Goal: Task Accomplishment & Management: Use online tool/utility

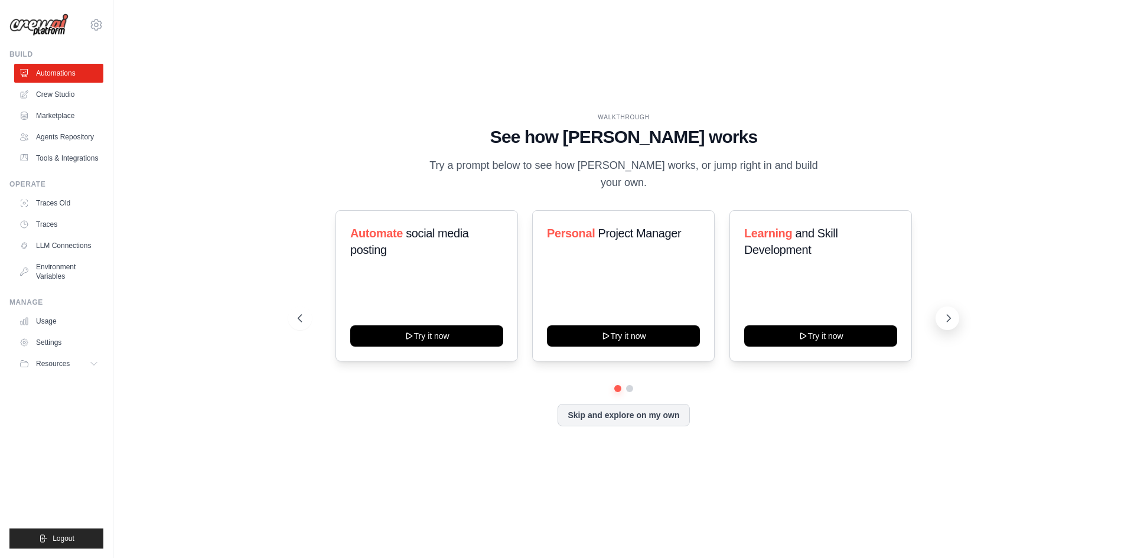
click at [950, 312] on icon at bounding box center [949, 318] width 12 height 12
click at [293, 312] on icon at bounding box center [299, 318] width 12 height 12
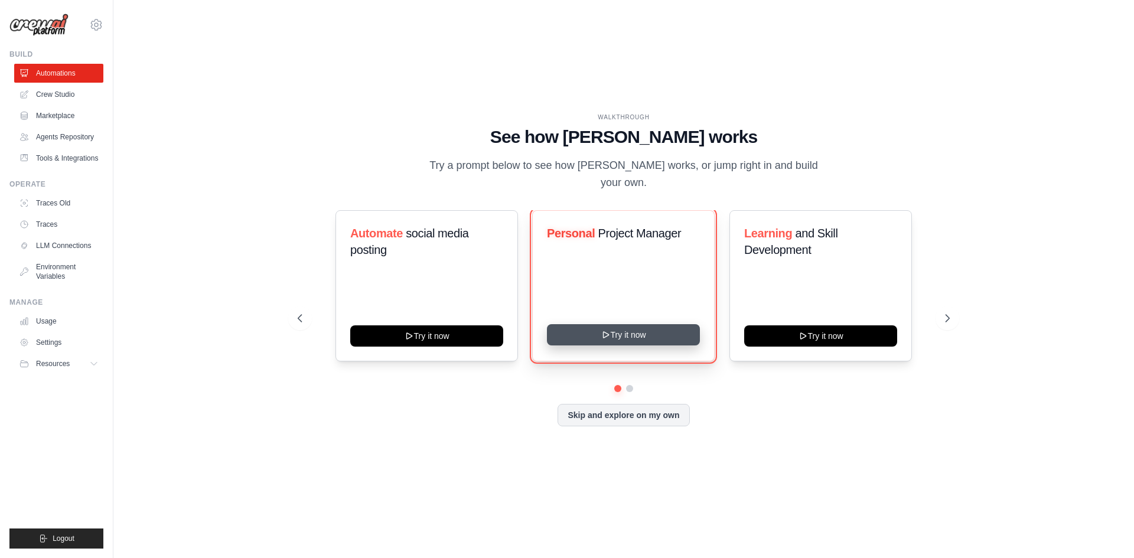
click at [597, 324] on button "Try it now" at bounding box center [623, 334] width 153 height 21
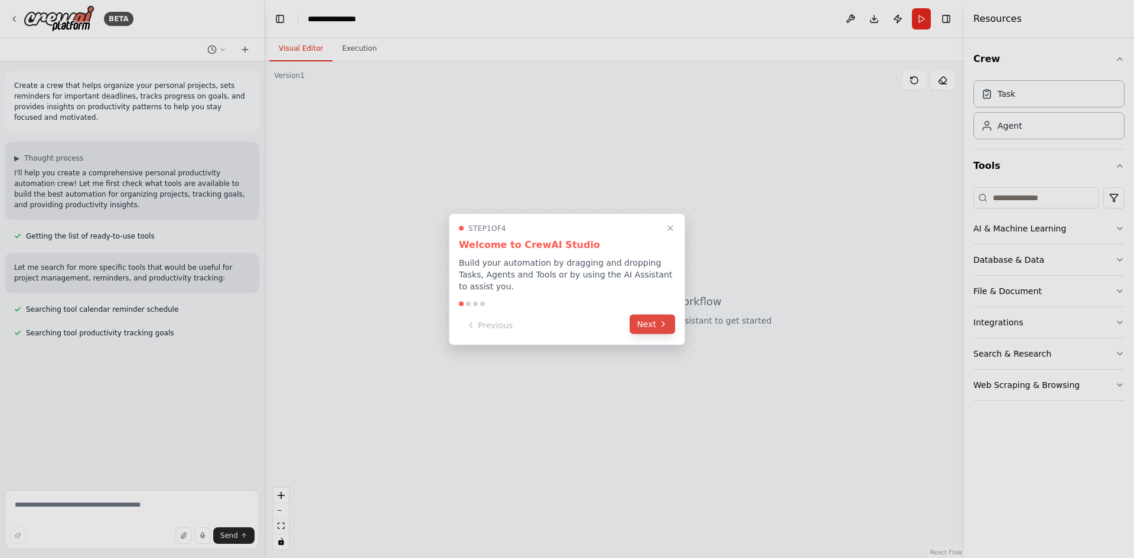
click at [653, 319] on button "Next" at bounding box center [652, 323] width 45 height 19
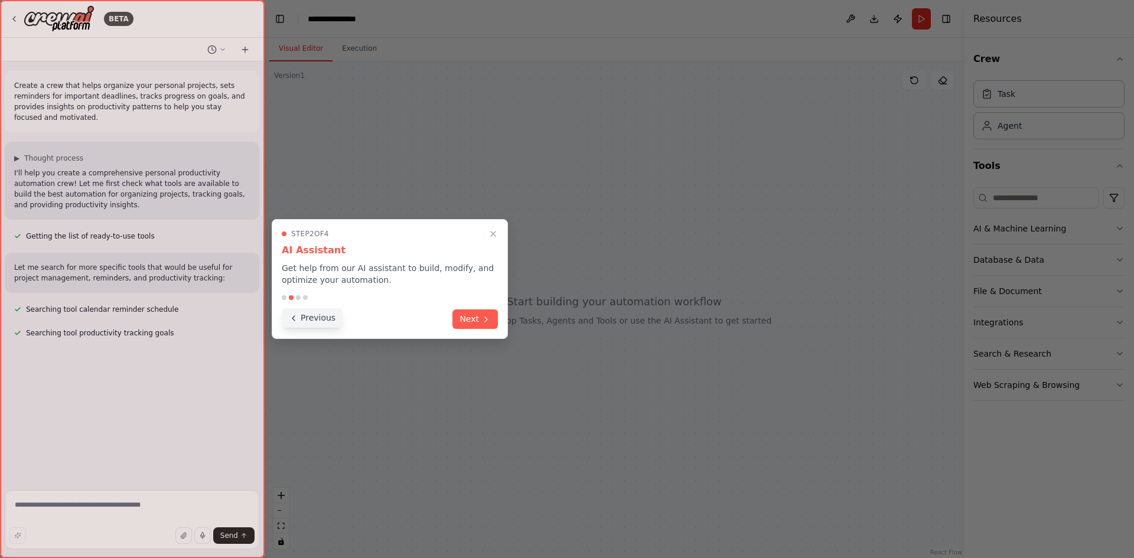
click at [307, 317] on button "Previous" at bounding box center [312, 317] width 61 height 19
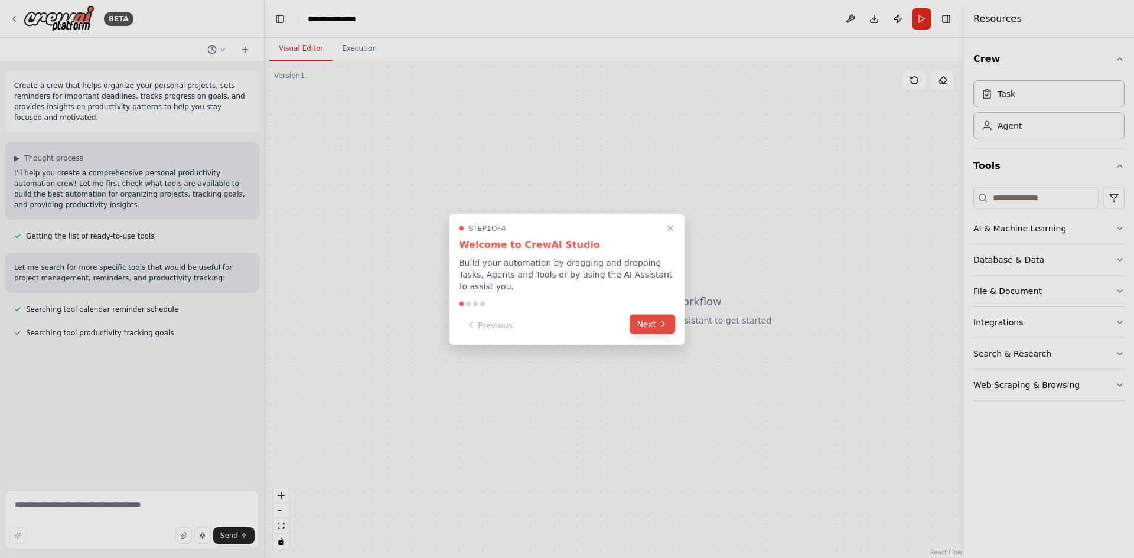
click at [651, 323] on button "Next" at bounding box center [652, 323] width 45 height 19
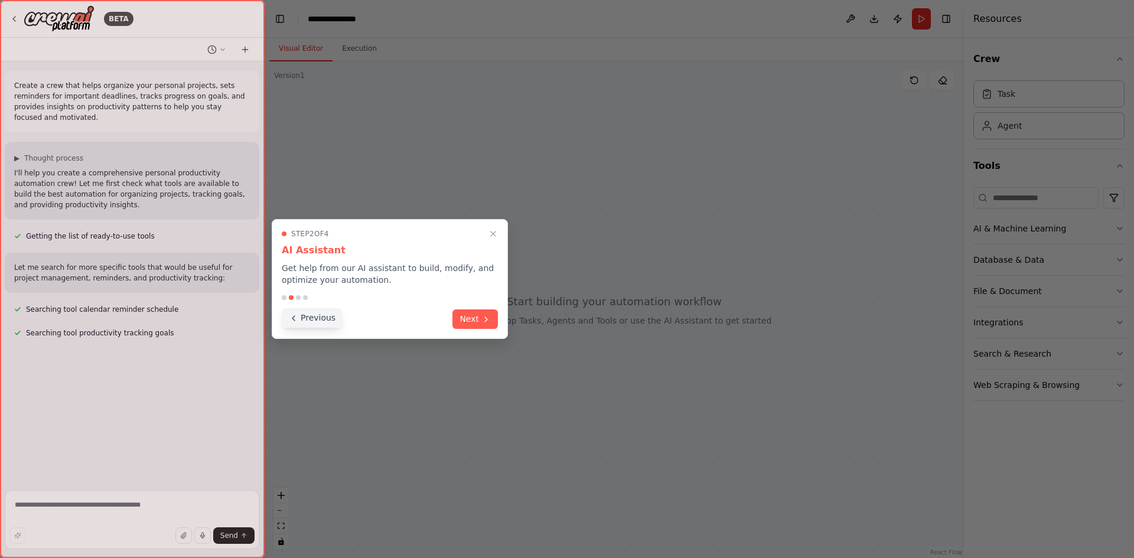
click at [324, 314] on button "Previous" at bounding box center [312, 317] width 61 height 19
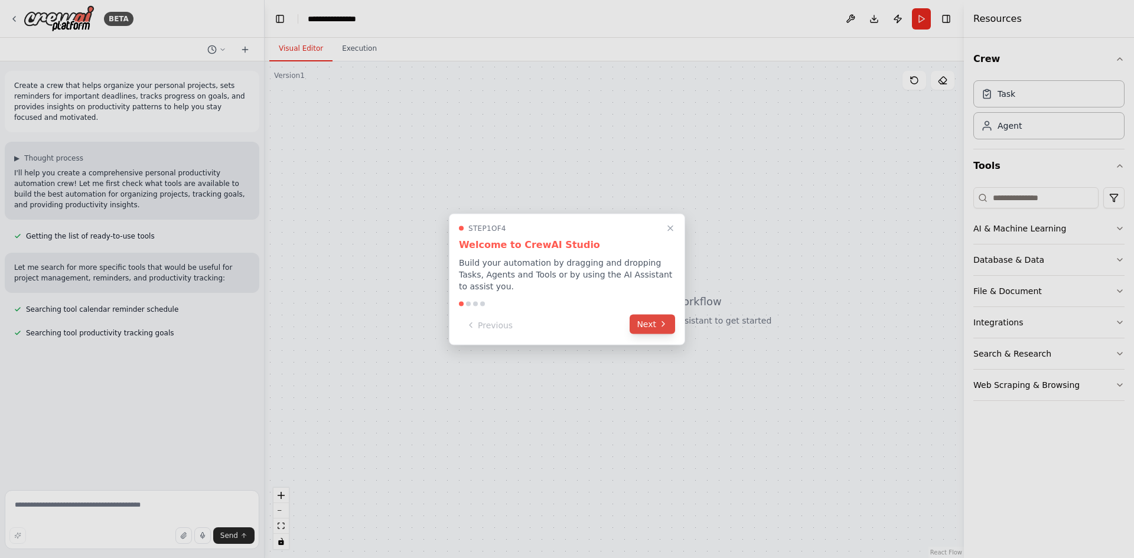
click at [660, 320] on icon at bounding box center [663, 324] width 9 height 9
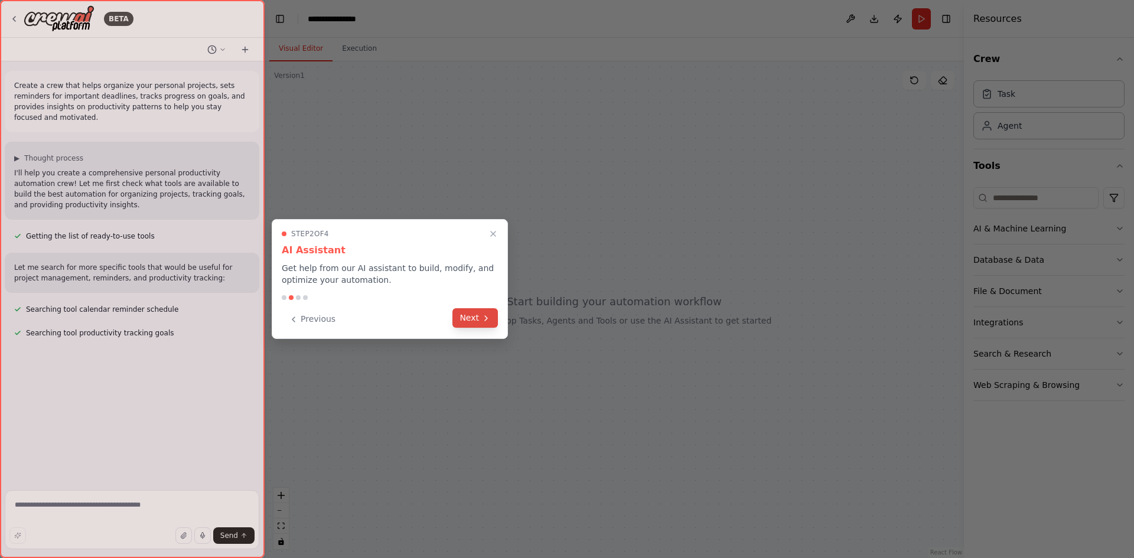
click at [461, 314] on button "Next" at bounding box center [474, 317] width 45 height 19
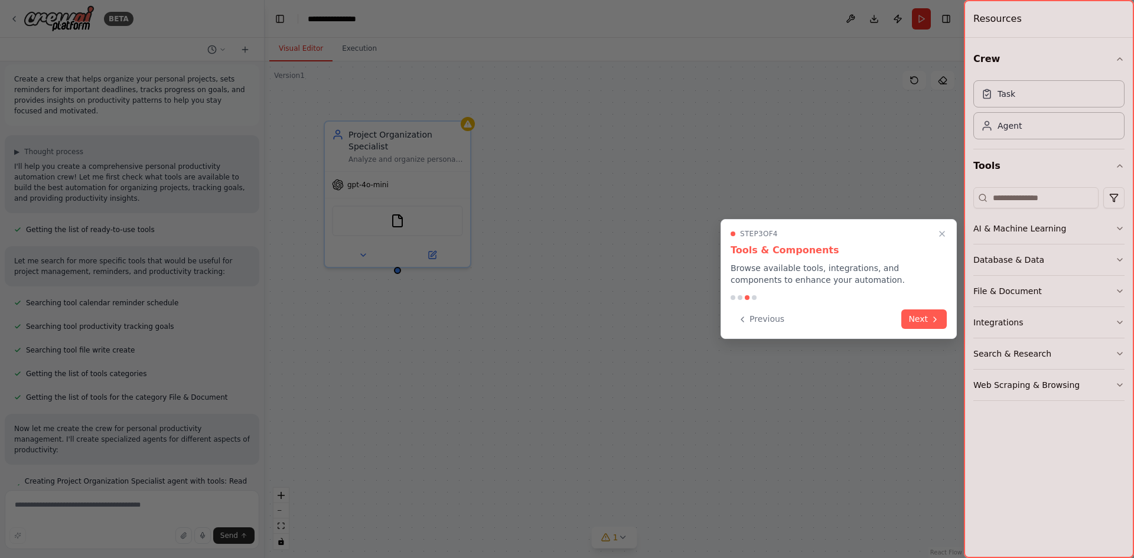
scroll to position [30, 0]
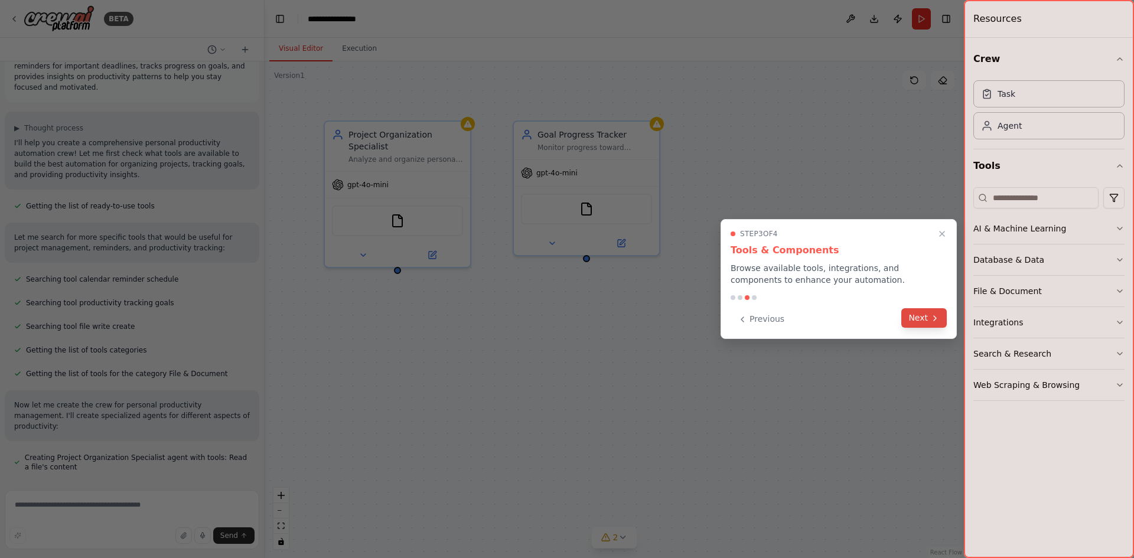
click at [918, 322] on button "Next" at bounding box center [923, 317] width 45 height 19
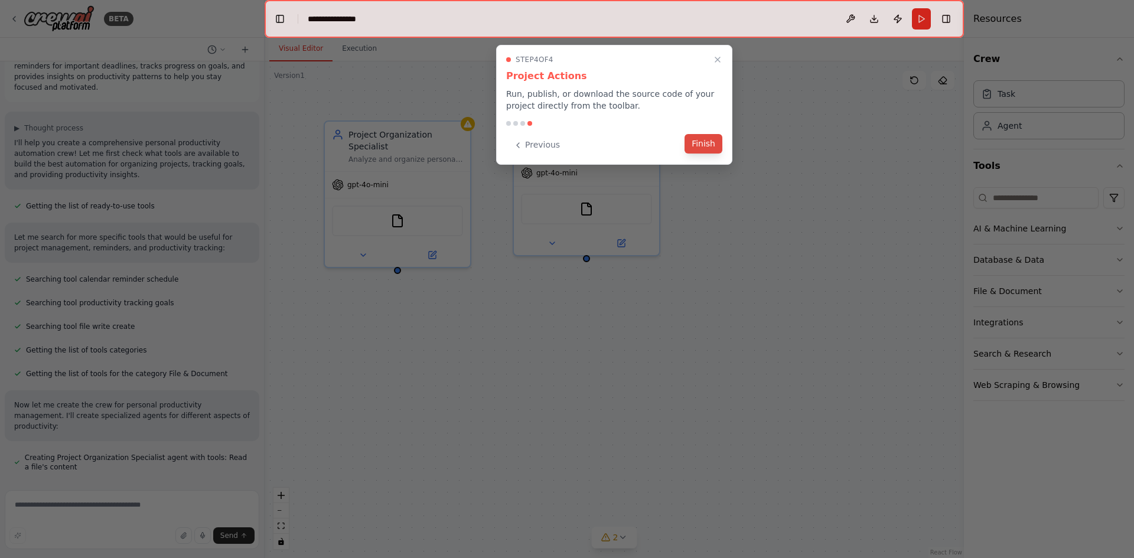
scroll to position [63, 0]
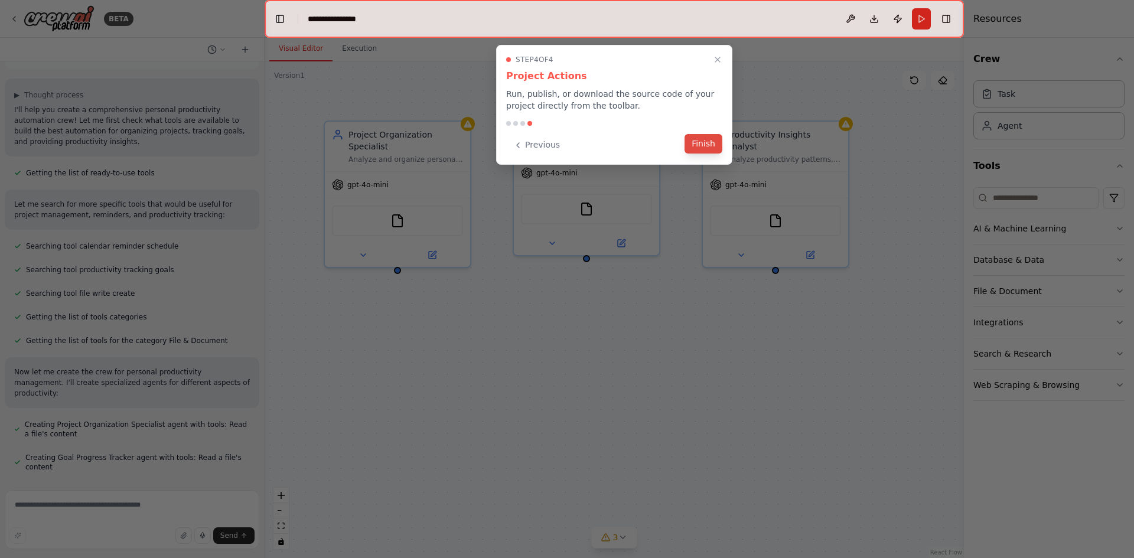
click at [703, 149] on button "Finish" at bounding box center [704, 143] width 38 height 19
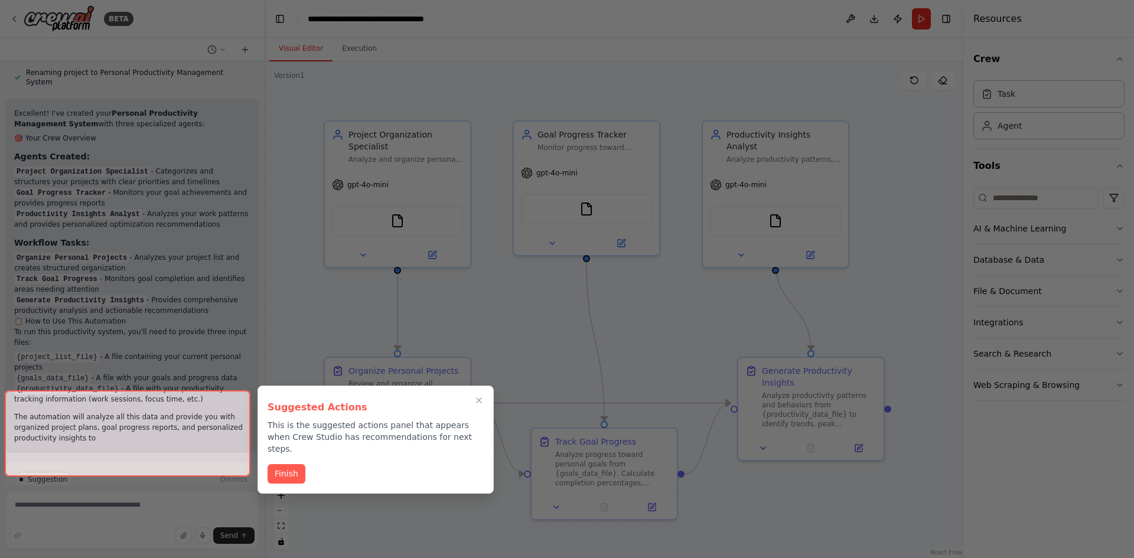
scroll to position [747, 0]
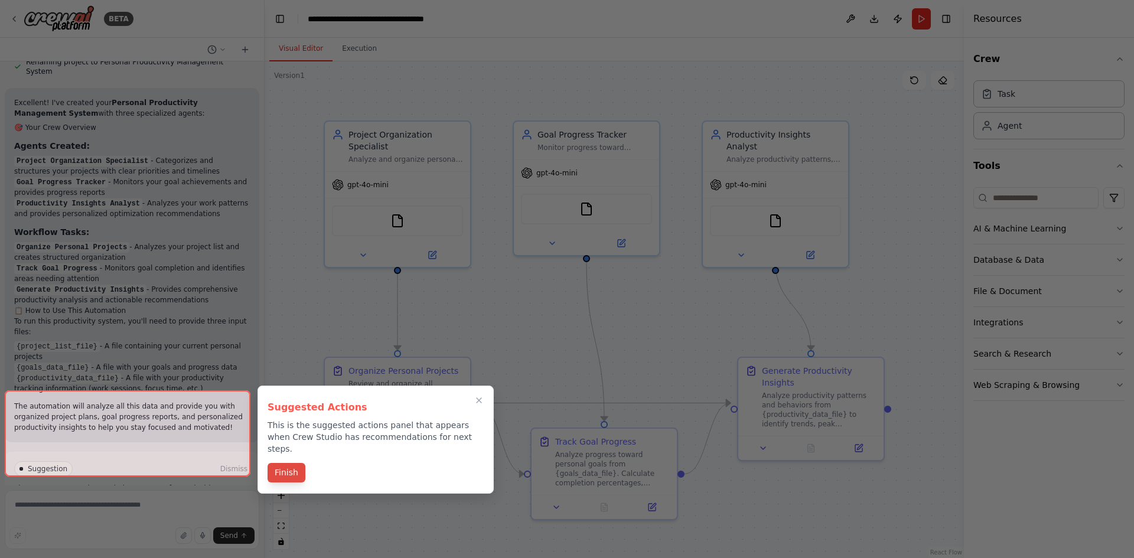
click at [278, 463] on button "Finish" at bounding box center [287, 472] width 38 height 19
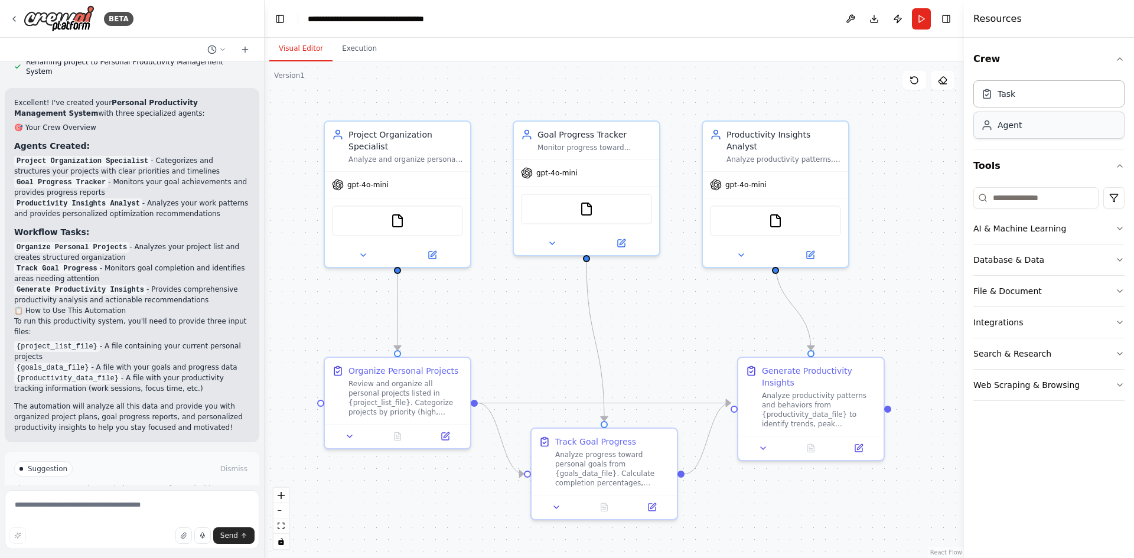
click at [1016, 125] on div "Agent" at bounding box center [1010, 125] width 24 height 12
click at [1116, 167] on icon "button" at bounding box center [1119, 165] width 9 height 9
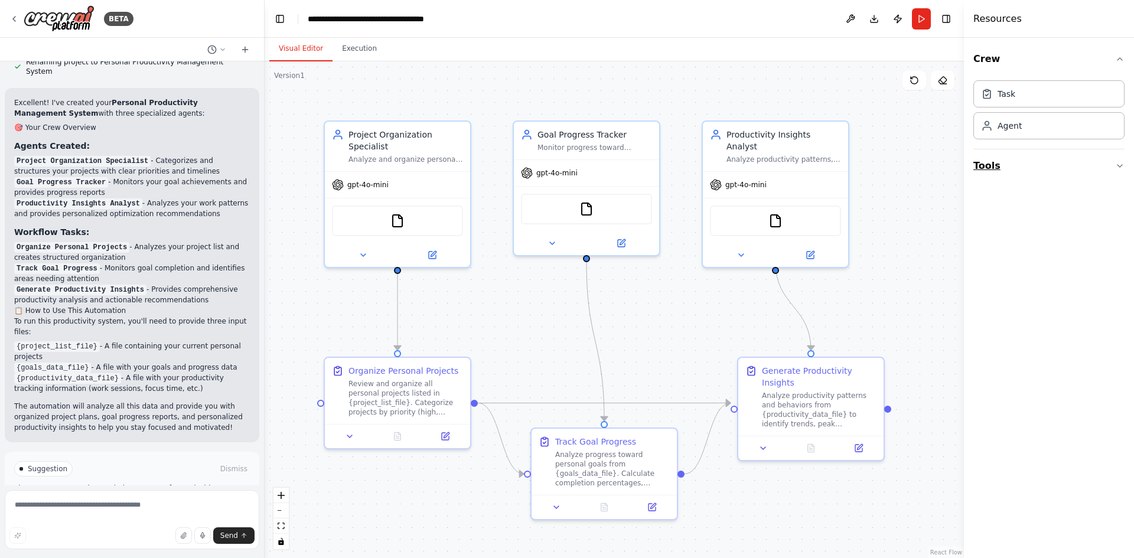
click at [1120, 164] on icon "button" at bounding box center [1119, 165] width 9 height 9
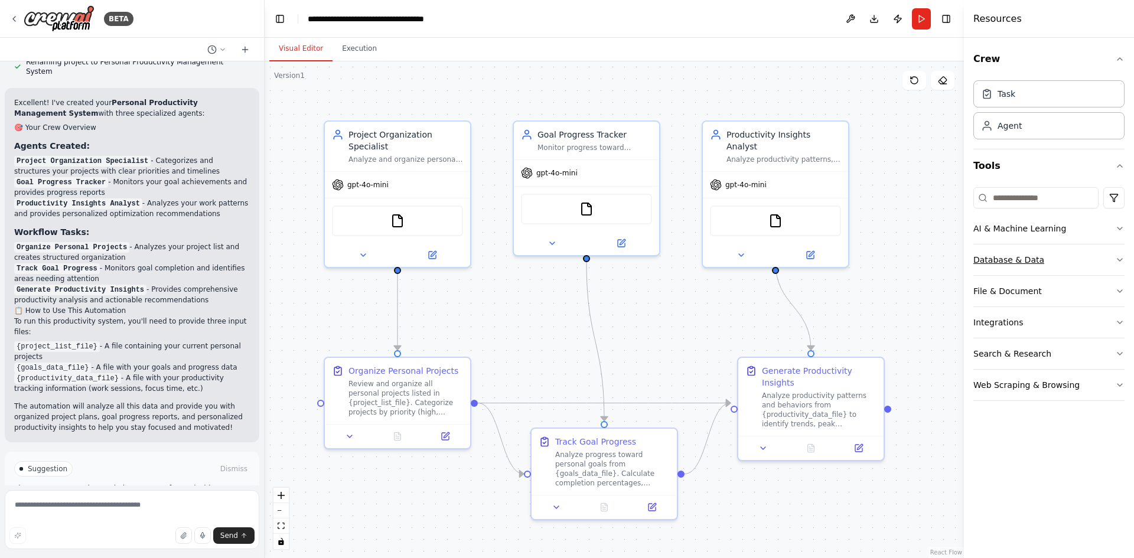
click at [1111, 255] on button "Database & Data" at bounding box center [1048, 260] width 151 height 31
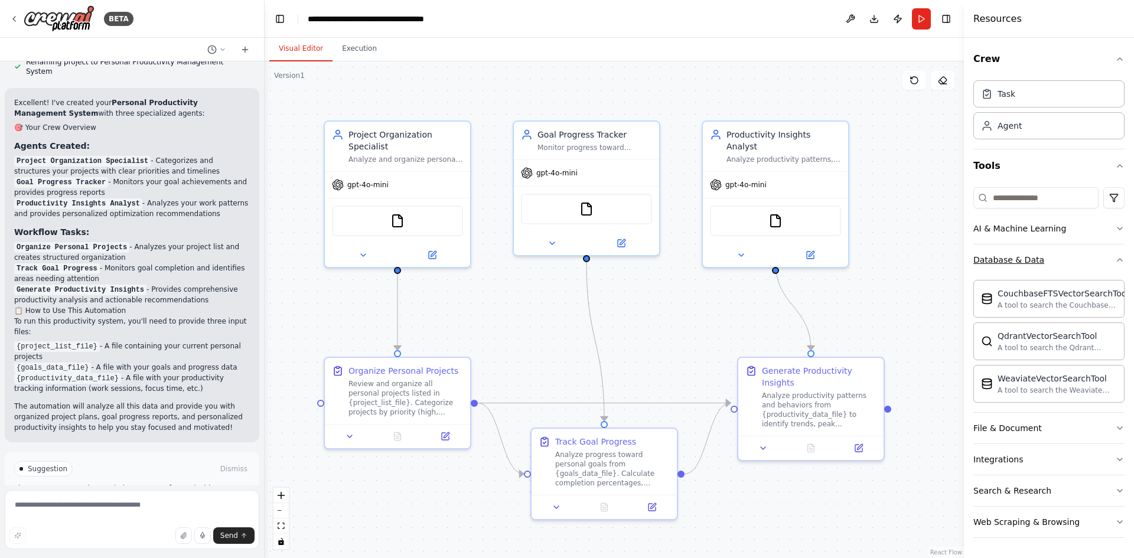
click at [1119, 264] on icon "button" at bounding box center [1119, 259] width 9 height 9
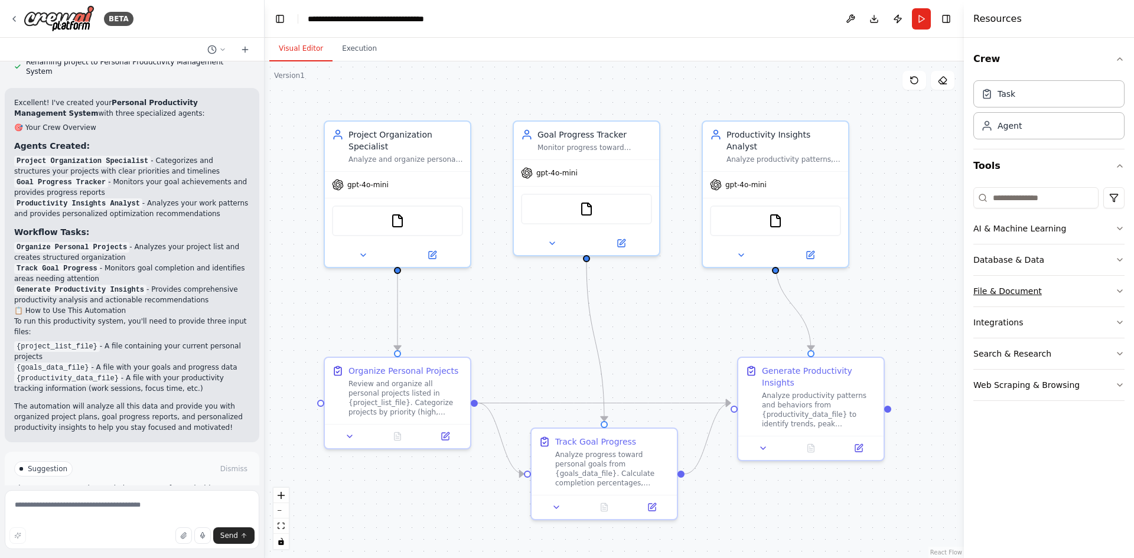
click at [1116, 290] on icon "button" at bounding box center [1119, 290] width 9 height 9
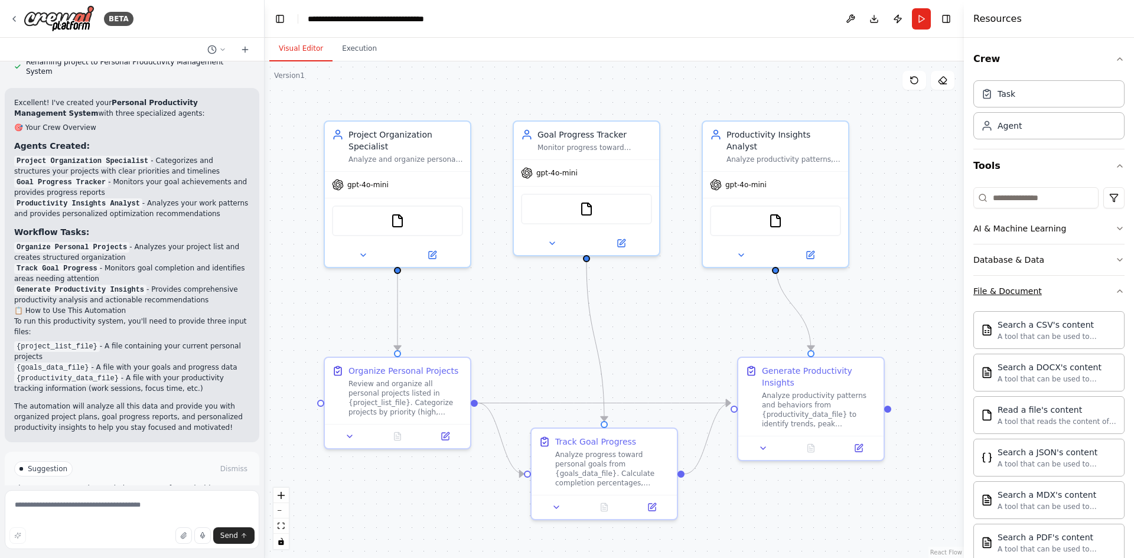
click at [1115, 288] on icon "button" at bounding box center [1119, 290] width 9 height 9
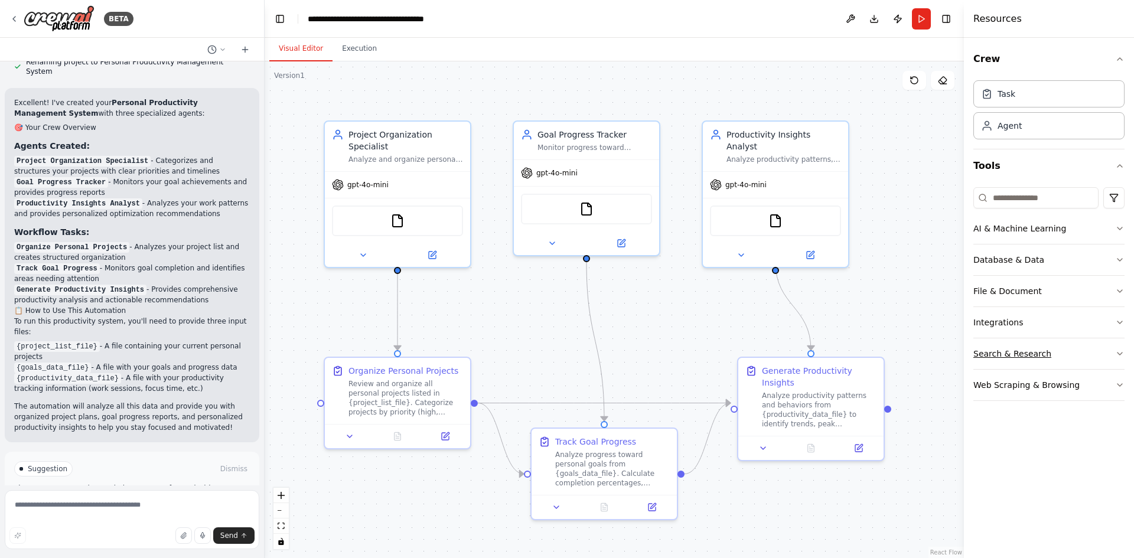
click at [1119, 354] on icon "button" at bounding box center [1119, 353] width 9 height 9
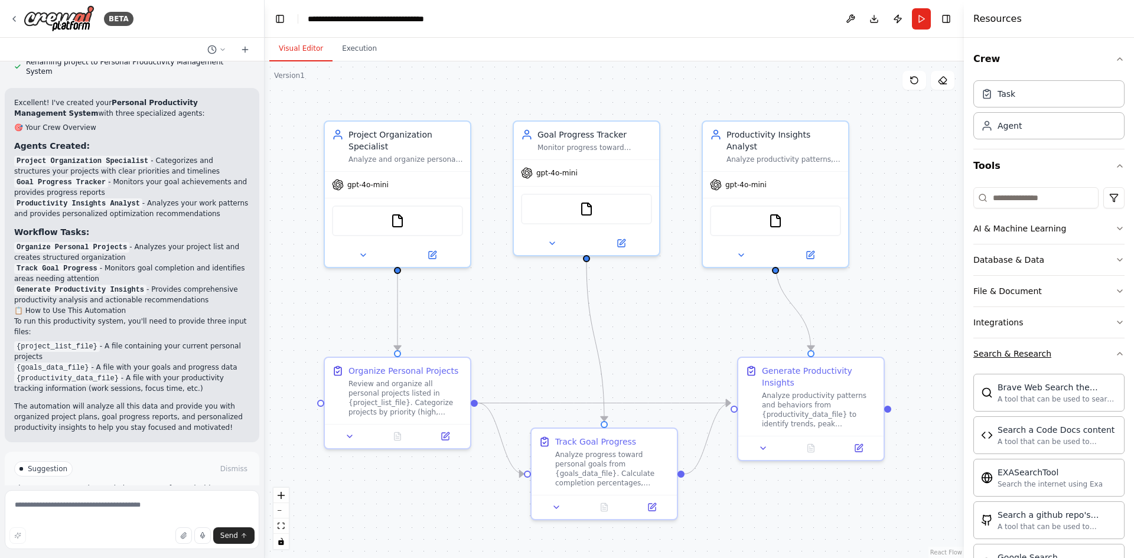
click at [1118, 353] on icon "button" at bounding box center [1120, 354] width 5 height 2
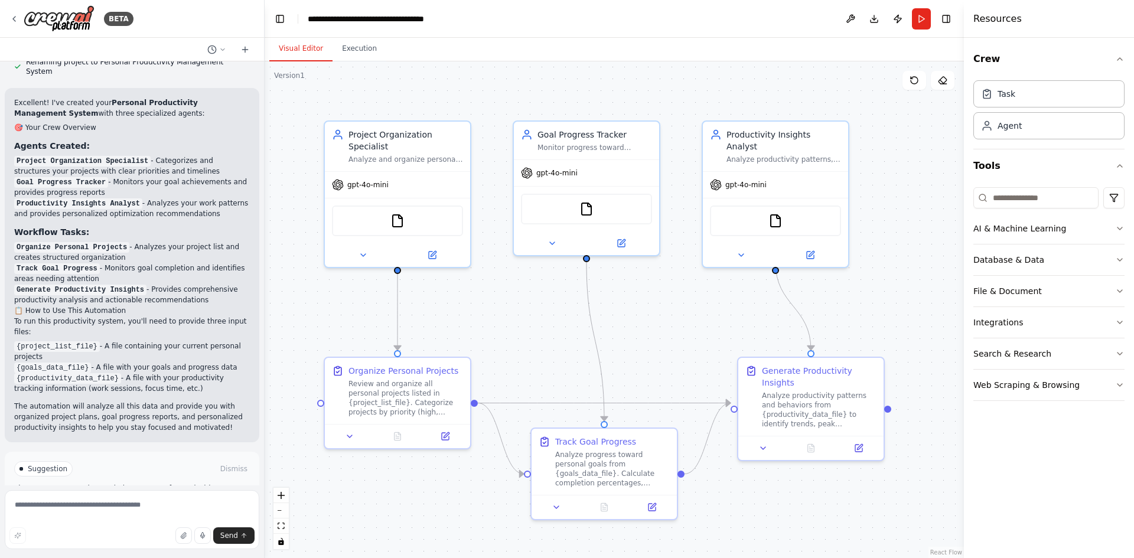
click at [141, 510] on button "Run Automation" at bounding box center [132, 519] width 236 height 19
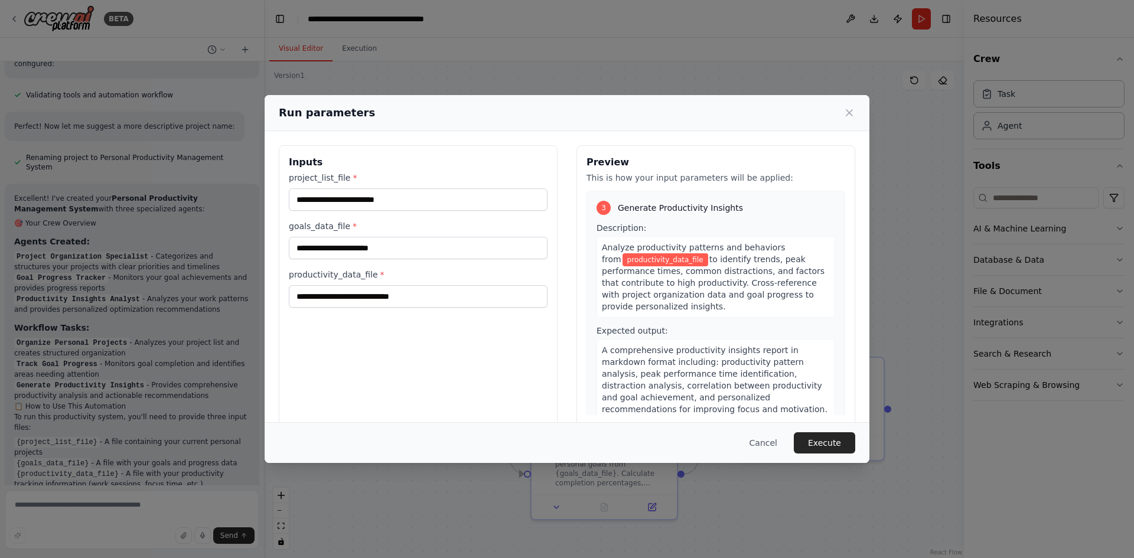
scroll to position [476, 0]
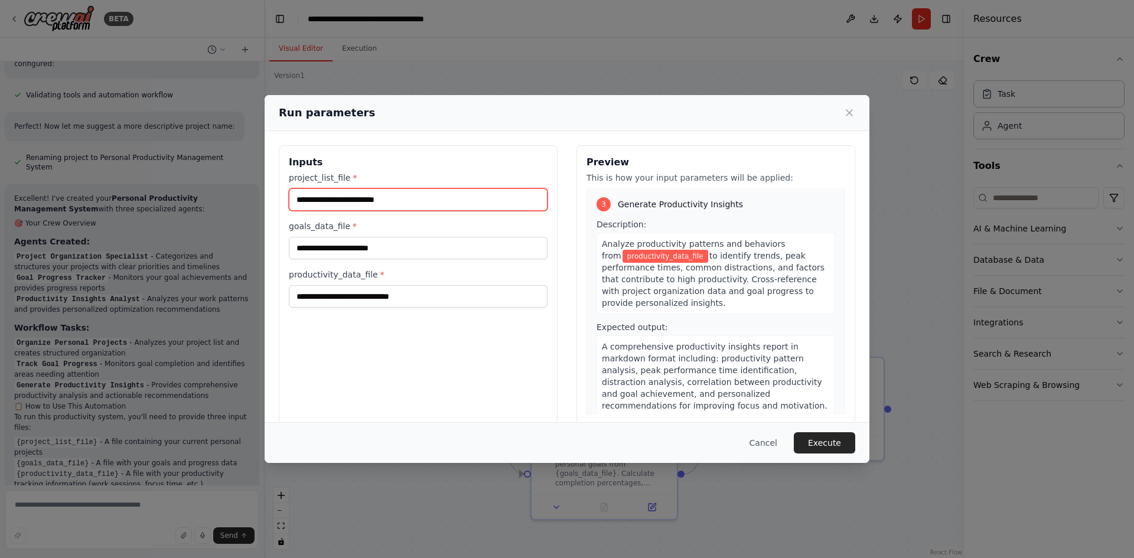
click at [337, 194] on input "project_list_file *" at bounding box center [418, 199] width 259 height 22
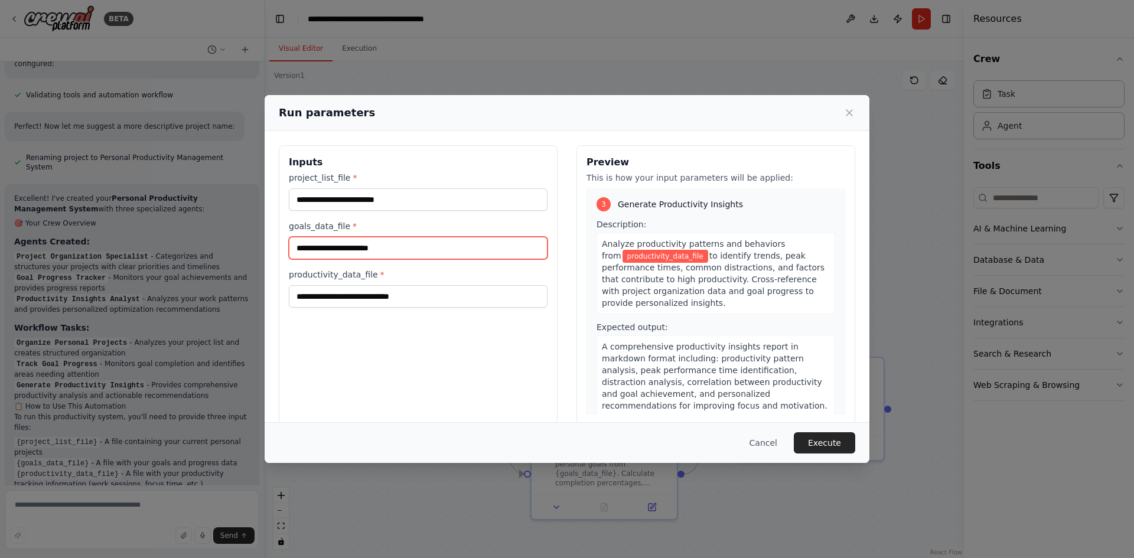
click at [331, 248] on input "goals_data_file *" at bounding box center [418, 248] width 259 height 22
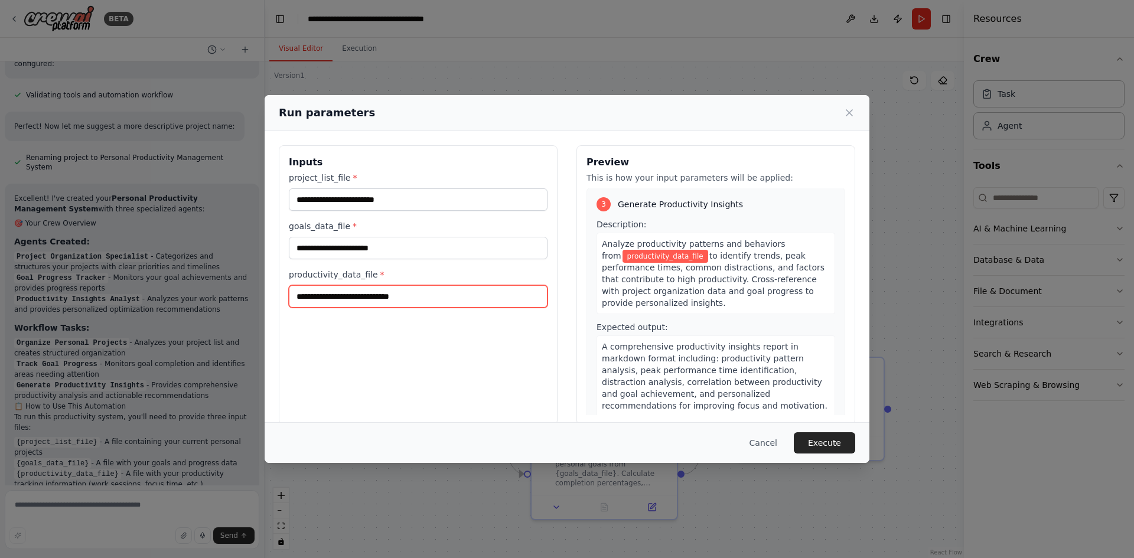
click at [322, 289] on input "productivity_data_file *" at bounding box center [418, 296] width 259 height 22
click at [829, 441] on button "Execute" at bounding box center [824, 442] width 61 height 21
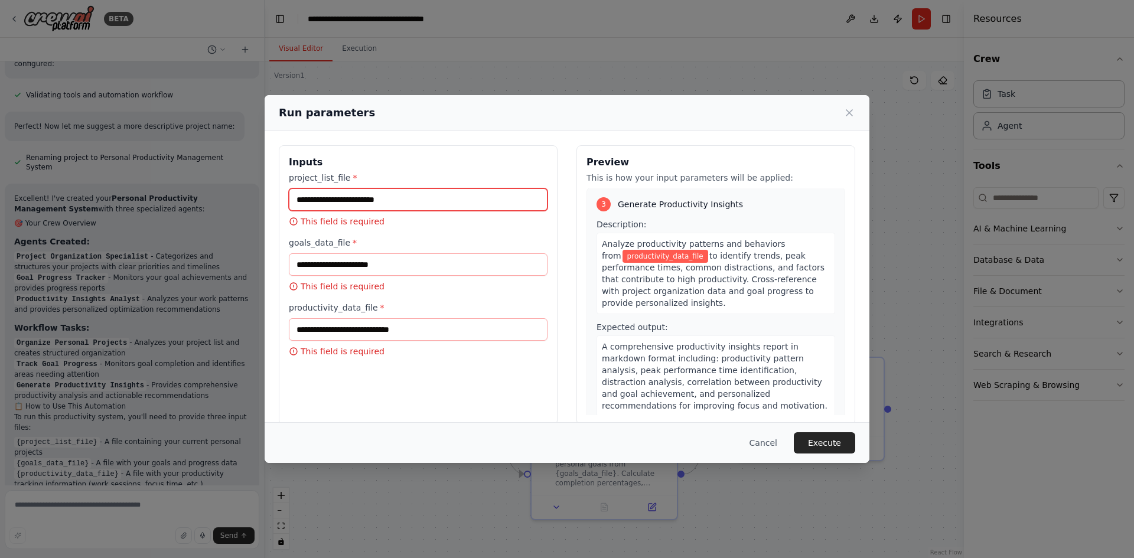
click at [373, 194] on input "project_list_file *" at bounding box center [418, 199] width 259 height 22
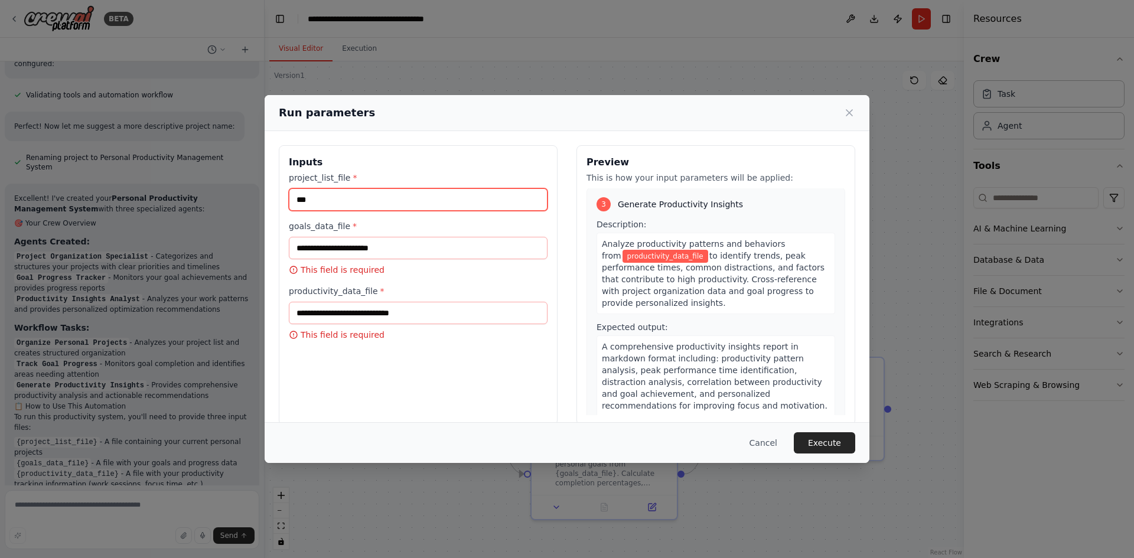
type input "****"
drag, startPoint x: 258, startPoint y: 188, endPoint x: 210, endPoint y: 182, distance: 48.3
click at [210, 182] on div "Run parameters Inputs project_list_file * **** goals_data_file * This field is …" at bounding box center [567, 279] width 1134 height 558
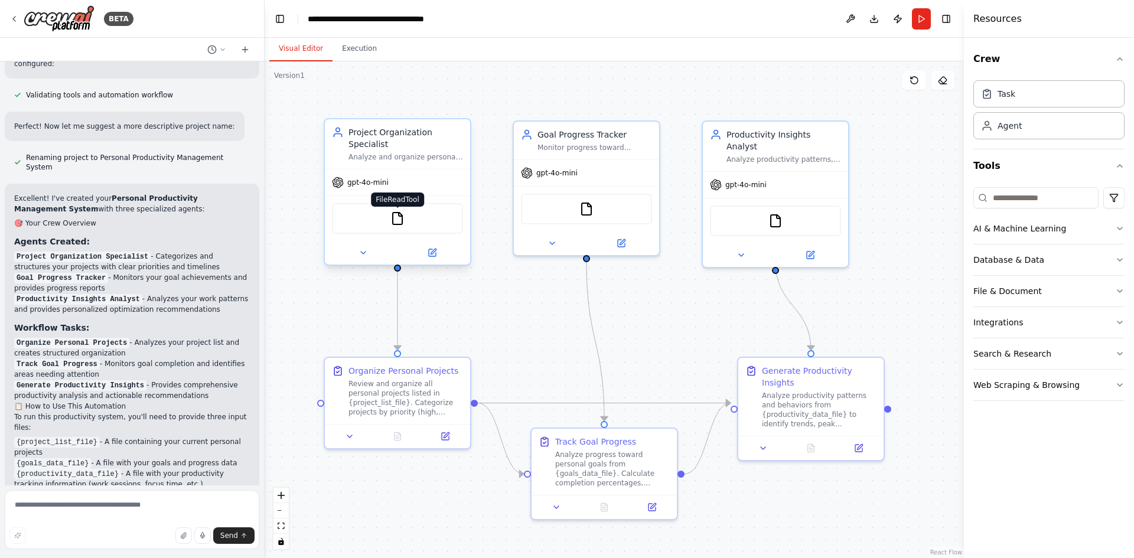
click at [399, 211] on img at bounding box center [397, 218] width 14 height 14
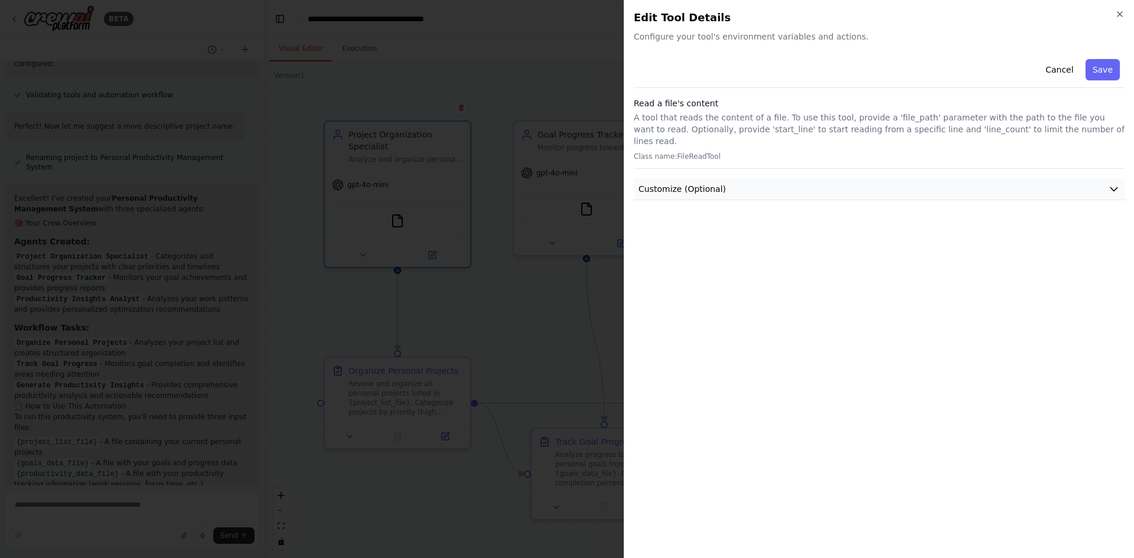
click at [1116, 183] on icon "button" at bounding box center [1114, 189] width 12 height 12
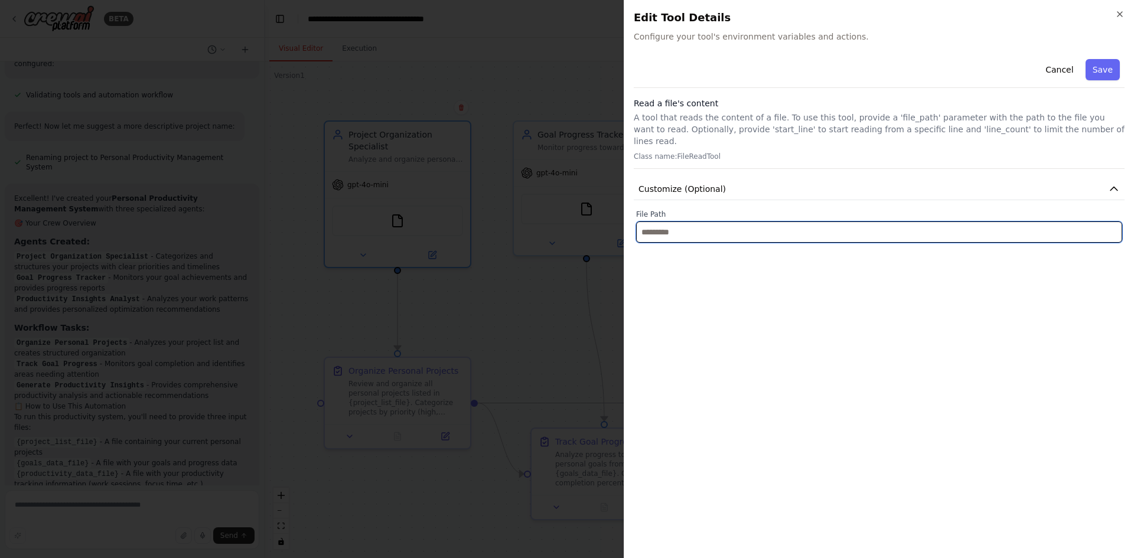
click at [705, 223] on input "text" at bounding box center [879, 231] width 486 height 21
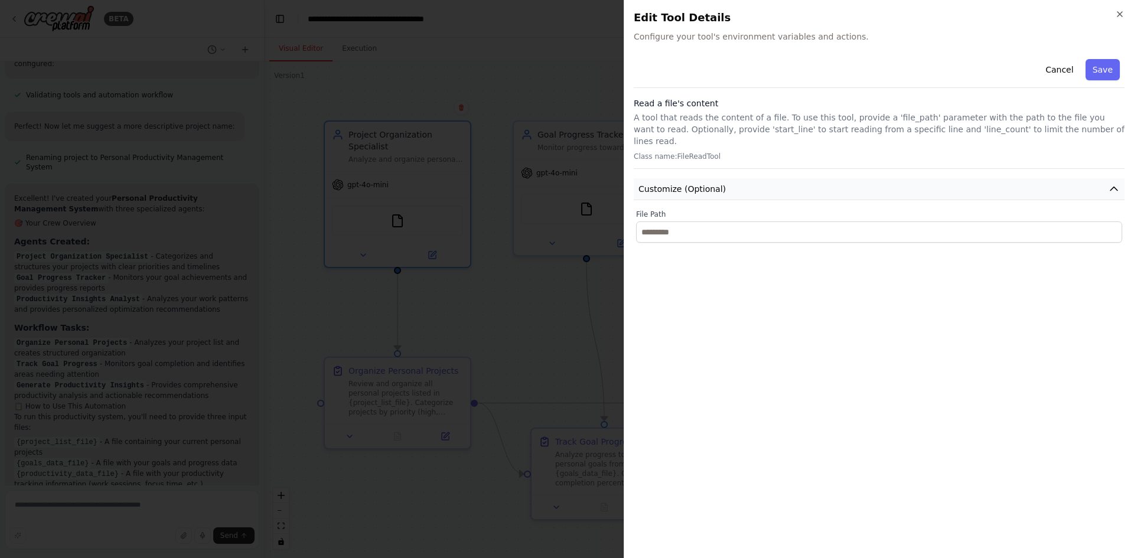
click at [1115, 183] on icon "button" at bounding box center [1114, 189] width 12 height 12
click at [1054, 73] on button "Cancel" at bounding box center [1059, 69] width 42 height 21
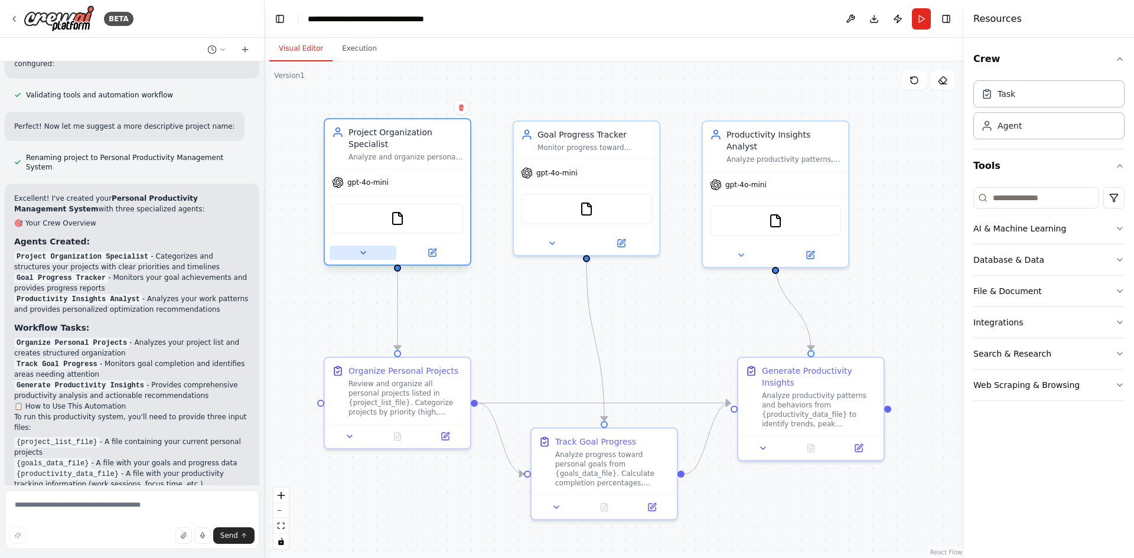
click at [365, 248] on icon at bounding box center [363, 252] width 9 height 9
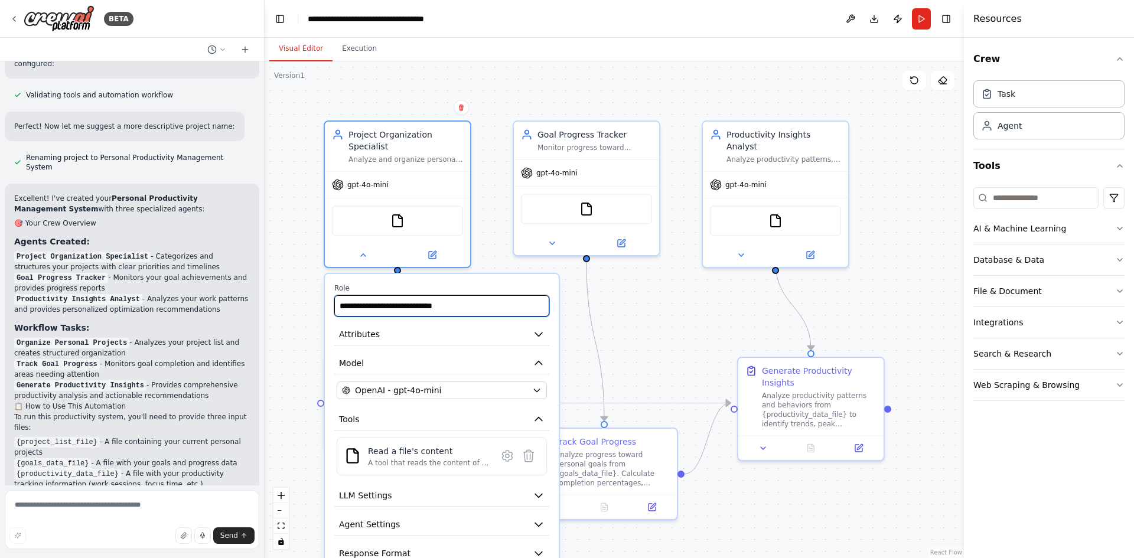
click at [465, 298] on input "**********" at bounding box center [441, 305] width 215 height 21
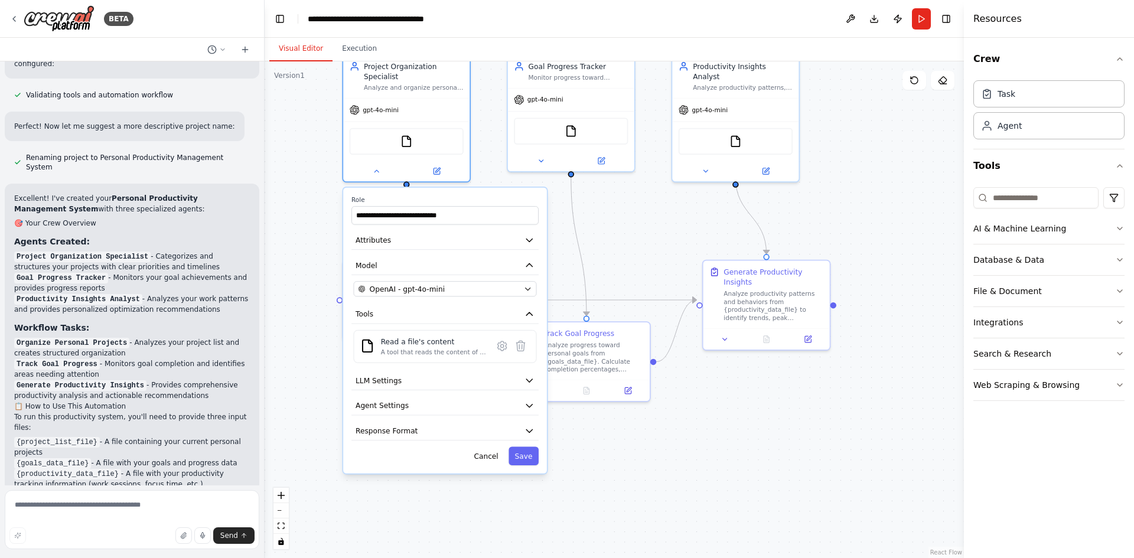
drag, startPoint x: 325, startPoint y: 341, endPoint x: 322, endPoint y: 239, distance: 102.2
click at [322, 239] on div ".deletable-edge-delete-btn { width: 20px; height: 20px; border: 0px solid #ffff…" at bounding box center [614, 309] width 699 height 497
click at [380, 165] on icon at bounding box center [376, 169] width 8 height 8
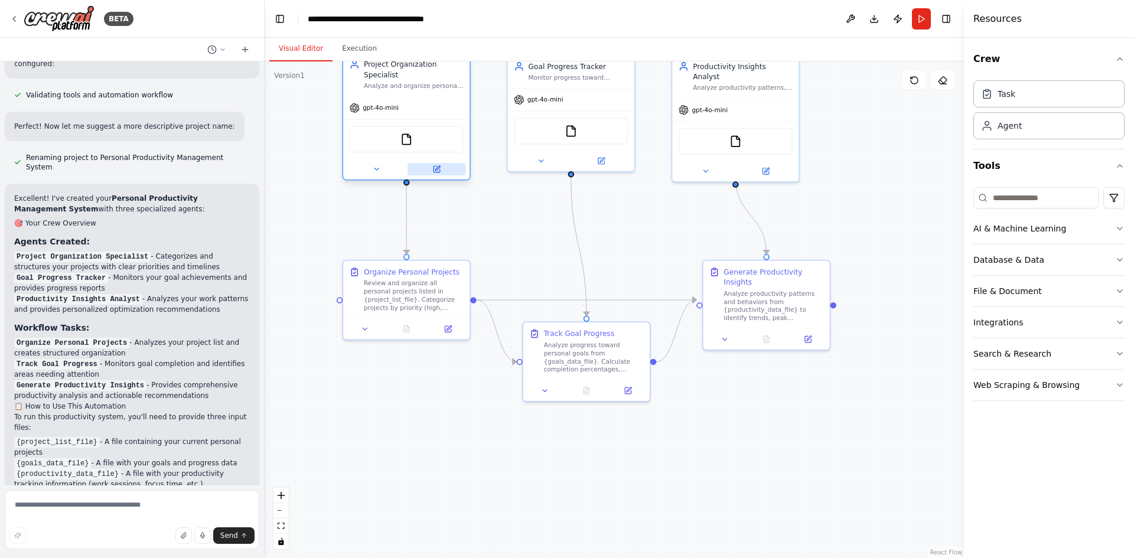
click at [445, 163] on button at bounding box center [437, 169] width 58 height 12
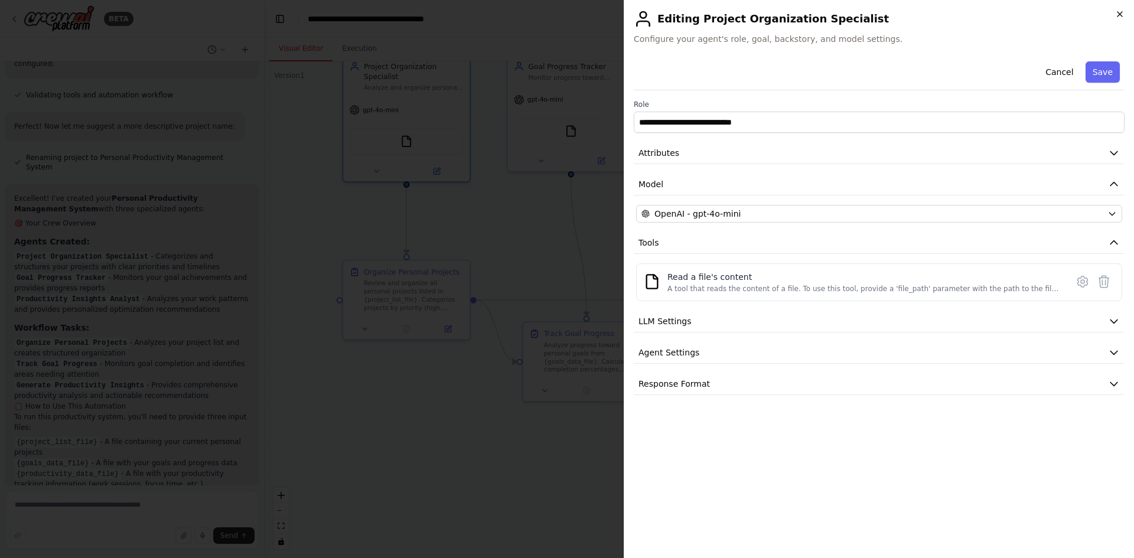
click at [1118, 17] on icon "button" at bounding box center [1119, 13] width 9 height 9
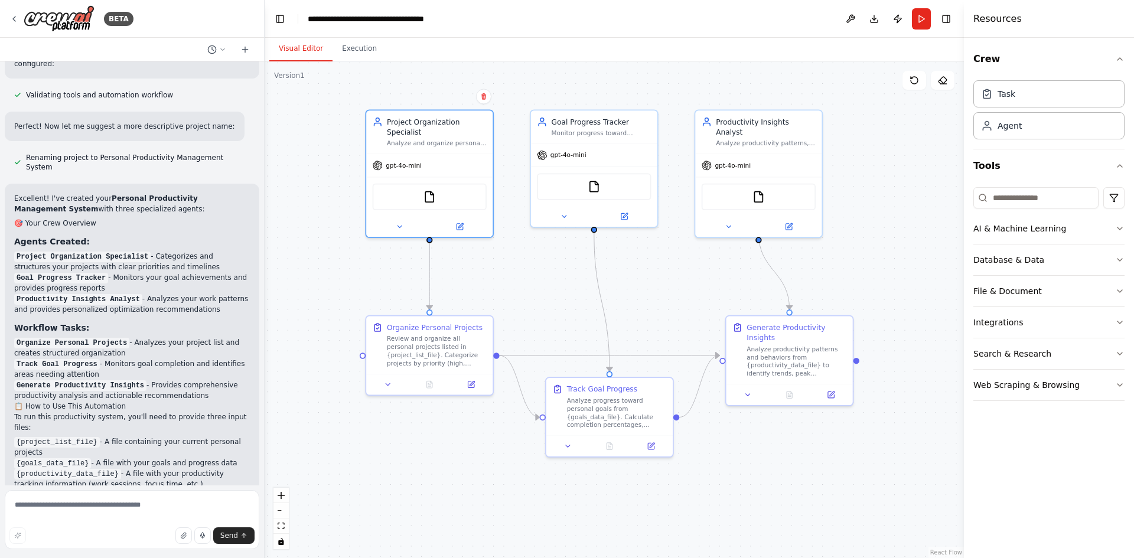
drag, startPoint x: 660, startPoint y: 241, endPoint x: 683, endPoint y: 297, distance: 60.1
click at [683, 297] on div ".deletable-edge-delete-btn { width: 20px; height: 20px; border: 0px solid #ffff…" at bounding box center [614, 309] width 699 height 497
click at [610, 367] on circle "Edge from c1170ee1-457b-43b3-b2d7-b62f2771712b to a55e794f-efd3-4c0a-a1e8-da21e…" at bounding box center [609, 366] width 10 height 10
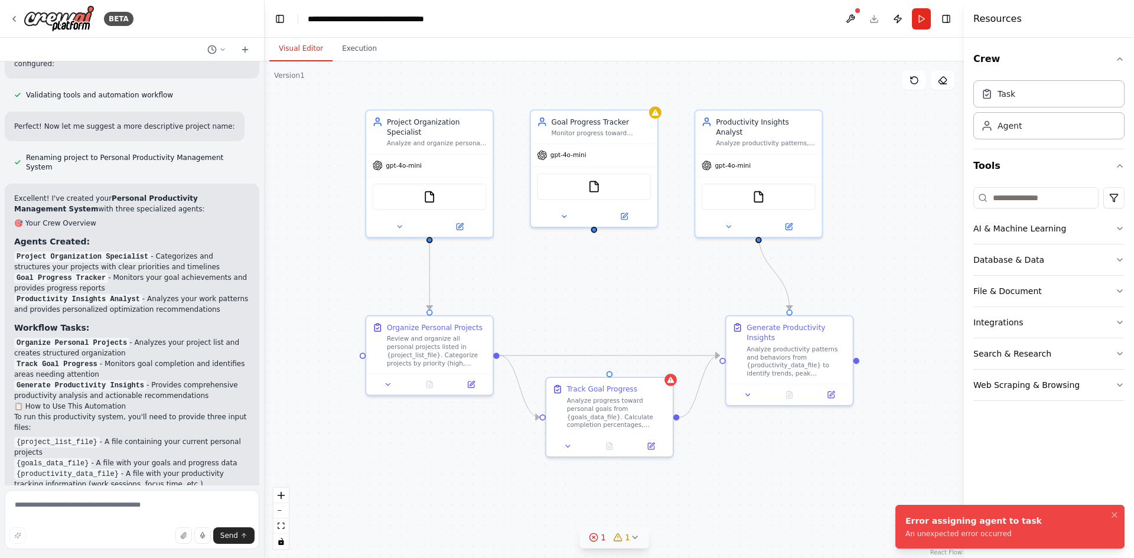
click at [630, 536] on icon at bounding box center [634, 537] width 9 height 9
click at [700, 471] on icon at bounding box center [704, 468] width 9 height 9
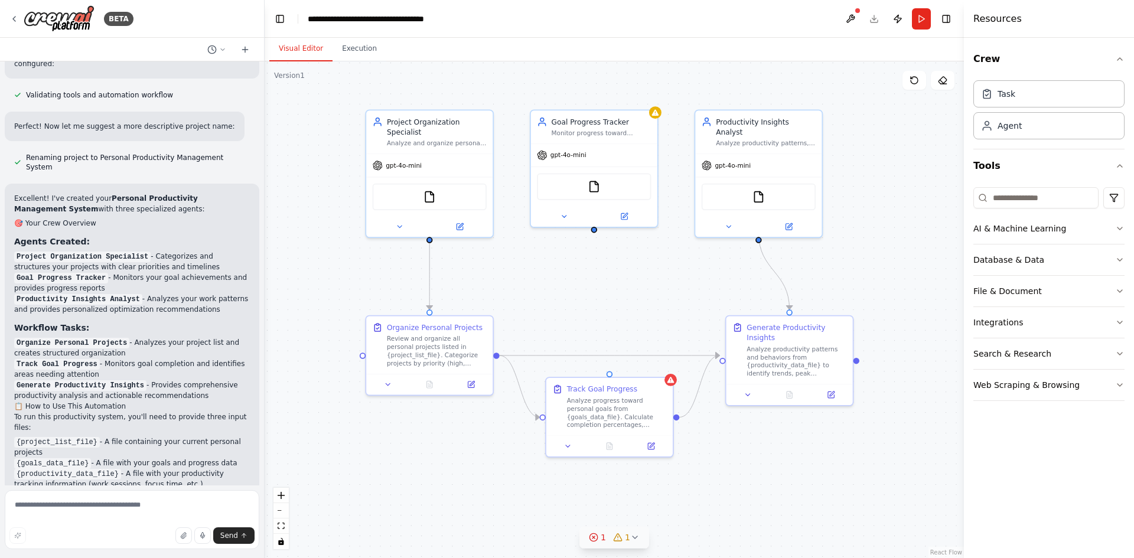
click at [635, 539] on icon at bounding box center [634, 537] width 9 height 9
click at [689, 491] on button at bounding box center [699, 492] width 20 height 14
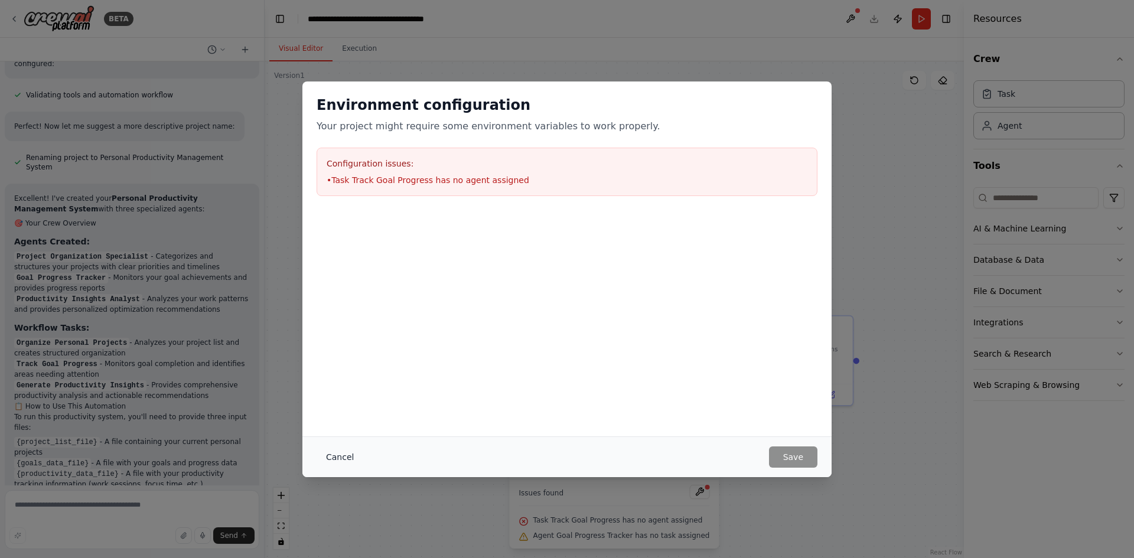
click at [334, 452] on button "Cancel" at bounding box center [340, 457] width 47 height 21
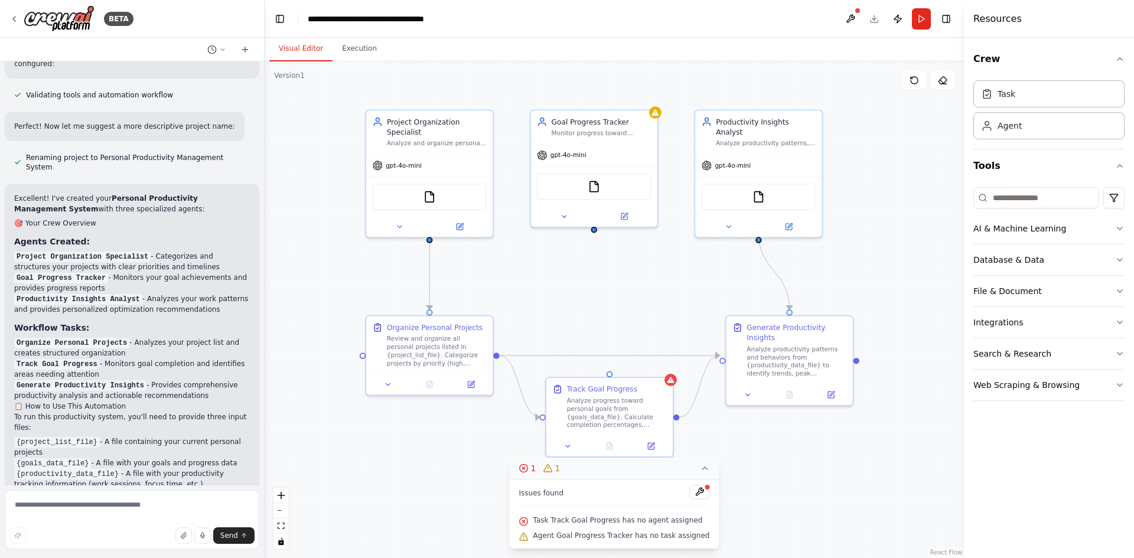
click at [594, 232] on div ".deletable-edge-delete-btn { width: 20px; height: 20px; border: 0px solid #ffff…" at bounding box center [614, 309] width 699 height 497
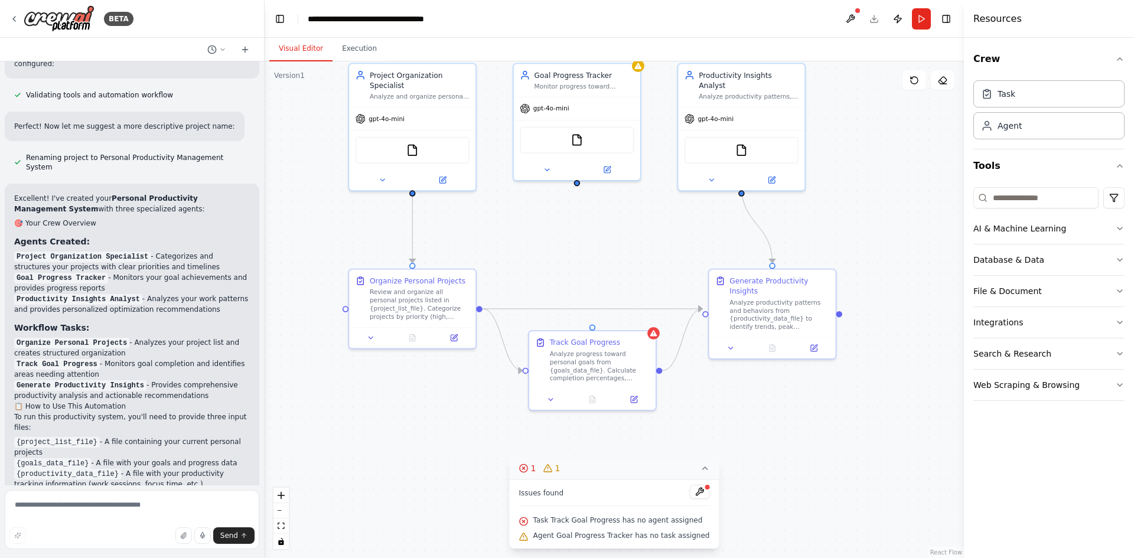
drag, startPoint x: 594, startPoint y: 232, endPoint x: 577, endPoint y: 185, distance: 49.7
click at [577, 185] on div ".deletable-edge-delete-btn { width: 20px; height: 20px; border: 0px solid #ffff…" at bounding box center [614, 309] width 699 height 497
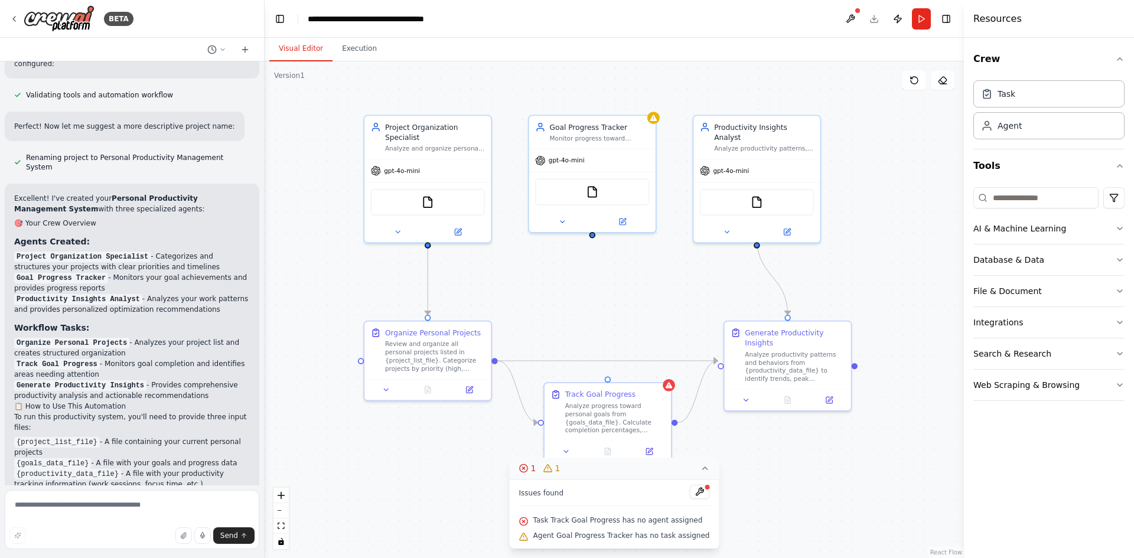
click at [578, 185] on div ".deletable-edge-delete-btn { width: 20px; height: 20px; border: 0px solid #ffff…" at bounding box center [614, 309] width 699 height 497
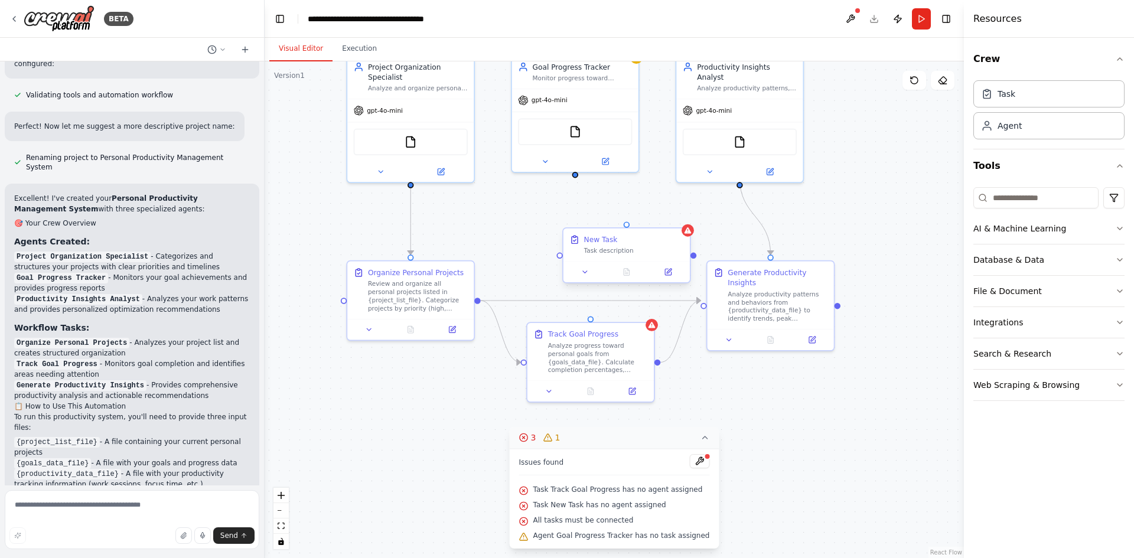
click at [558, 259] on div ".deletable-edge-delete-btn { width: 20px; height: 20px; border: 0px solid #ffff…" at bounding box center [614, 309] width 699 height 497
drag, startPoint x: 558, startPoint y: 257, endPoint x: 535, endPoint y: 256, distance: 23.0
click at [535, 256] on div ".deletable-edge-delete-btn { width: 20px; height: 20px; border: 0px solid #ffff…" at bounding box center [614, 309] width 699 height 497
drag, startPoint x: 654, startPoint y: 246, endPoint x: 646, endPoint y: 246, distance: 8.3
click at [646, 246] on div "New Task Task description" at bounding box center [624, 244] width 100 height 21
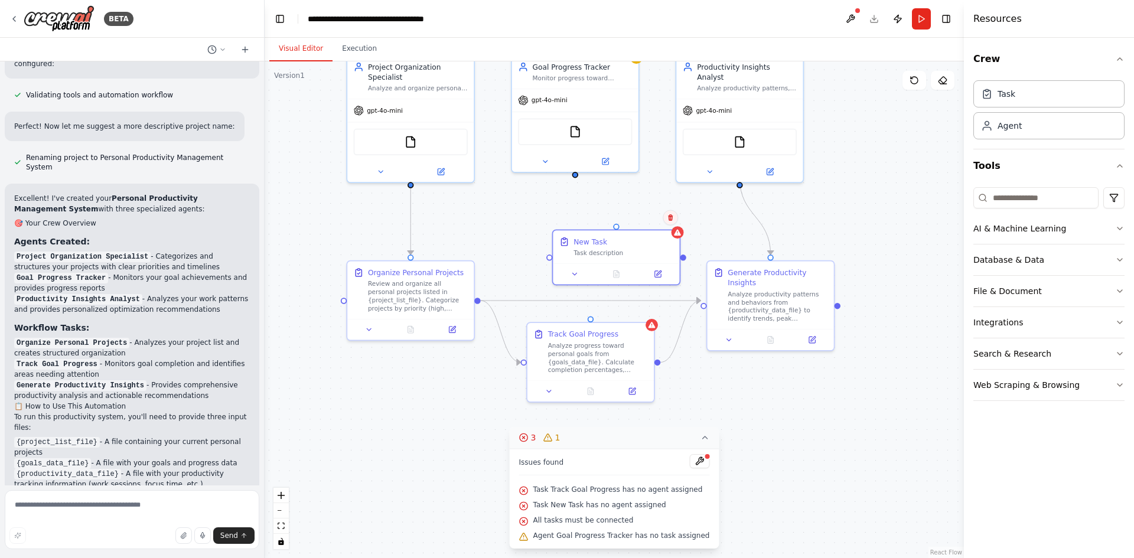
click at [672, 215] on icon at bounding box center [670, 217] width 7 height 7
click at [669, 215] on icon at bounding box center [670, 217] width 7 height 7
click at [672, 219] on icon at bounding box center [670, 217] width 5 height 6
click at [641, 216] on button "Confirm" at bounding box center [637, 217] width 42 height 14
drag, startPoint x: 576, startPoint y: 170, endPoint x: 591, endPoint y: 315, distance: 146.6
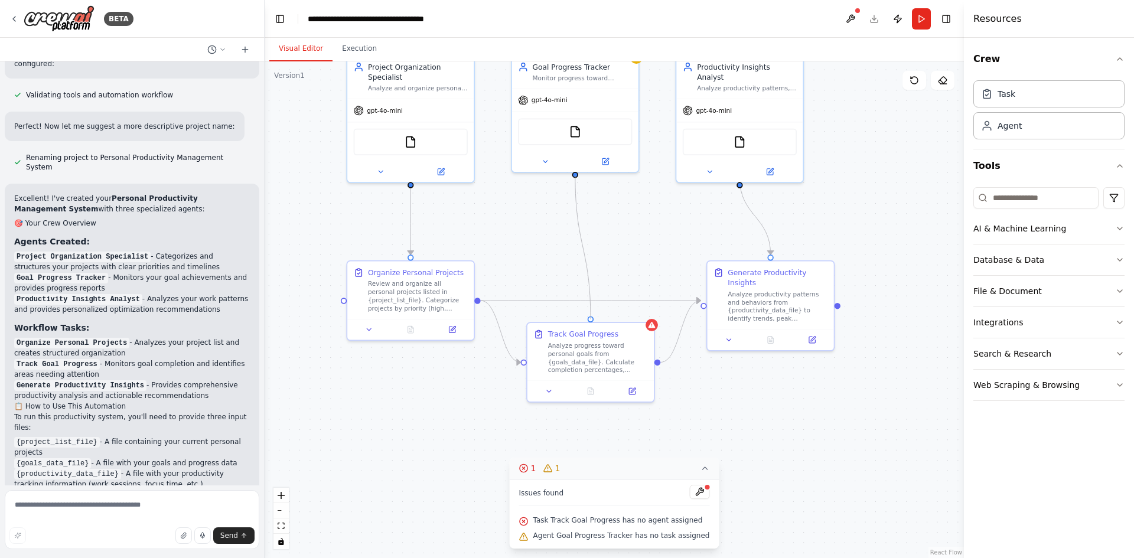
click at [591, 315] on div ".deletable-edge-delete-btn { width: 20px; height: 20px; border: 0px solid #ffff…" at bounding box center [614, 309] width 699 height 497
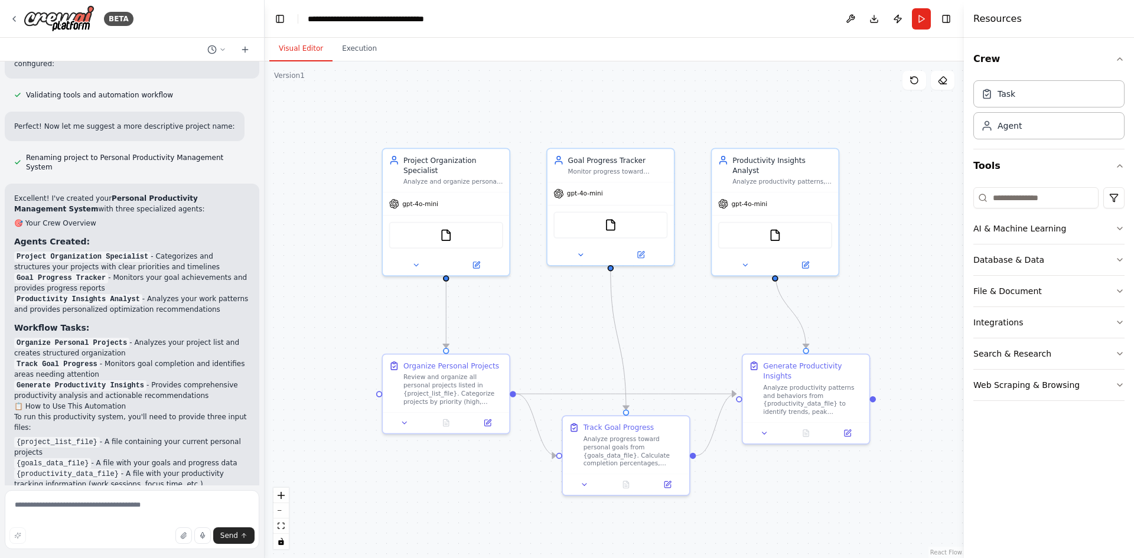
drag, startPoint x: 633, startPoint y: 249, endPoint x: 667, endPoint y: 338, distance: 94.8
click at [667, 338] on div ".deletable-edge-delete-btn { width: 20px; height: 20px; border: 0px solid #ffff…" at bounding box center [614, 309] width 699 height 497
click at [598, 255] on button at bounding box center [581, 253] width 58 height 12
click at [670, 238] on div "FileReadTool" at bounding box center [611, 223] width 126 height 40
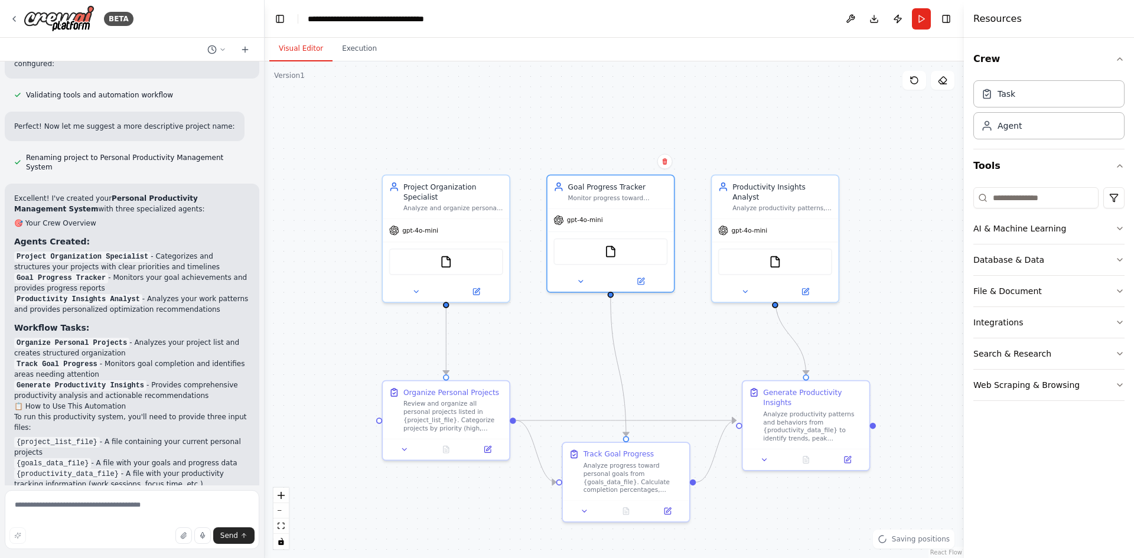
click at [758, 273] on div ".deletable-edge-delete-btn { width: 20px; height: 20px; border: 0px solid #ffff…" at bounding box center [614, 309] width 699 height 497
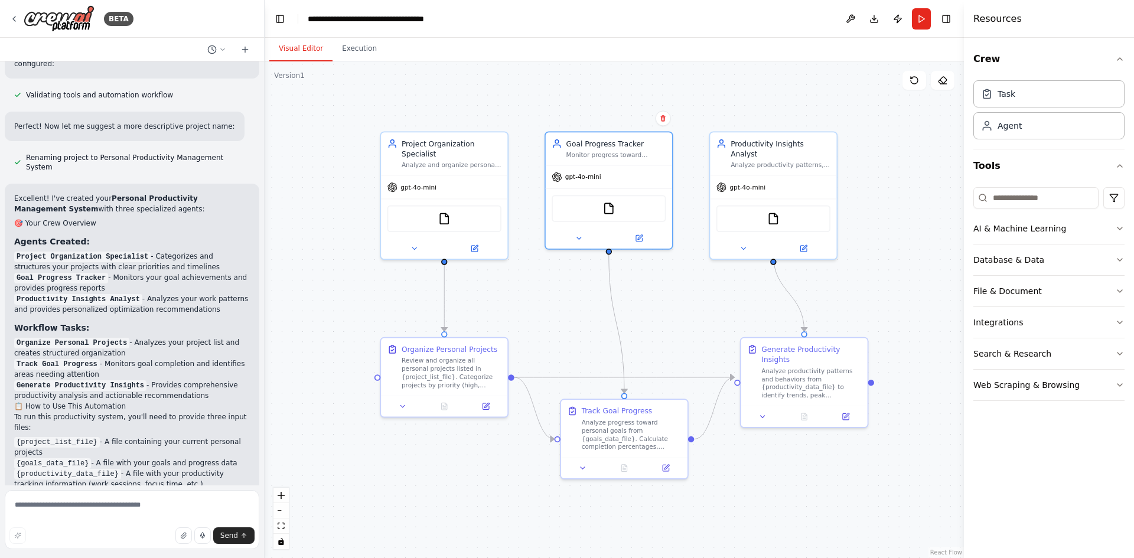
drag, startPoint x: 762, startPoint y: 269, endPoint x: 762, endPoint y: 250, distance: 18.3
click at [762, 250] on div ".deletable-edge-delete-btn { width: 20px; height: 20px; border: 0px solid #ffff…" at bounding box center [614, 309] width 699 height 497
drag, startPoint x: 623, startPoint y: 376, endPoint x: 682, endPoint y: 315, distance: 84.4
click at [682, 315] on div ".deletable-edge-delete-btn { width: 20px; height: 20px; border: 0px solid #ffff…" at bounding box center [614, 309] width 699 height 497
drag, startPoint x: 620, startPoint y: 335, endPoint x: 669, endPoint y: 316, distance: 52.8
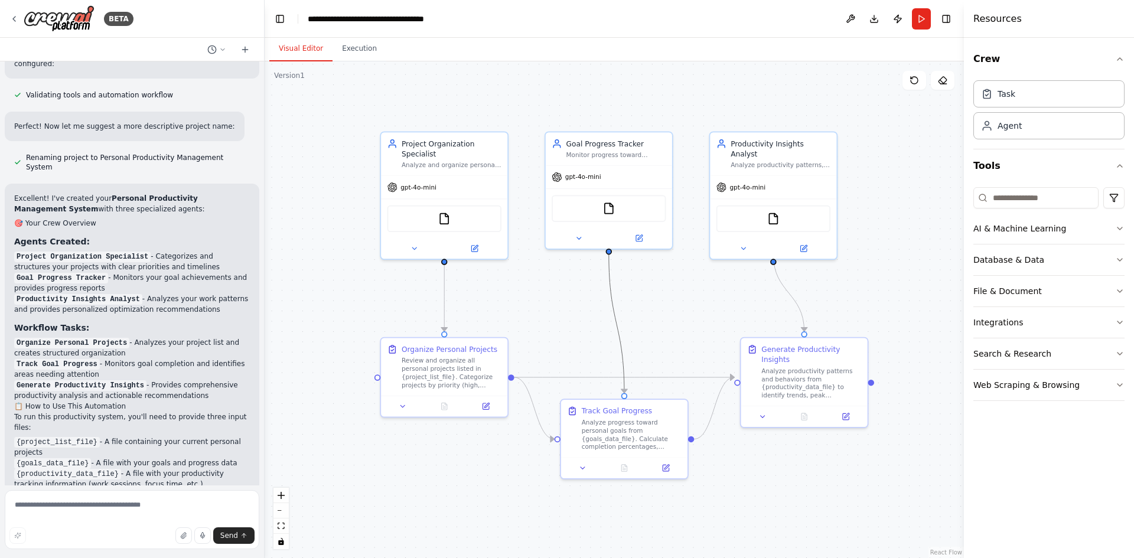
click at [669, 316] on div ".deletable-edge-delete-btn { width: 20px; height: 20px; border: 0px solid #ffff…" at bounding box center [614, 309] width 699 height 497
drag, startPoint x: 624, startPoint y: 390, endPoint x: 631, endPoint y: 299, distance: 91.2
click at [631, 299] on div ".deletable-edge-delete-btn { width: 20px; height: 20px; border: 0px solid #ffff…" at bounding box center [614, 309] width 699 height 497
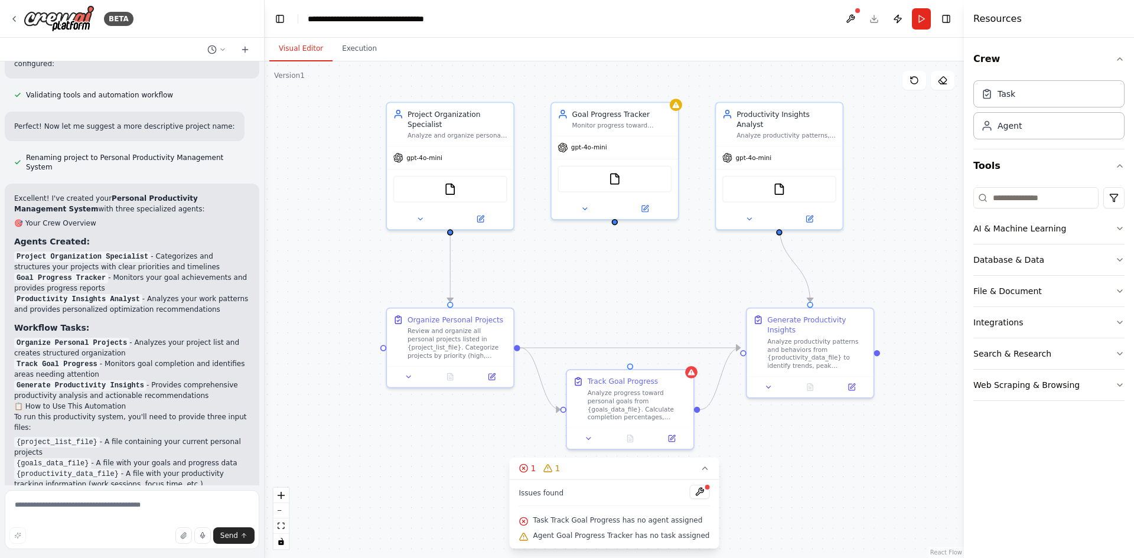
click at [645, 304] on div ".deletable-edge-delete-btn { width: 20px; height: 20px; border: 0px solid #ffff…" at bounding box center [614, 309] width 699 height 497
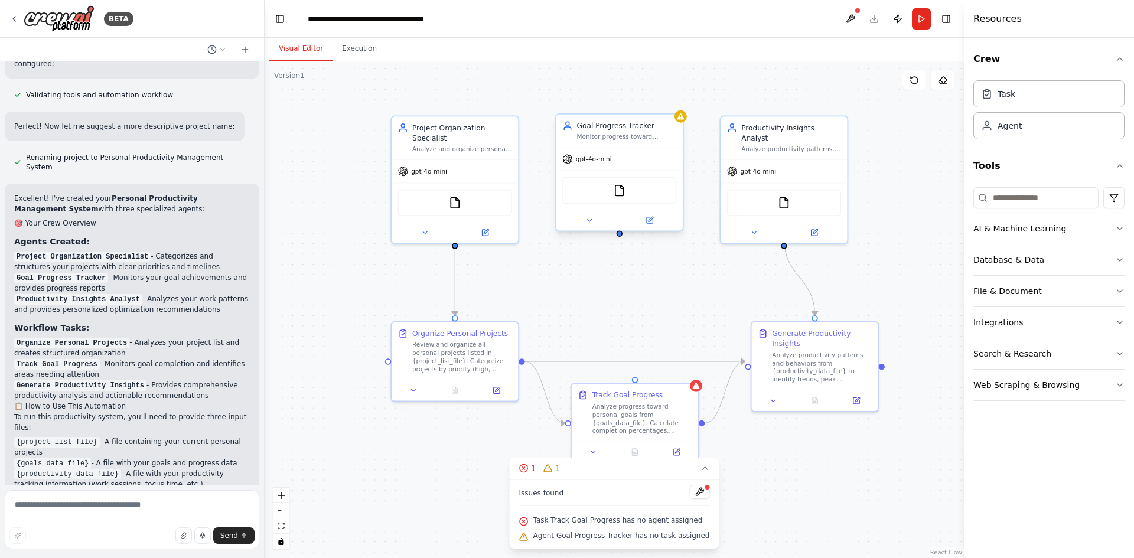
drag, startPoint x: 614, startPoint y: 226, endPoint x: 618, endPoint y: 232, distance: 7.4
click at [618, 238] on div ".deletable-edge-delete-btn { width: 20px; height: 20px; border: 0px solid #ffff…" at bounding box center [614, 309] width 699 height 497
drag, startPoint x: 618, startPoint y: 232, endPoint x: 638, endPoint y: 387, distance: 156.0
click at [638, 387] on div "Project Organization Specialist Analyze and organize personal projects by categ…" at bounding box center [642, 279] width 609 height 432
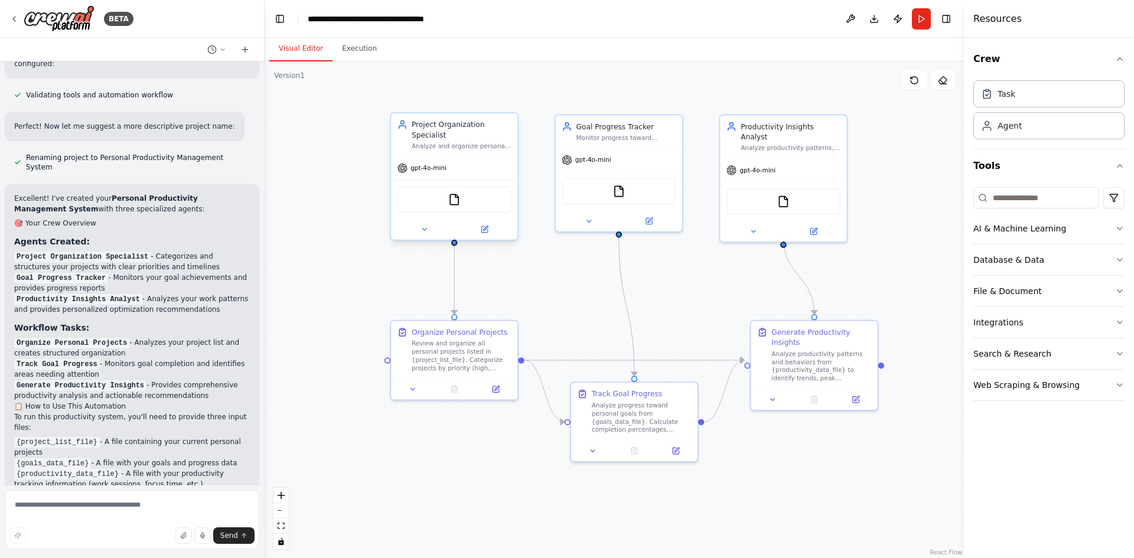
click at [467, 188] on div "FileReadTool" at bounding box center [455, 199] width 114 height 27
click at [442, 186] on div "FileReadTool" at bounding box center [455, 199] width 114 height 27
click at [457, 194] on img at bounding box center [454, 200] width 12 height 12
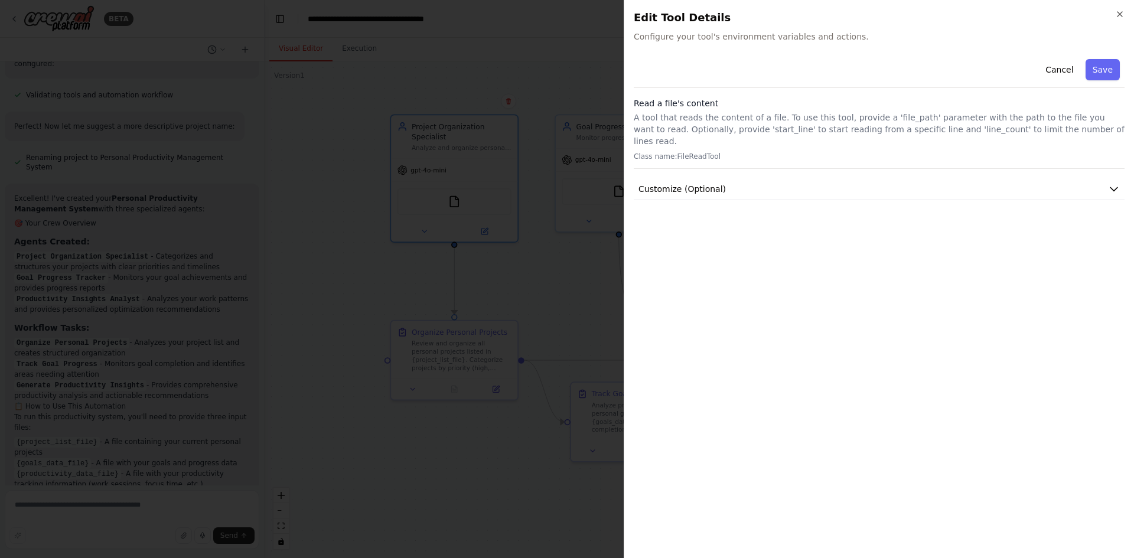
click at [1126, 15] on div "Close Edit Tool Details Configure your tool's environment variables and actions…" at bounding box center [879, 279] width 510 height 558
click at [1120, 10] on icon "button" at bounding box center [1119, 13] width 9 height 9
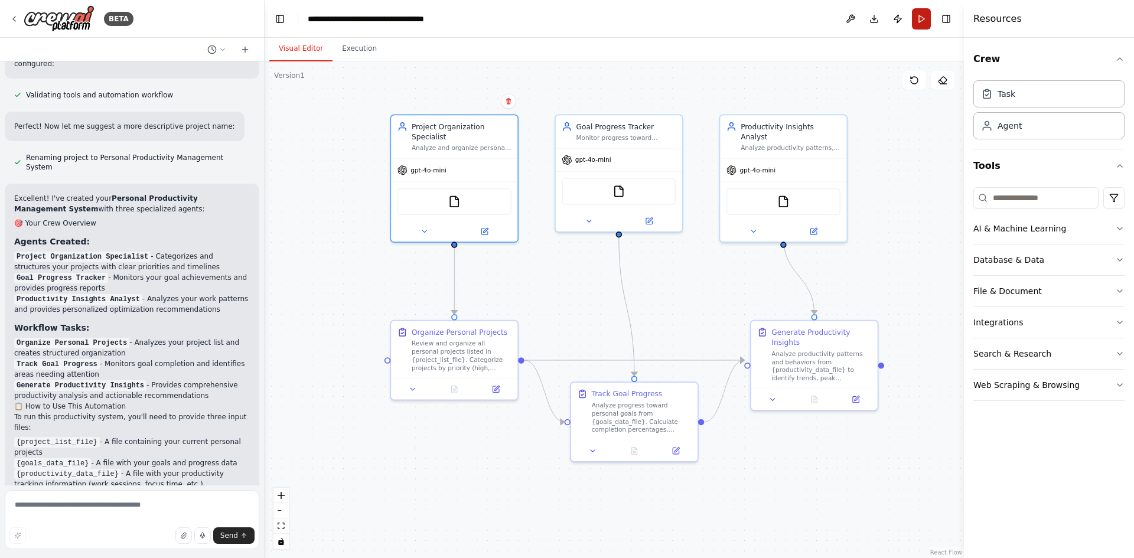
click at [920, 22] on button "Run" at bounding box center [921, 18] width 19 height 21
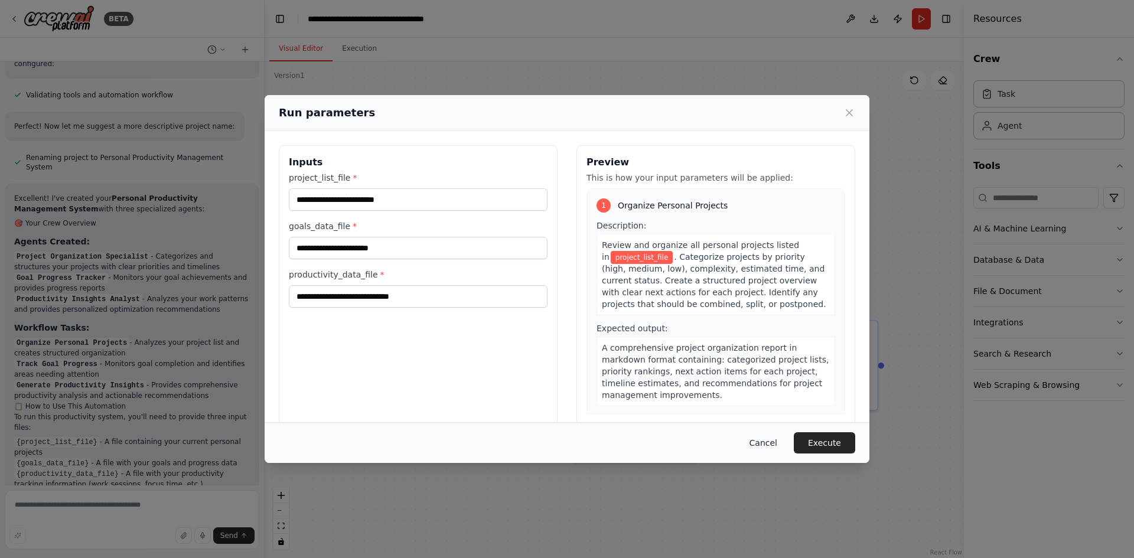
click at [776, 447] on button "Cancel" at bounding box center [763, 442] width 47 height 21
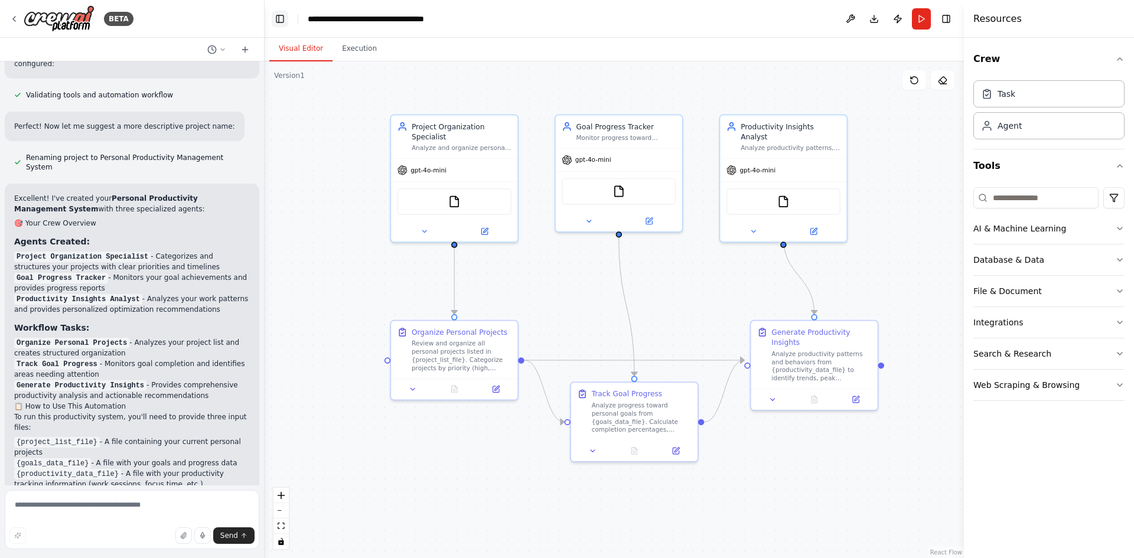
click at [282, 25] on button "Toggle Left Sidebar" at bounding box center [280, 19] width 17 height 17
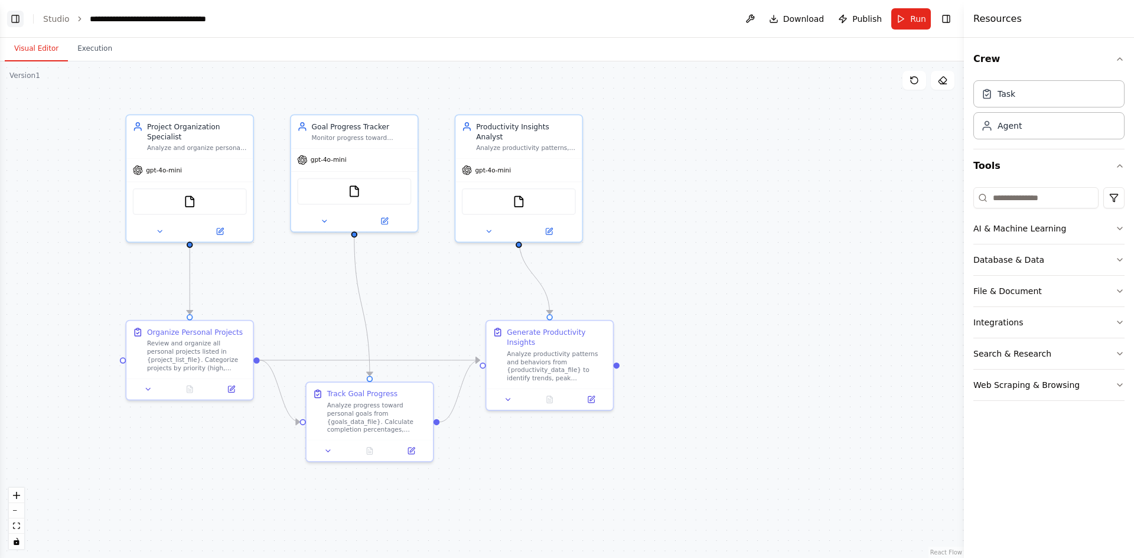
click at [18, 14] on button "Toggle Left Sidebar" at bounding box center [15, 19] width 17 height 17
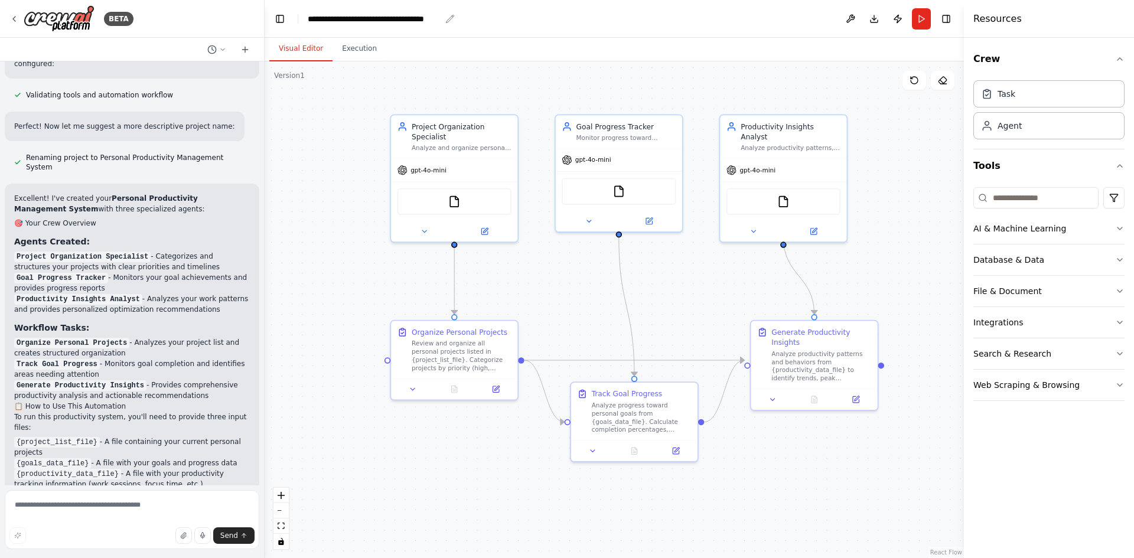
click at [386, 21] on div "**********" at bounding box center [374, 19] width 133 height 12
click at [343, 54] on button "Execution" at bounding box center [360, 49] width 54 height 25
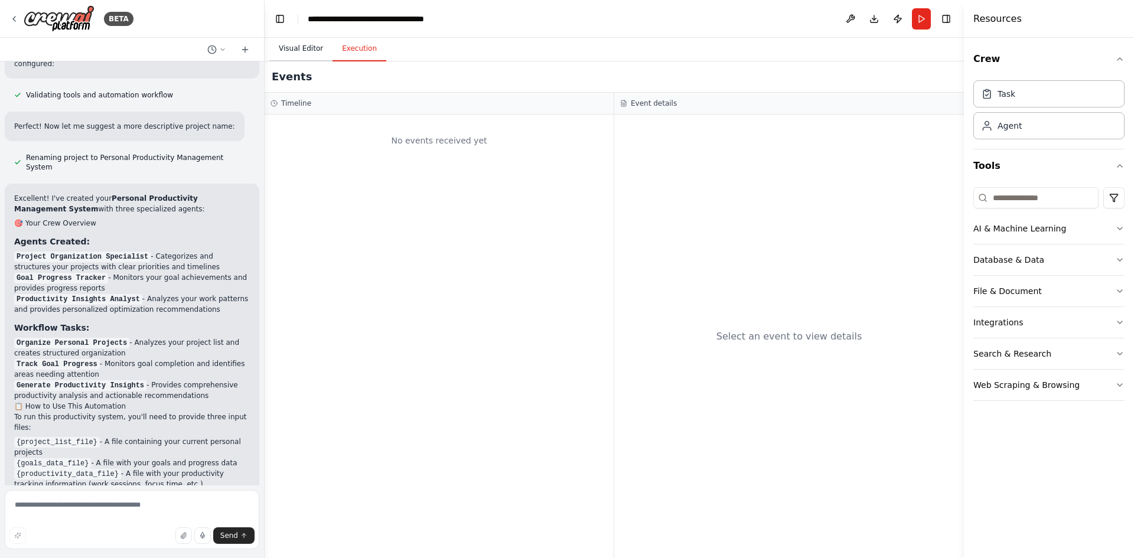
click at [304, 57] on button "Visual Editor" at bounding box center [300, 49] width 63 height 25
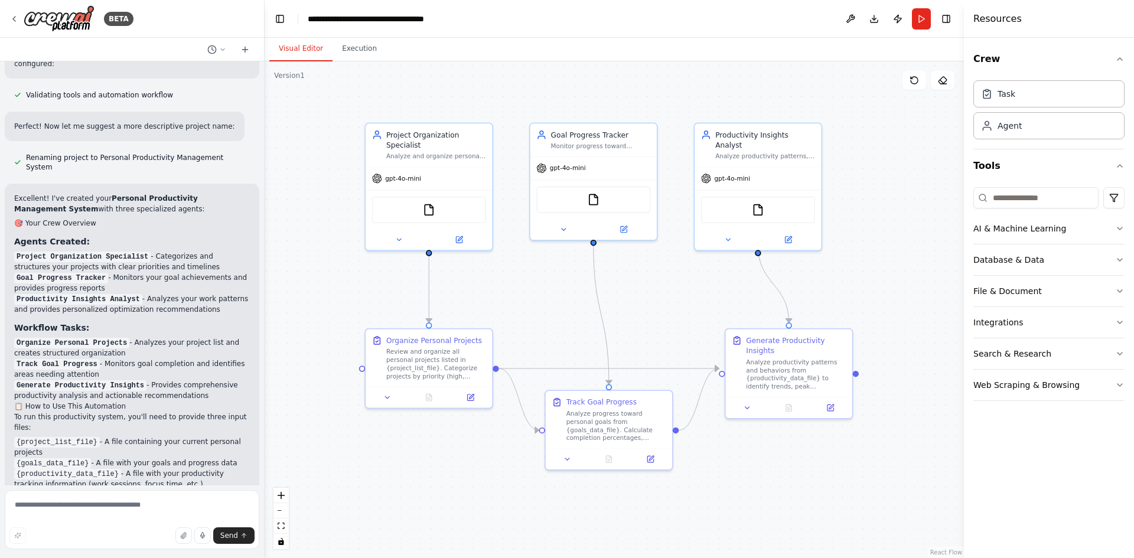
drag, startPoint x: 650, startPoint y: 289, endPoint x: 630, endPoint y: 294, distance: 21.3
click at [630, 294] on div ".deletable-edge-delete-btn { width: 20px; height: 20px; border: 0px solid #ffff…" at bounding box center [614, 309] width 699 height 497
click at [435, 201] on div "FileReadTool" at bounding box center [434, 204] width 114 height 27
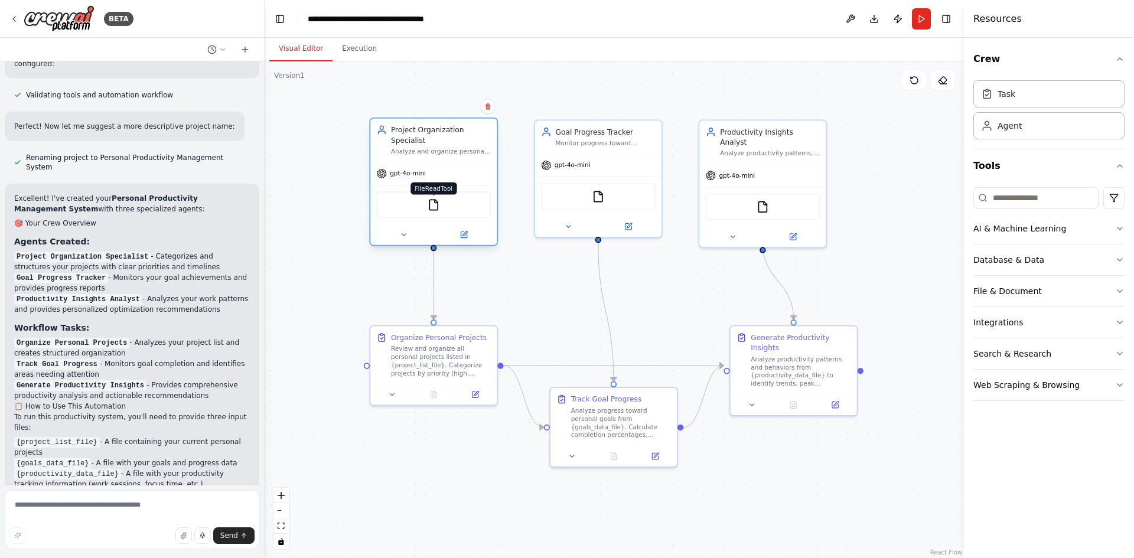
click at [431, 199] on img at bounding box center [434, 205] width 12 height 12
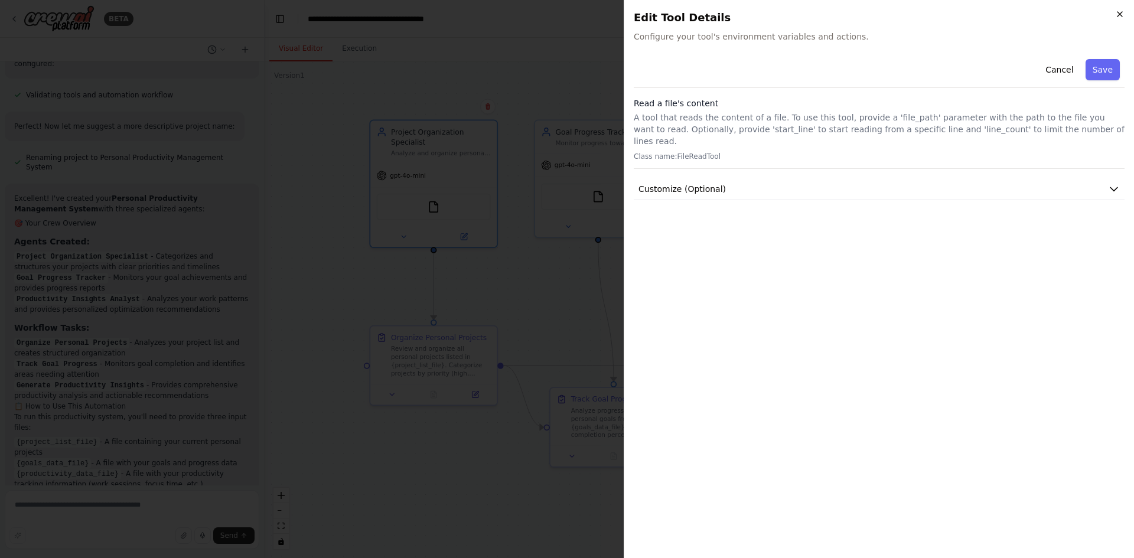
click at [1124, 14] on icon "button" at bounding box center [1119, 13] width 9 height 9
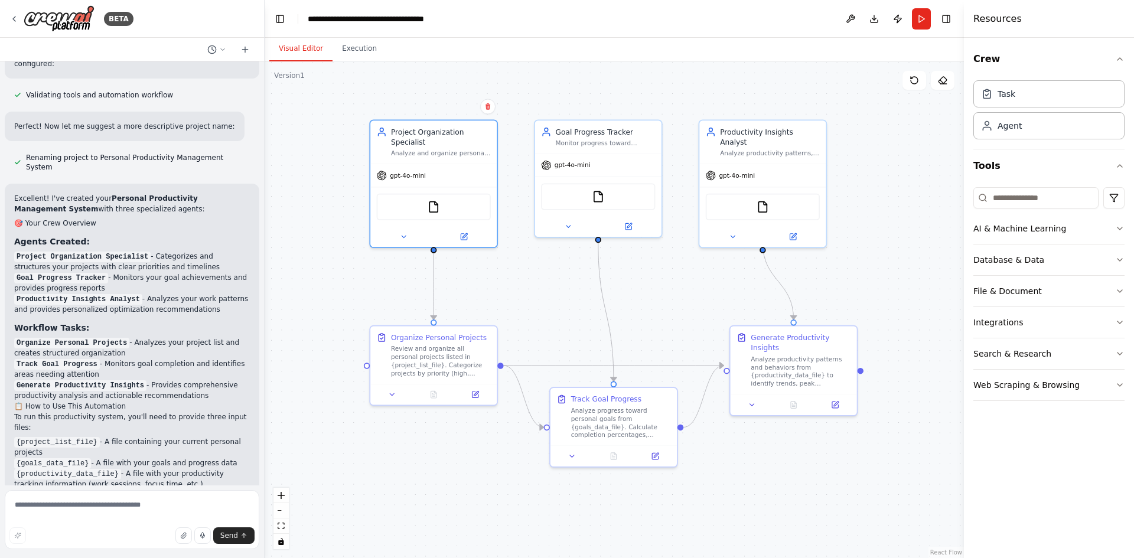
drag, startPoint x: 926, startPoint y: 191, endPoint x: 846, endPoint y: 215, distance: 83.9
click at [914, 198] on div ".deletable-edge-delete-btn { width: 20px; height: 20px; border: 0px solid #ffff…" at bounding box center [614, 309] width 699 height 497
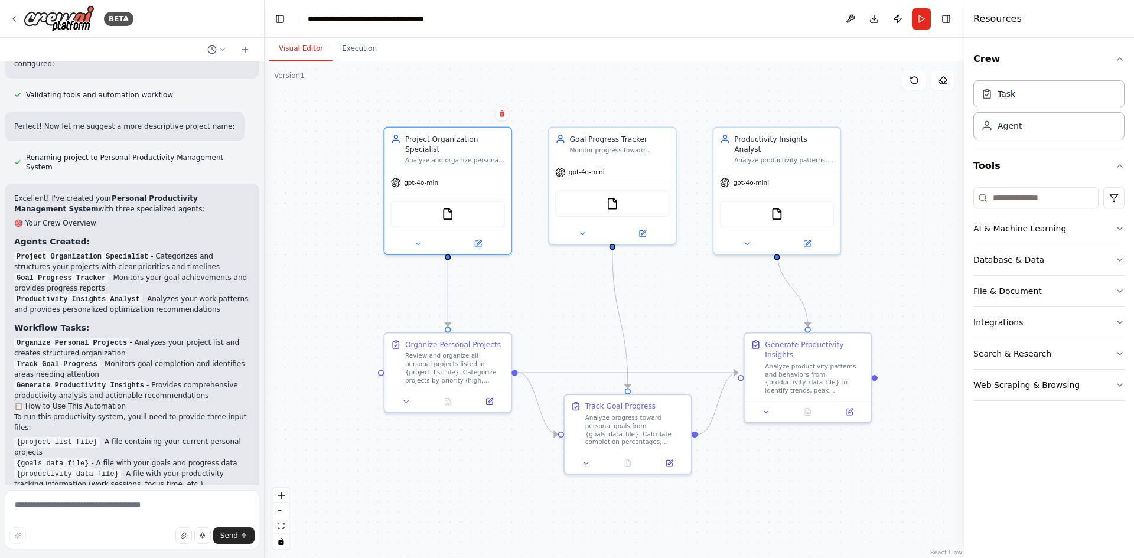
drag, startPoint x: 844, startPoint y: 222, endPoint x: 874, endPoint y: 220, distance: 29.6
click at [874, 220] on div ".deletable-edge-delete-btn { width: 20px; height: 20px; border: 0px solid #ffff…" at bounding box center [614, 309] width 699 height 497
click at [429, 373] on div "Review and organize all personal projects listed in {project_list_file}. Catego…" at bounding box center [455, 366] width 100 height 33
click at [409, 403] on icon at bounding box center [406, 400] width 8 height 8
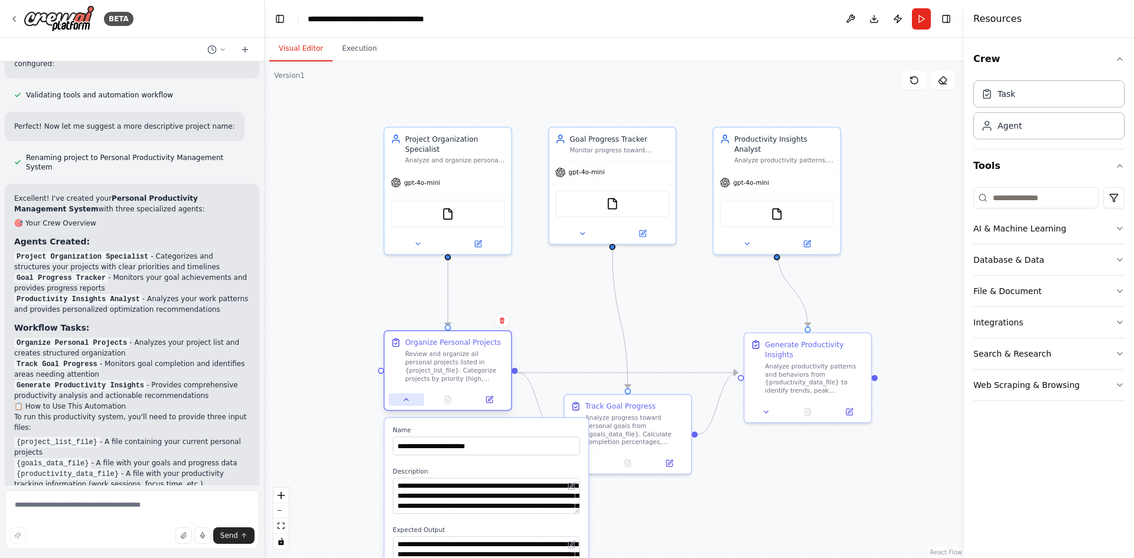
click at [406, 401] on icon at bounding box center [406, 400] width 8 height 8
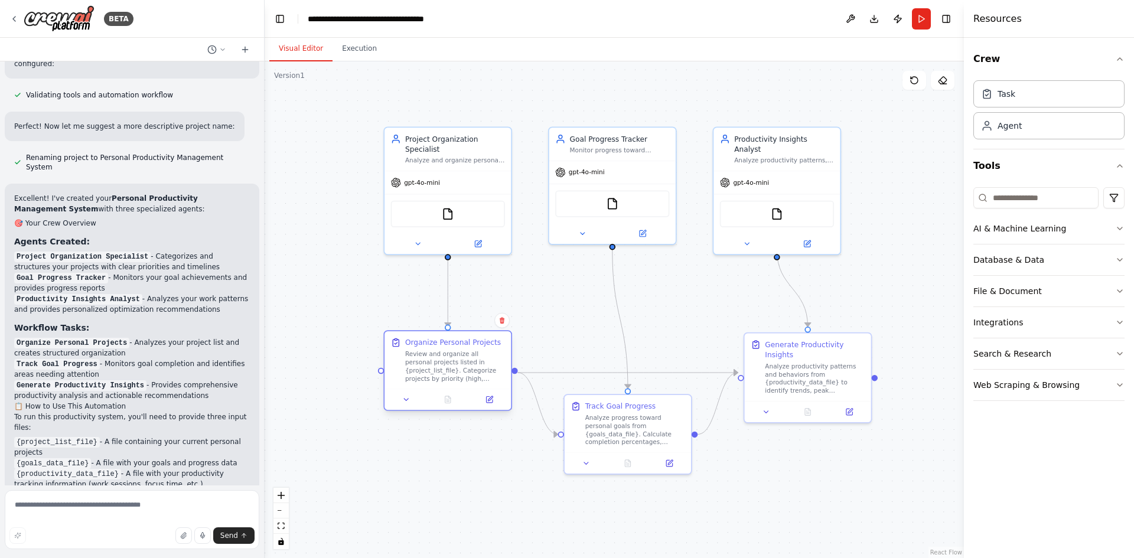
click at [432, 364] on div "Review and organize all personal projects listed in {project_list_file}. Catego…" at bounding box center [455, 366] width 100 height 33
drag, startPoint x: 380, startPoint y: 373, endPoint x: 383, endPoint y: 382, distance: 8.8
click at [383, 382] on div "Organize Personal Projects Review and organize all personal projects listed in …" at bounding box center [447, 370] width 129 height 81
click at [446, 370] on div "Review and organize all personal projects listed in {project_list_file}. Catego…" at bounding box center [455, 366] width 100 height 33
click at [457, 367] on div "Review and organize all personal projects listed in {project_list_file}. Catego…" at bounding box center [455, 366] width 100 height 33
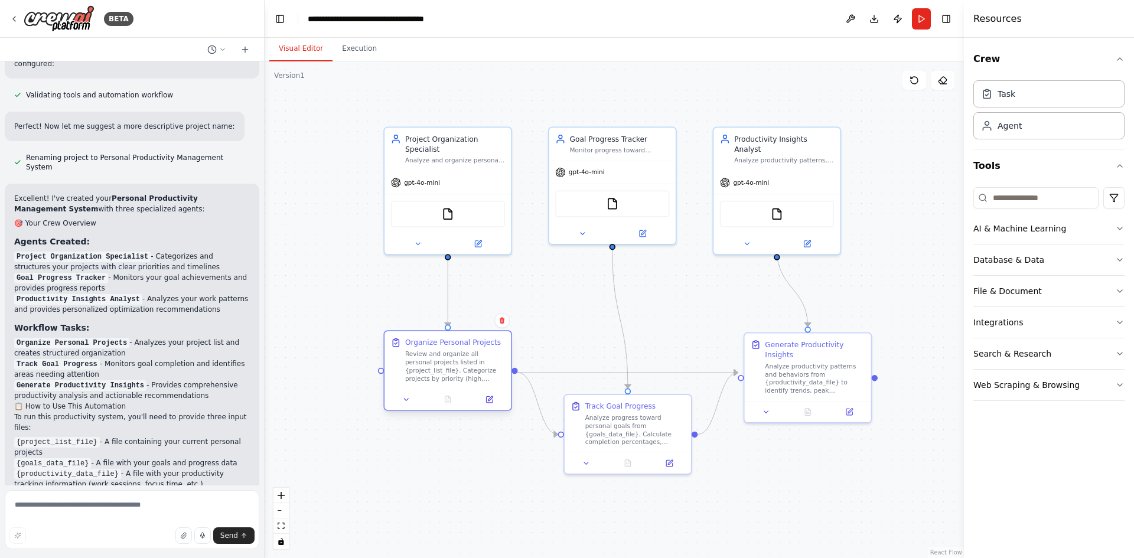
click at [457, 367] on div "Review and organize all personal projects listed in {project_list_file}. Catego…" at bounding box center [455, 366] width 100 height 33
drag, startPoint x: 484, startPoint y: 479, endPoint x: 497, endPoint y: 420, distance: 60.5
click at [497, 420] on div ".deletable-edge-delete-btn { width: 20px; height: 20px; border: 0px solid #ffff…" at bounding box center [614, 309] width 699 height 497
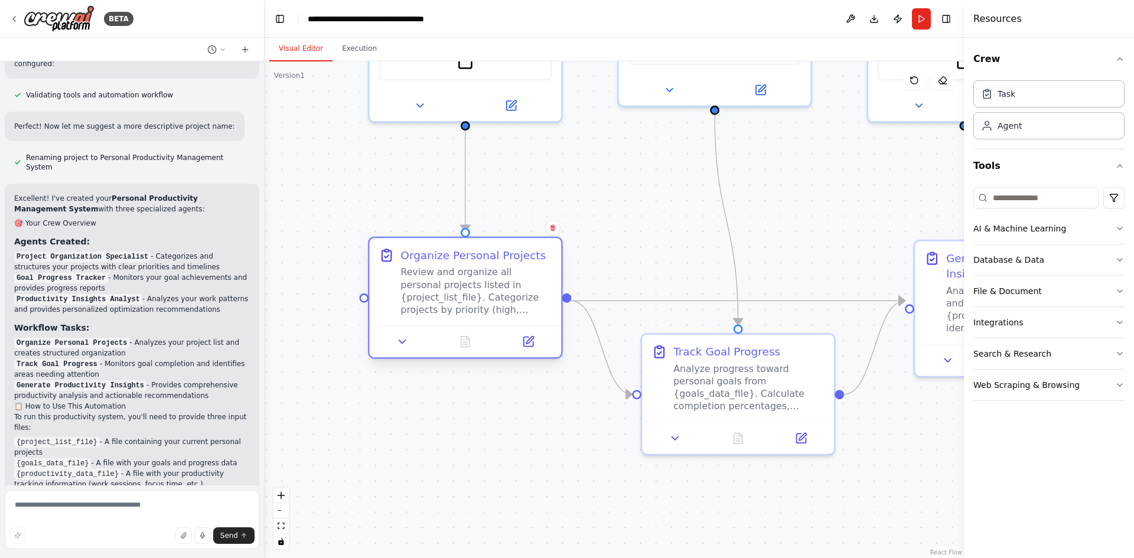
click at [464, 299] on div "Review and organize all personal projects listed in {project_list_file}. Catego…" at bounding box center [475, 291] width 151 height 50
click at [398, 350] on button at bounding box center [403, 342] width 54 height 19
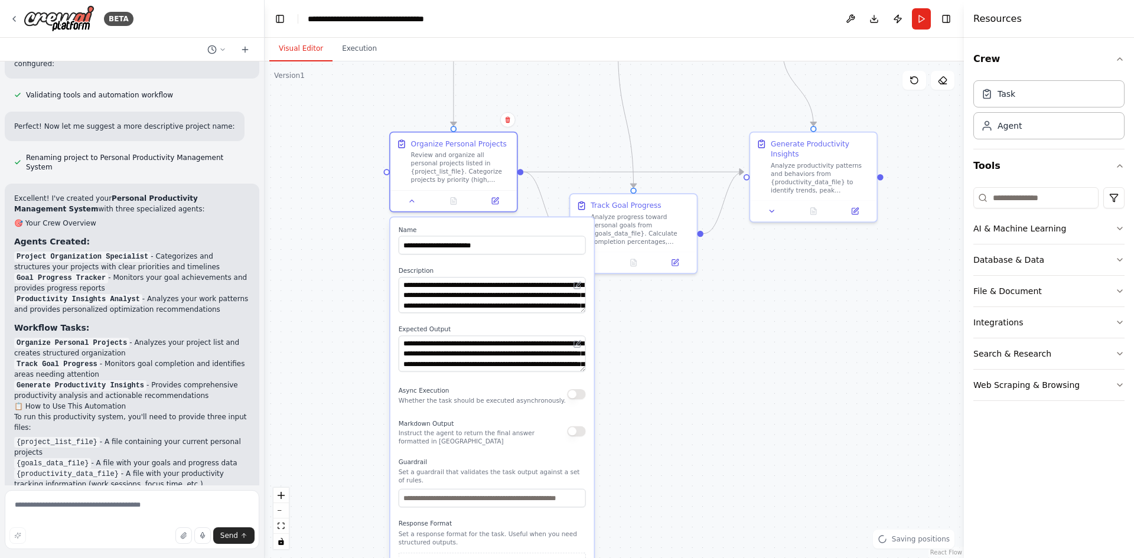
drag, startPoint x: 663, startPoint y: 475, endPoint x: 672, endPoint y: 327, distance: 147.9
click at [672, 327] on div ".deletable-edge-delete-btn { width: 20px; height: 20px; border: 0px solid #ffff…" at bounding box center [614, 309] width 699 height 497
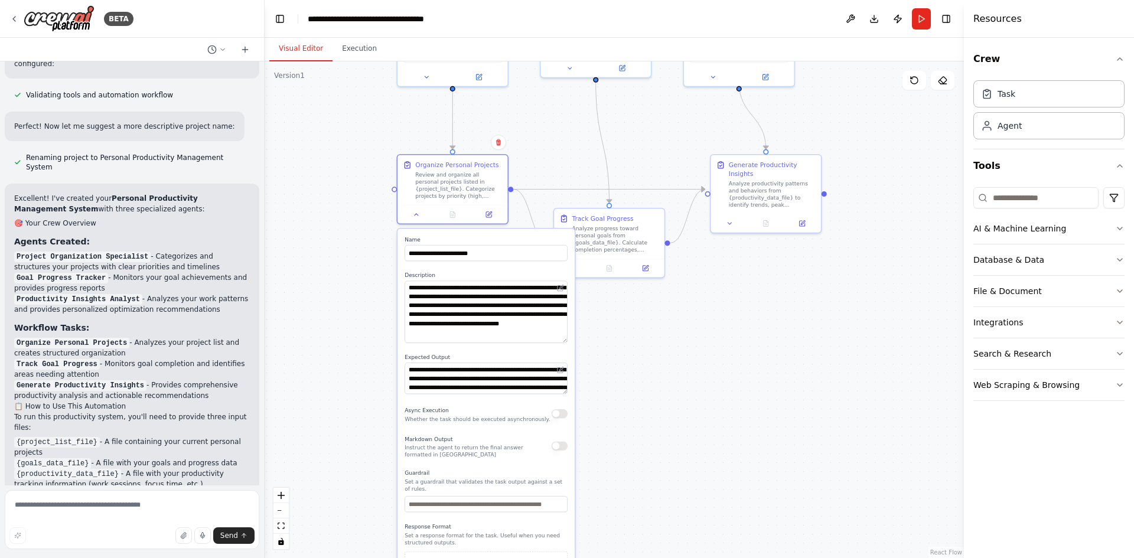
drag, startPoint x: 565, startPoint y: 308, endPoint x: 569, endPoint y: 338, distance: 31.0
click at [569, 338] on div "**********" at bounding box center [486, 417] width 177 height 377
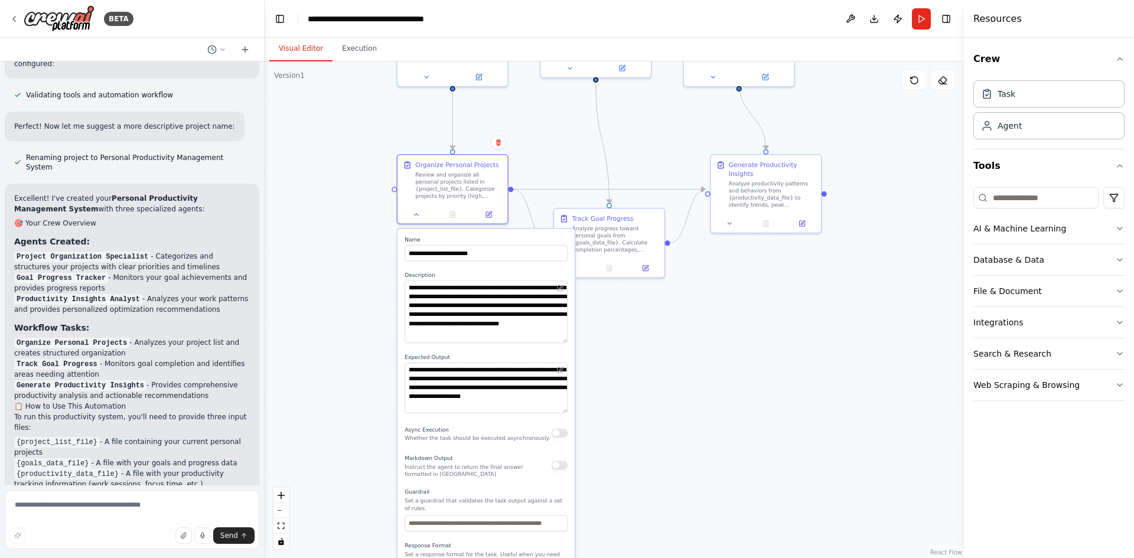
drag, startPoint x: 562, startPoint y: 392, endPoint x: 566, endPoint y: 412, distance: 19.9
click at [566, 412] on textarea "**********" at bounding box center [486, 388] width 163 height 51
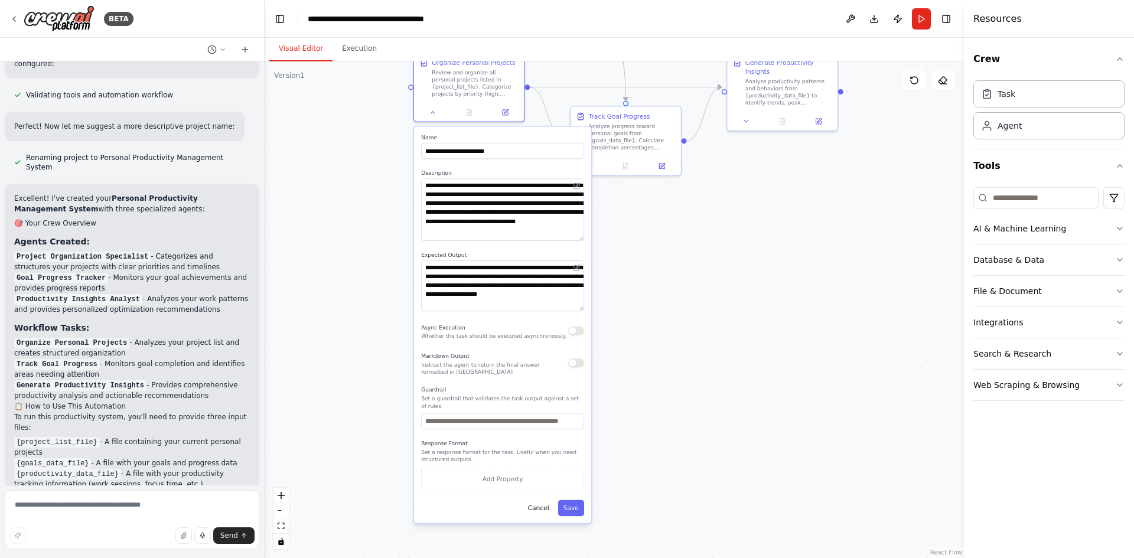
drag, startPoint x: 614, startPoint y: 413, endPoint x: 630, endPoint y: 311, distance: 103.5
click at [630, 311] on div ".deletable-edge-delete-btn { width: 20px; height: 20px; border: 0px solid #ffff…" at bounding box center [614, 309] width 699 height 497
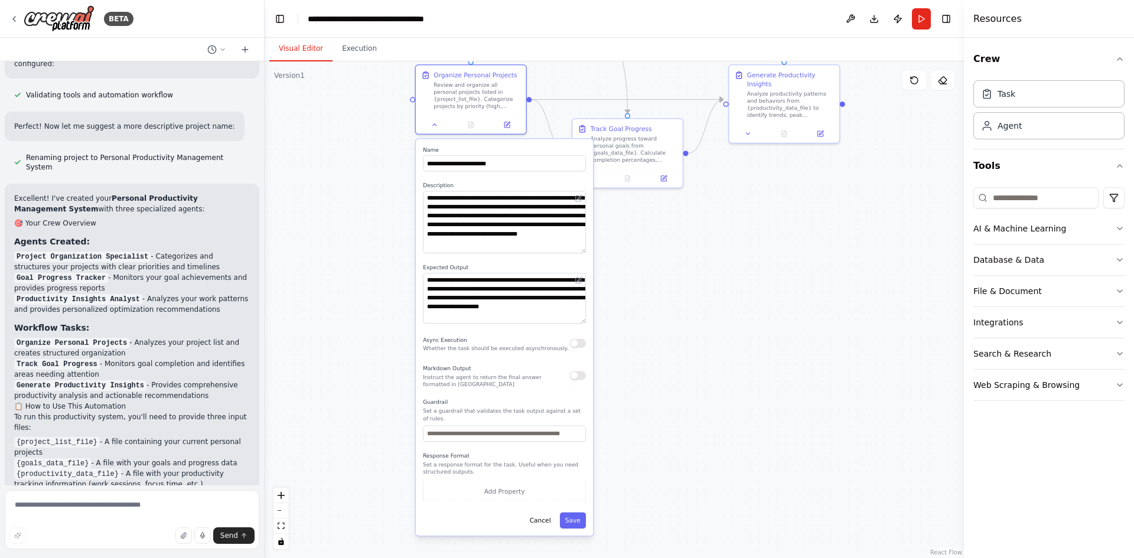
drag, startPoint x: 673, startPoint y: 235, endPoint x: 675, endPoint y: 247, distance: 12.5
click at [675, 247] on div ".deletable-edge-delete-btn { width: 20px; height: 20px; border: 0px solid #ffff…" at bounding box center [614, 309] width 699 height 497
click at [549, 514] on button "Cancel" at bounding box center [541, 521] width 32 height 16
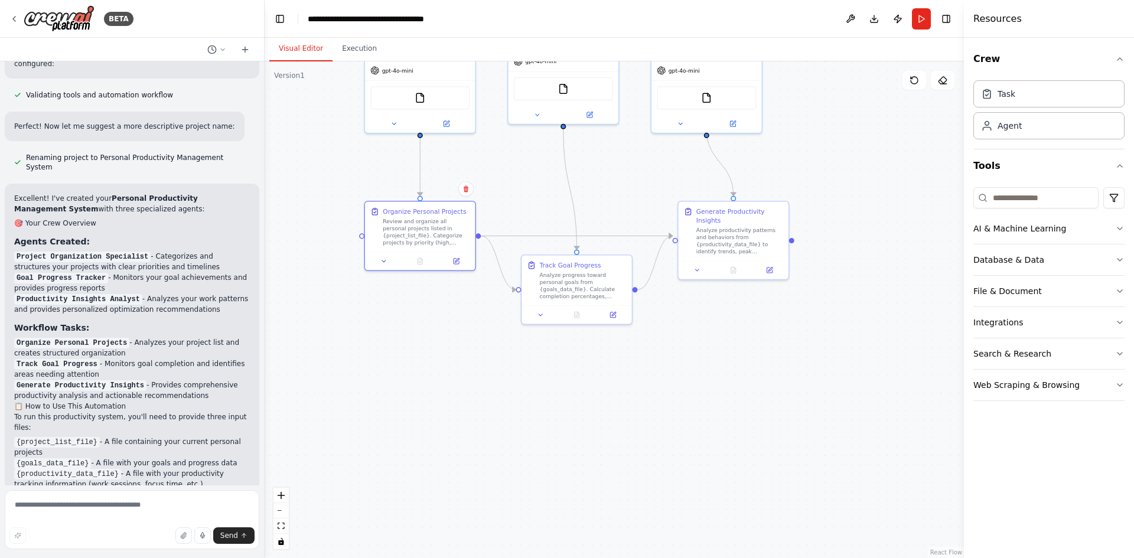
drag, startPoint x: 519, startPoint y: 302, endPoint x: 468, endPoint y: 439, distance: 145.6
click at [468, 439] on div ".deletable-edge-delete-btn { width: 20px; height: 20px; border: 0px solid #ffff…" at bounding box center [614, 309] width 699 height 497
click at [541, 318] on button at bounding box center [540, 313] width 31 height 11
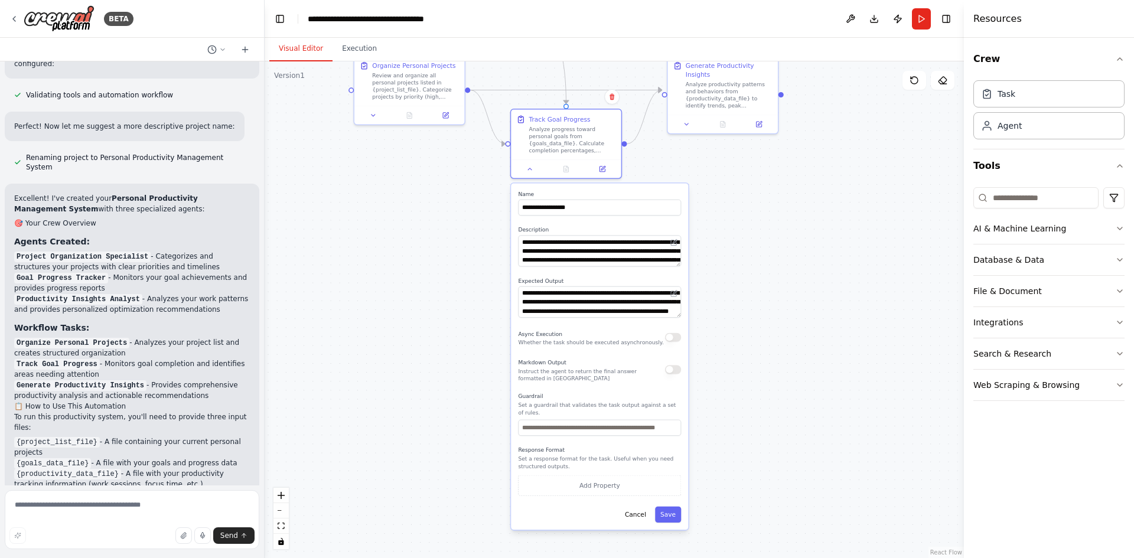
drag, startPoint x: 789, startPoint y: 404, endPoint x: 778, endPoint y: 258, distance: 146.3
click at [778, 258] on div ".deletable-edge-delete-btn { width: 20px; height: 20px; border: 0px solid #ffff…" at bounding box center [614, 309] width 699 height 497
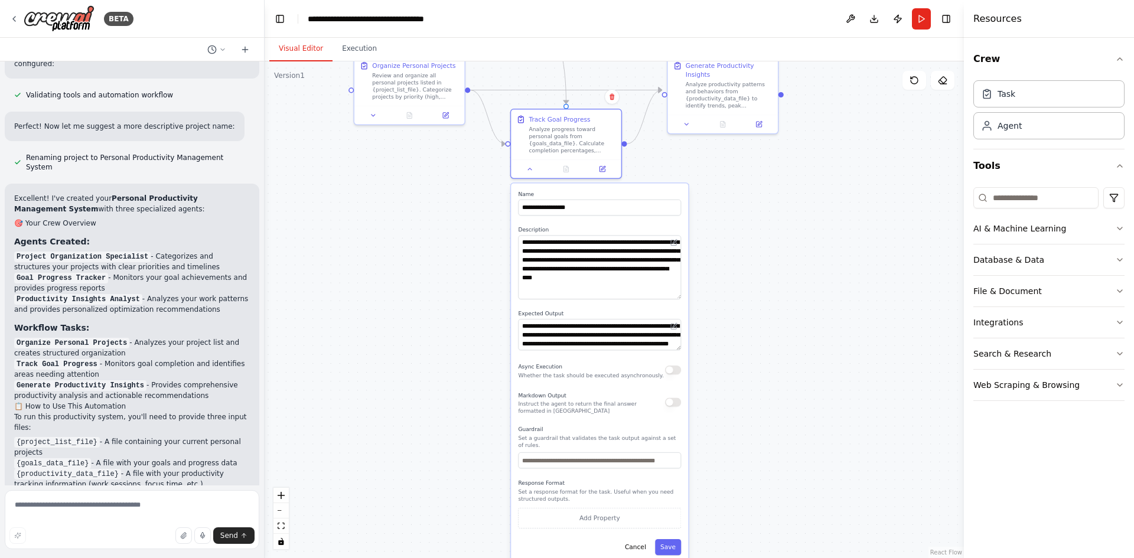
drag, startPoint x: 679, startPoint y: 266, endPoint x: 688, endPoint y: 298, distance: 33.8
click at [688, 298] on div "**********" at bounding box center [599, 373] width 177 height 379
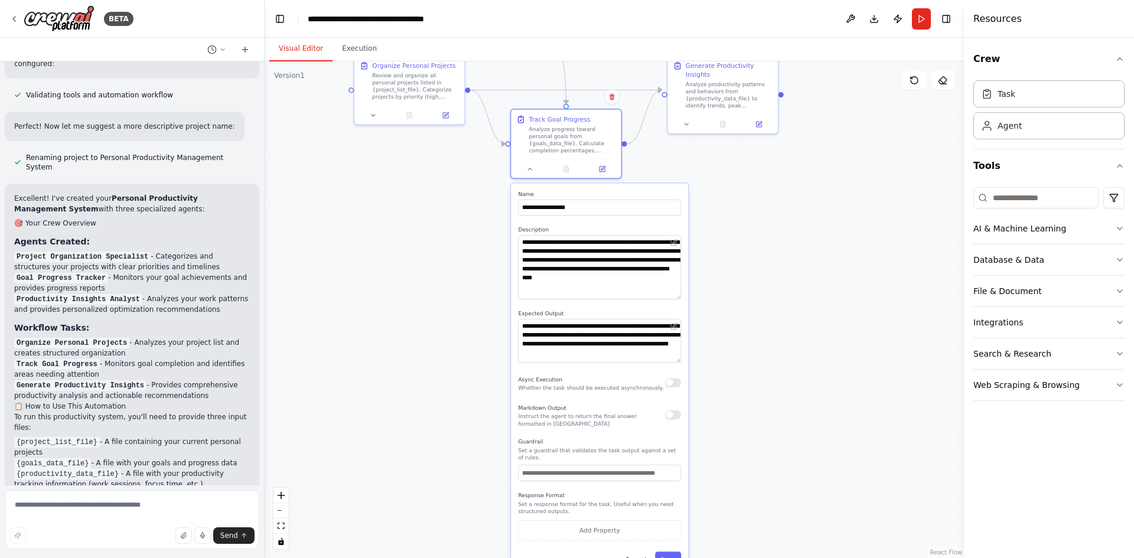
drag, startPoint x: 678, startPoint y: 350, endPoint x: 680, endPoint y: 362, distance: 12.6
click at [680, 362] on textarea "**********" at bounding box center [599, 341] width 163 height 44
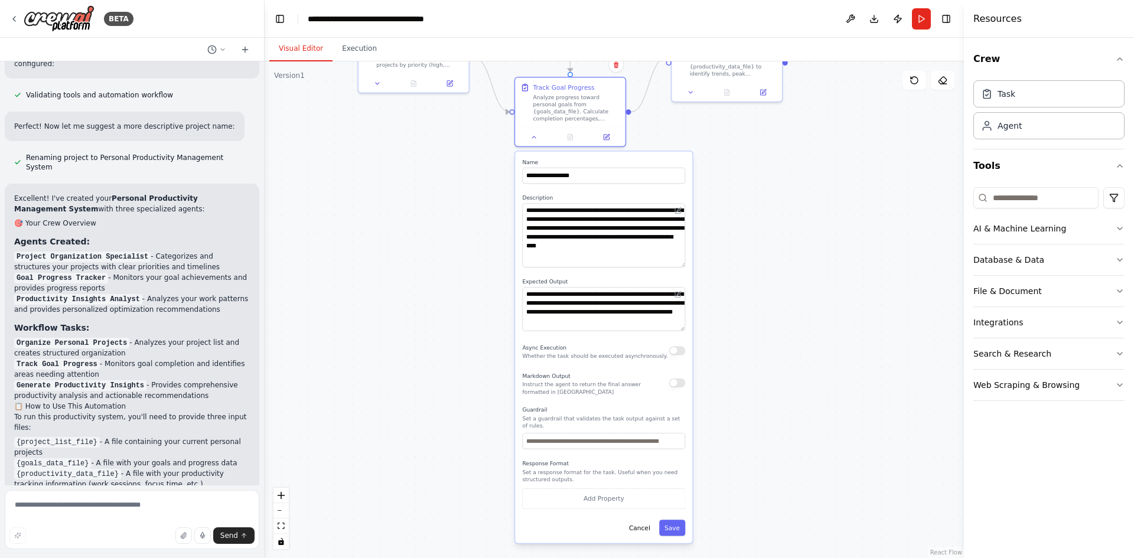
drag, startPoint x: 761, startPoint y: 392, endPoint x: 765, endPoint y: 360, distance: 32.2
click at [765, 360] on div ".deletable-edge-delete-btn { width: 20px; height: 20px; border: 0px solid #ffff…" at bounding box center [614, 309] width 699 height 497
click at [631, 491] on button "Add Property" at bounding box center [603, 498] width 163 height 21
click at [614, 495] on select "**** ******* ******* **** ******" at bounding box center [604, 496] width 43 height 16
click at [614, 492] on select "**** ******* ******* **** ******" at bounding box center [604, 496] width 43 height 16
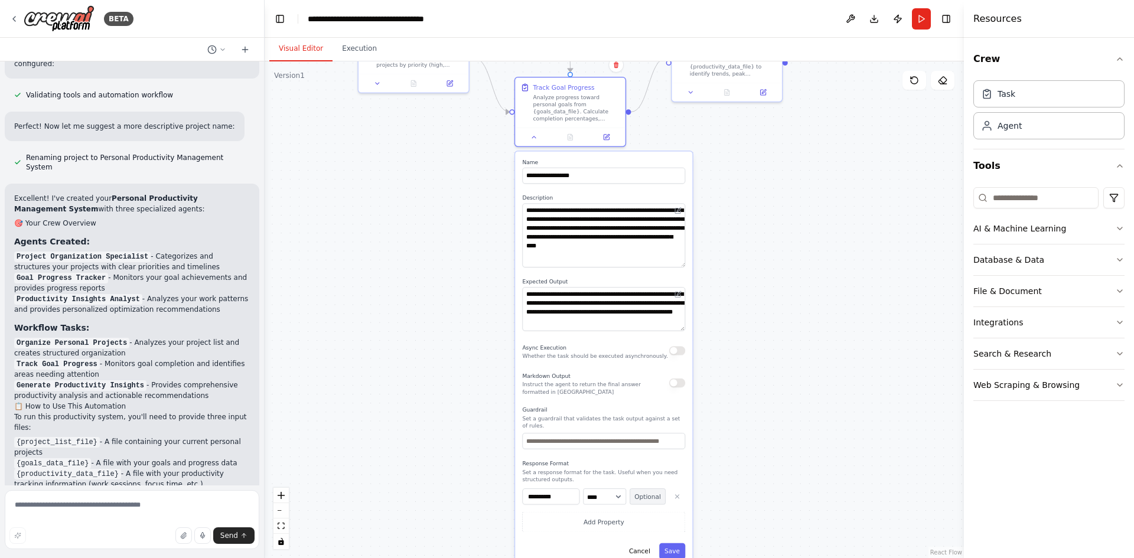
click at [653, 490] on button "Optional" at bounding box center [648, 496] width 36 height 16
click at [654, 490] on button "Required" at bounding box center [648, 496] width 36 height 16
click at [556, 491] on input "**********" at bounding box center [550, 496] width 57 height 16
click at [677, 493] on icon "button" at bounding box center [677, 496] width 7 height 7
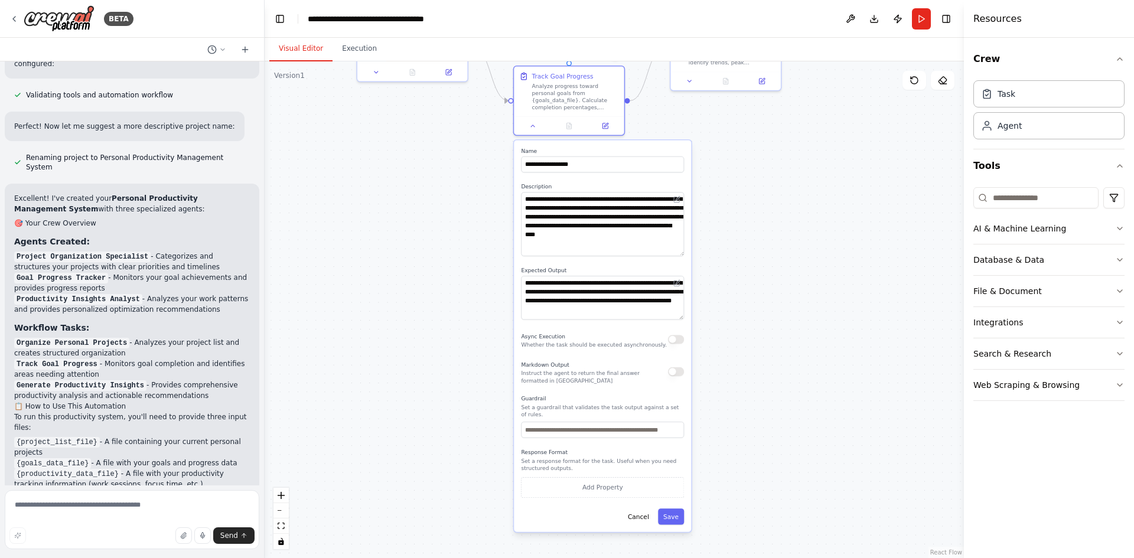
drag, startPoint x: 810, startPoint y: 190, endPoint x: 809, endPoint y: 178, distance: 11.3
click at [809, 178] on div ".deletable-edge-delete-btn { width: 20px; height: 20px; border: 0px solid #ffff…" at bounding box center [614, 309] width 699 height 497
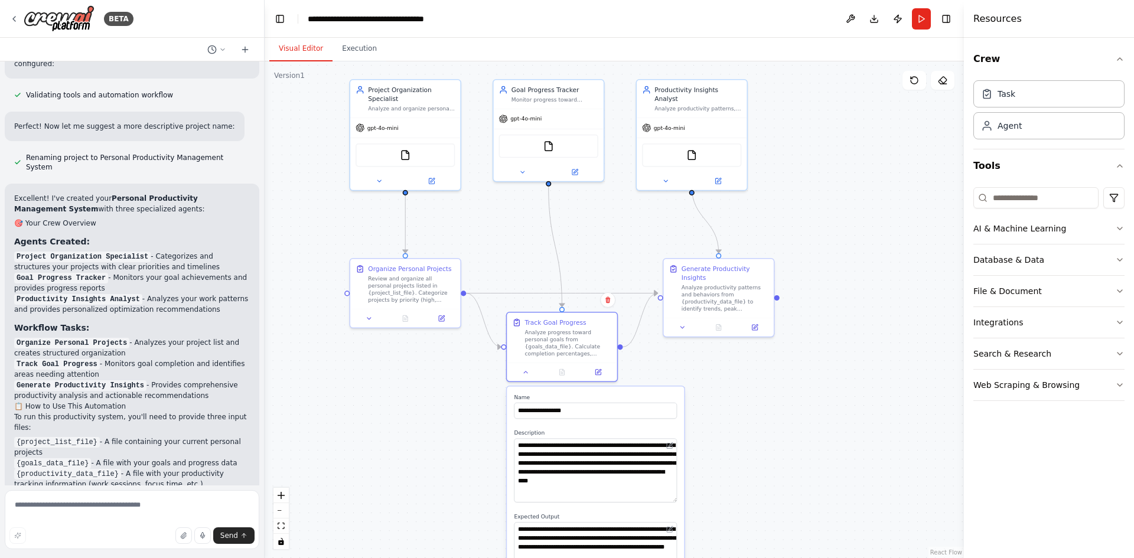
drag, startPoint x: 799, startPoint y: 243, endPoint x: 793, endPoint y: 487, distance: 244.6
click at [793, 487] on div ".deletable-edge-delete-btn { width: 20px; height: 20px; border: 0px solid #ffff…" at bounding box center [614, 309] width 699 height 497
click at [355, 47] on button "Execution" at bounding box center [360, 49] width 54 height 25
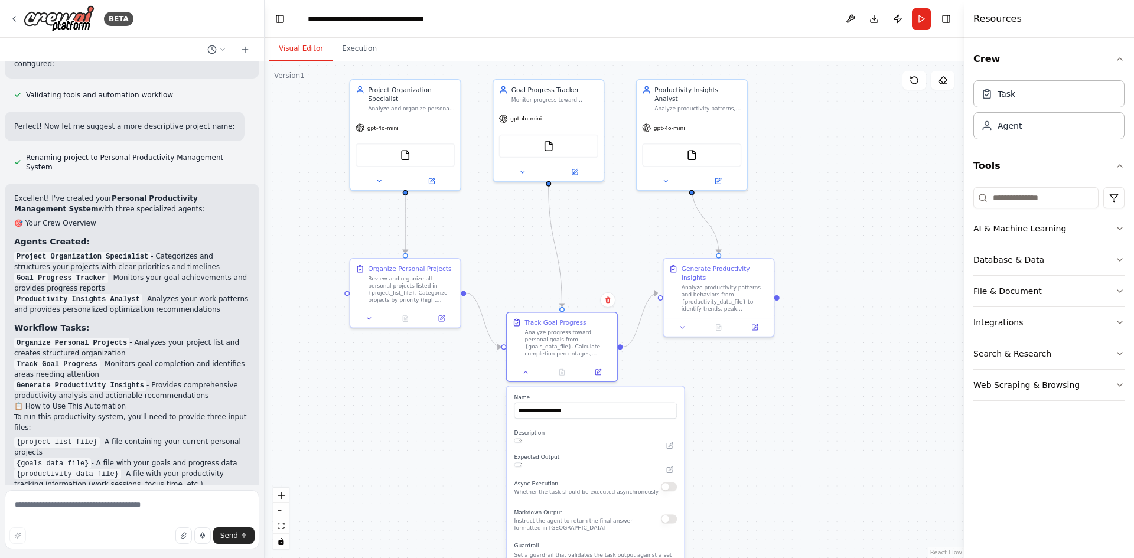
click at [289, 43] on button "Visual Editor" at bounding box center [300, 49] width 63 height 25
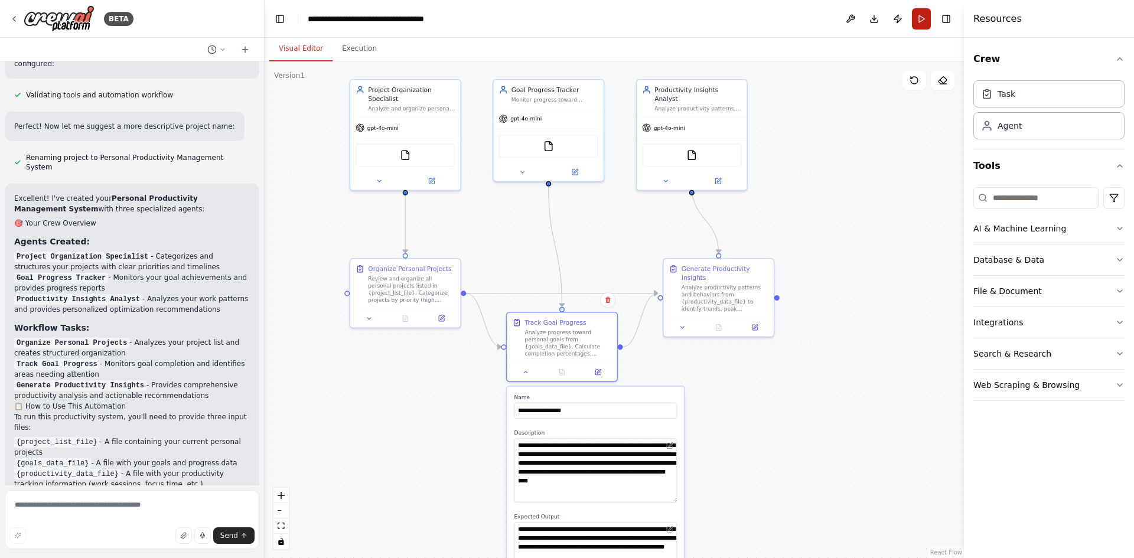
click at [923, 19] on button "Run" at bounding box center [921, 18] width 19 height 21
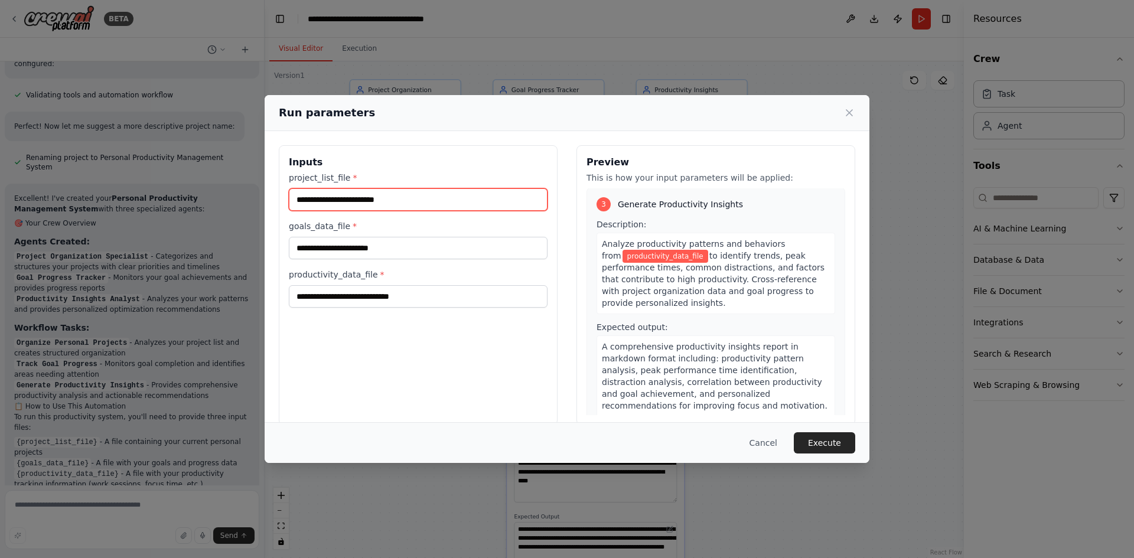
click at [389, 191] on input "project_list_file *" at bounding box center [418, 199] width 259 height 22
paste input "*******"
type input "*******"
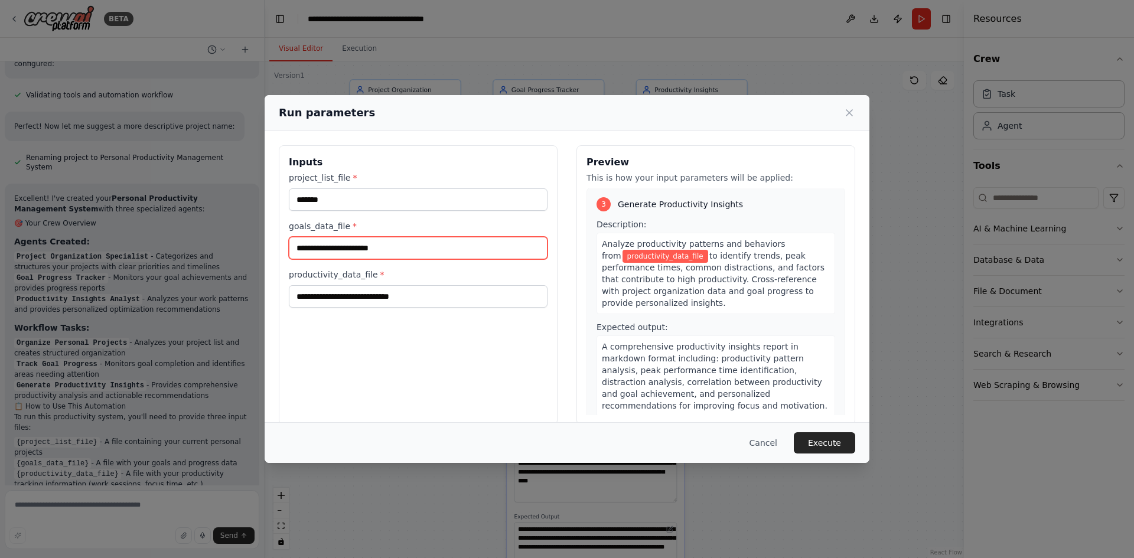
click at [343, 247] on input "goals_data_file *" at bounding box center [418, 248] width 259 height 22
paste input "*******"
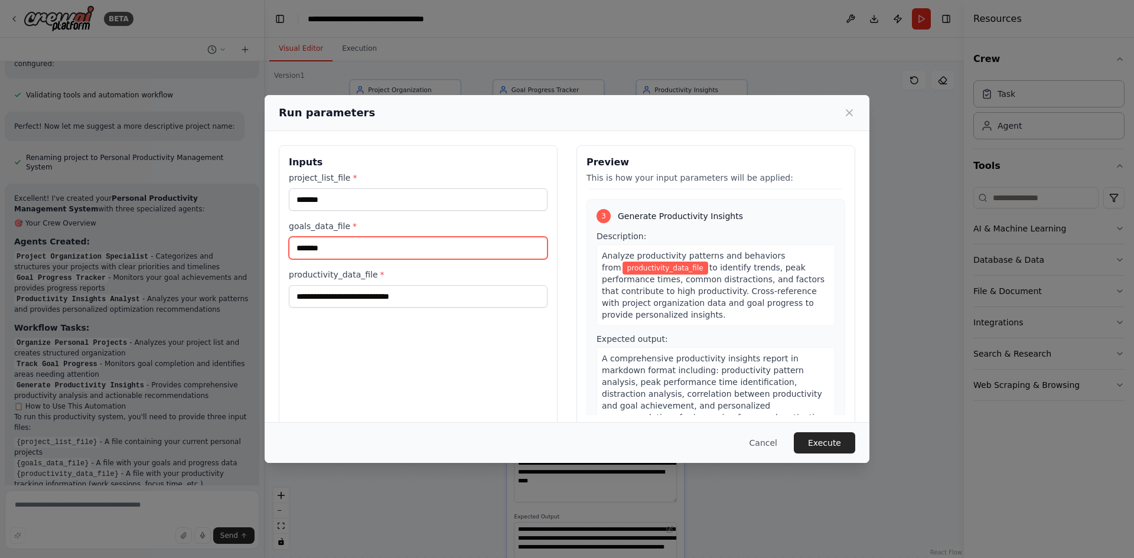
type input "*******"
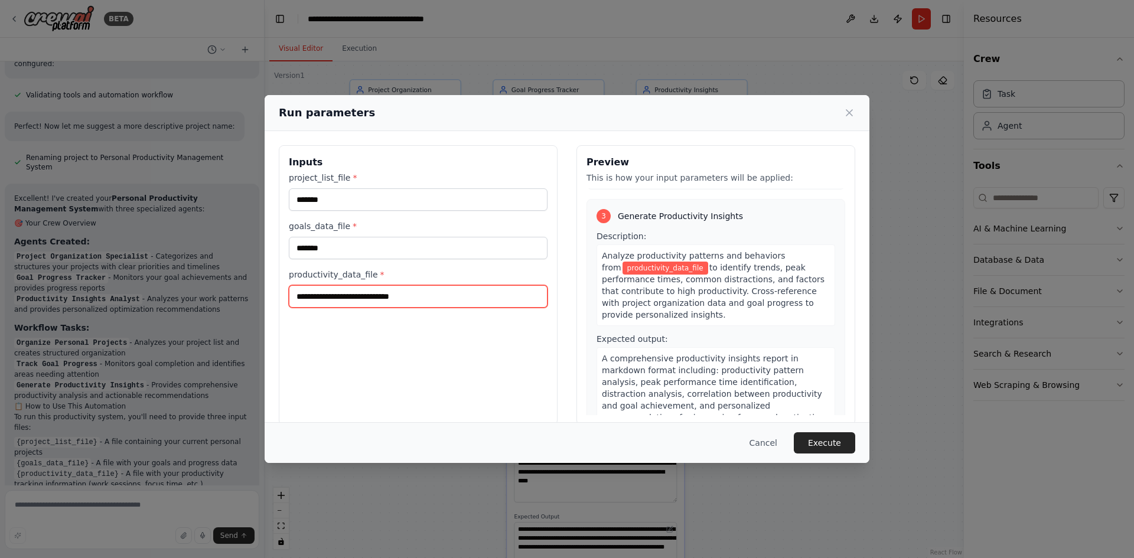
click at [328, 302] on input "productivity_data_file *" at bounding box center [418, 296] width 259 height 22
paste input "*******"
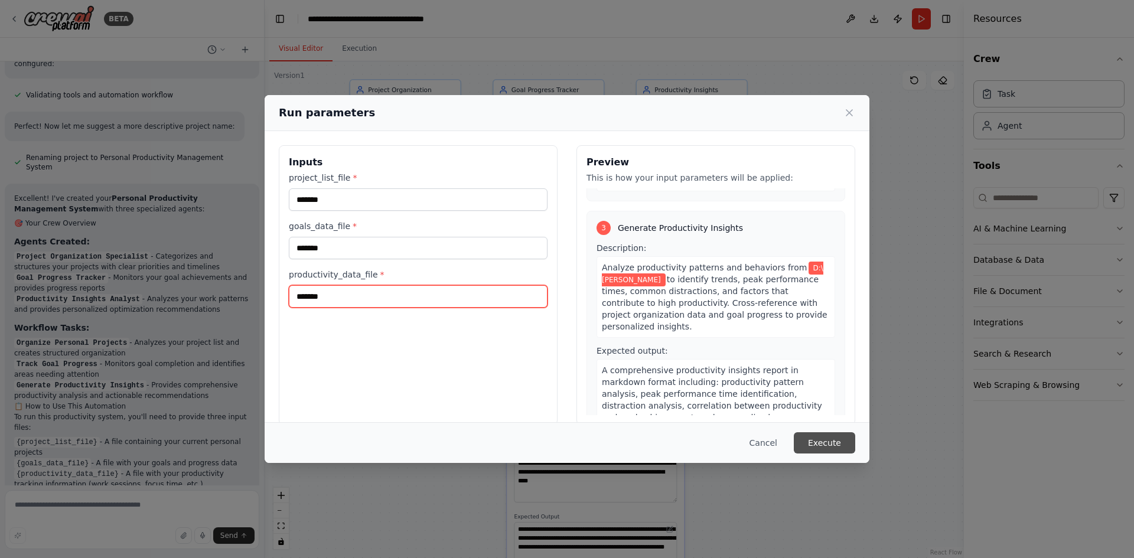
type input "*******"
click at [839, 438] on button "Execute" at bounding box center [824, 442] width 61 height 21
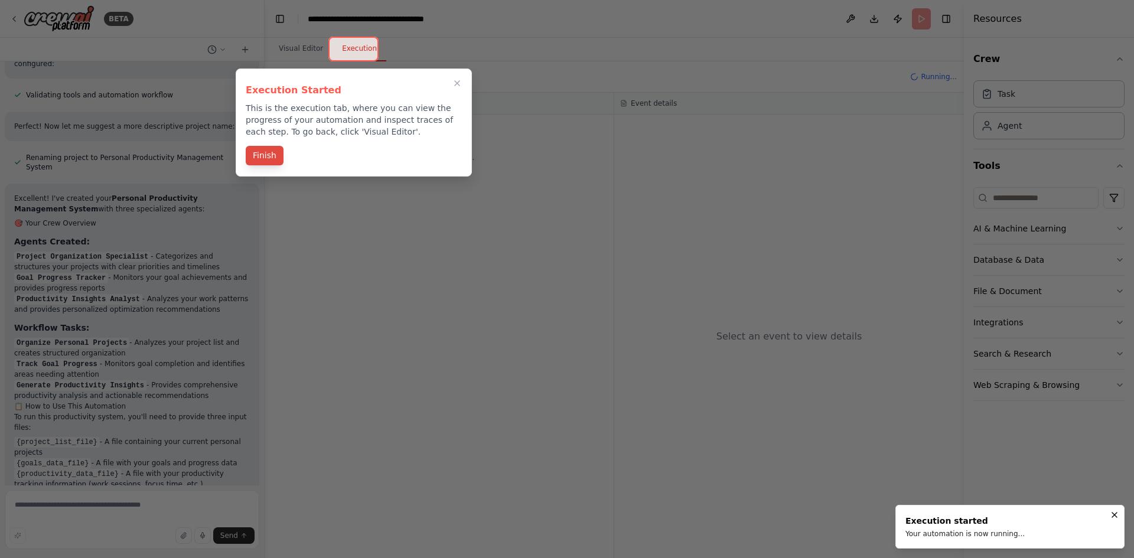
click at [263, 157] on button "Finish" at bounding box center [265, 155] width 38 height 19
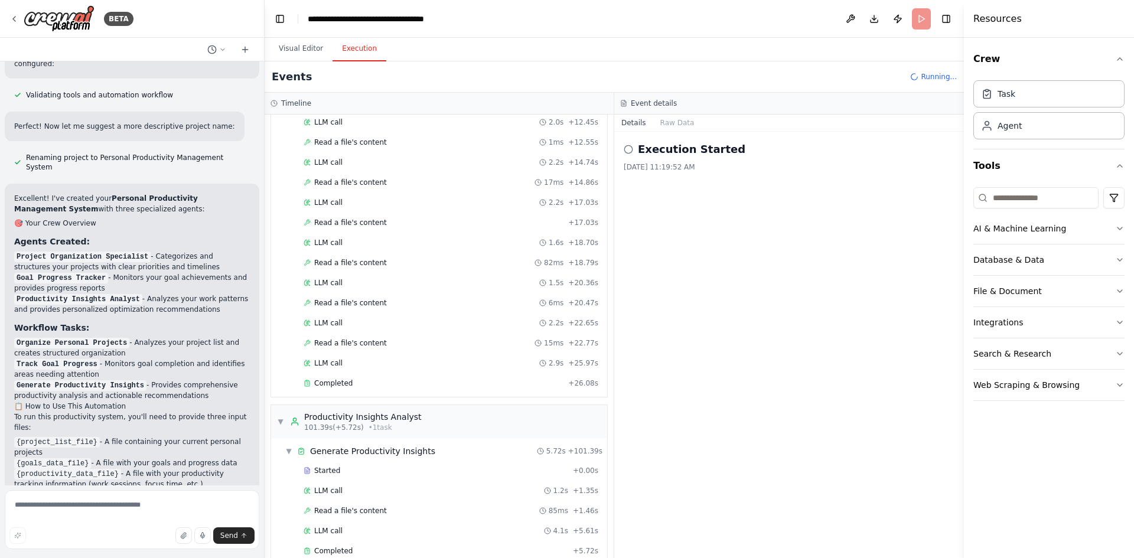
scroll to position [747, 0]
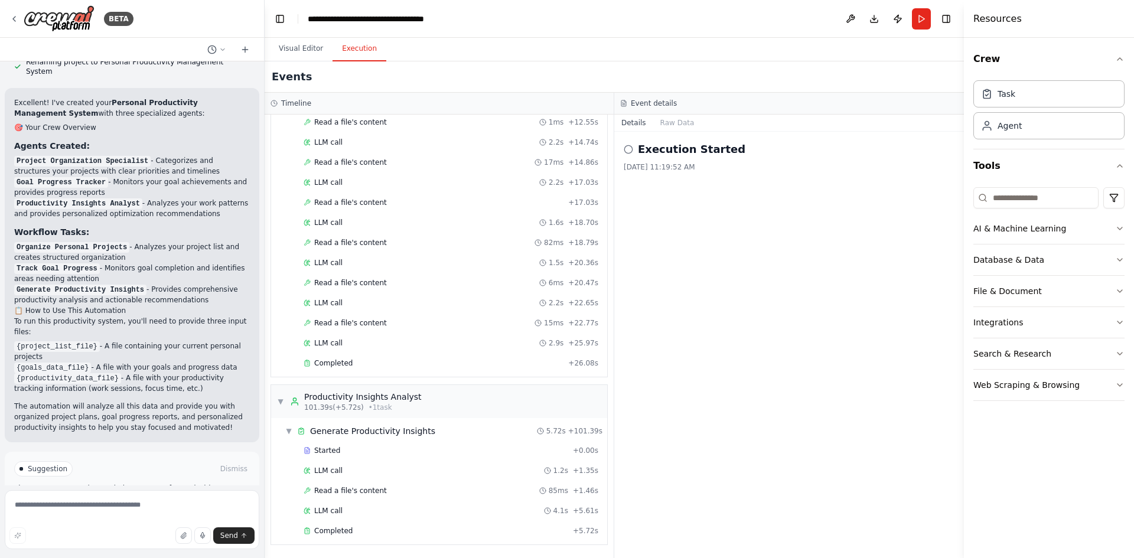
click at [631, 144] on div "Execution Started" at bounding box center [789, 149] width 331 height 17
click at [627, 153] on circle at bounding box center [628, 149] width 8 height 8
click at [630, 150] on icon at bounding box center [628, 149] width 9 height 9
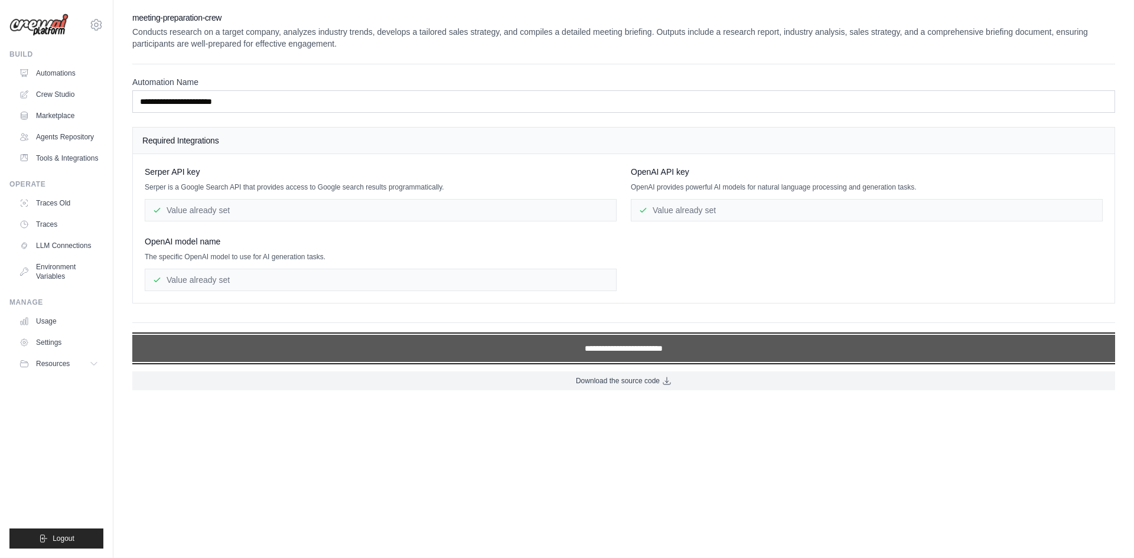
click at [542, 340] on input "**********" at bounding box center [623, 348] width 983 height 27
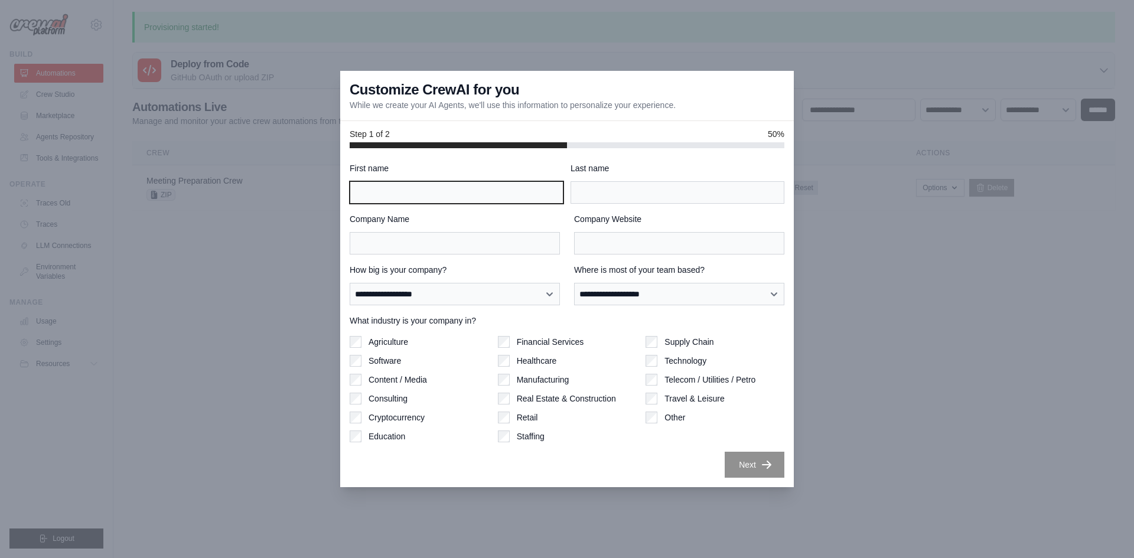
click at [483, 201] on input "First name" at bounding box center [457, 192] width 214 height 22
type input "****"
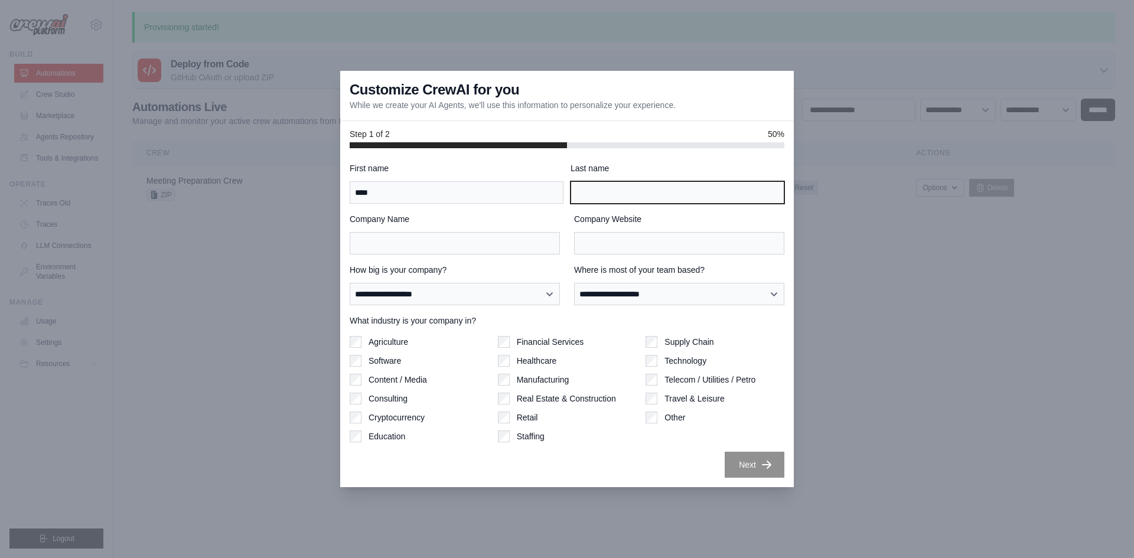
click at [653, 191] on input "Last name" at bounding box center [678, 192] width 214 height 22
type input "******"
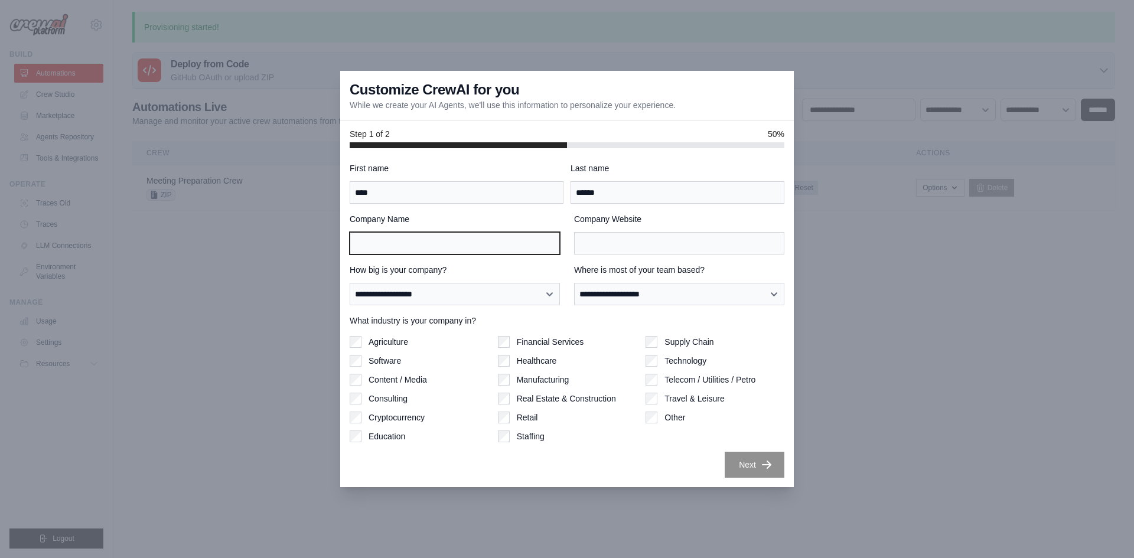
click at [454, 245] on input "Company Name" at bounding box center [455, 243] width 210 height 22
drag, startPoint x: 387, startPoint y: 246, endPoint x: 334, endPoint y: 250, distance: 52.8
click at [334, 250] on div "**********" at bounding box center [567, 279] width 1134 height 558
type input "****"
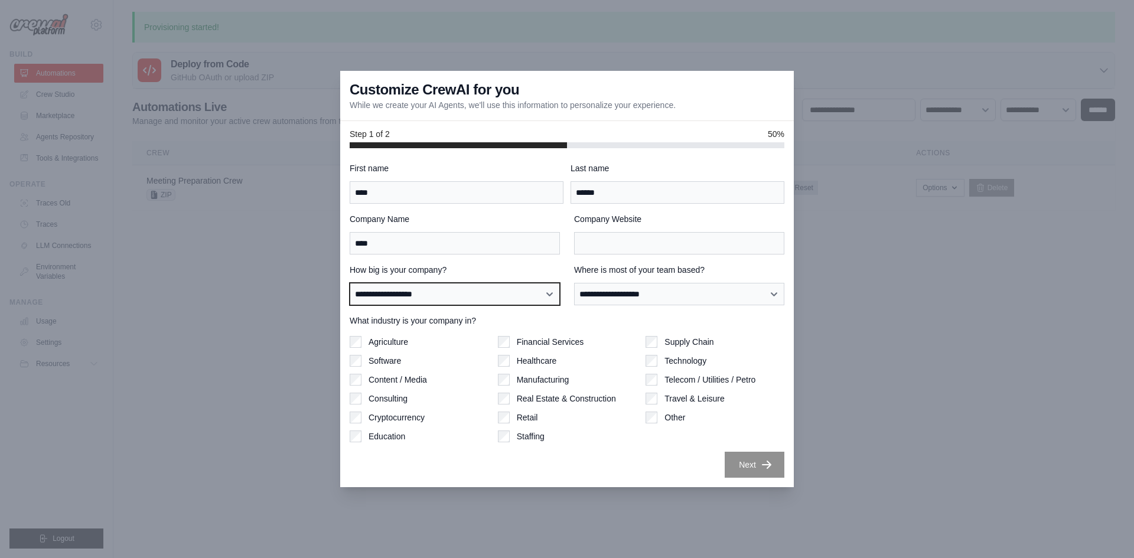
click at [515, 290] on select "**********" at bounding box center [455, 294] width 210 height 22
select select "**********"
click at [350, 283] on select "**********" at bounding box center [455, 294] width 210 height 22
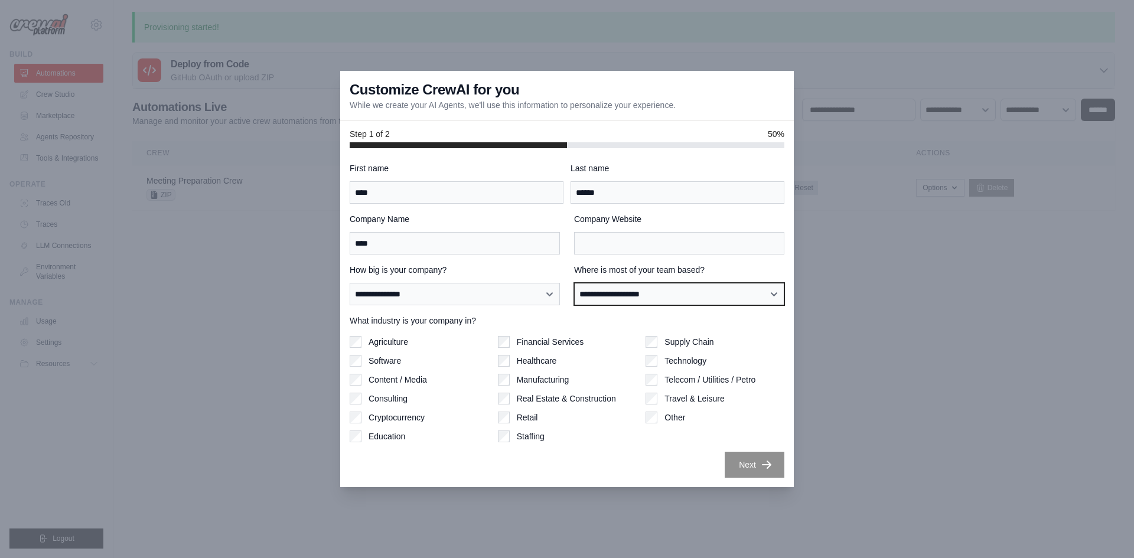
click at [595, 302] on select "**********" at bounding box center [679, 294] width 210 height 22
select select "**********"
click at [574, 283] on select "**********" at bounding box center [679, 294] width 210 height 22
click at [647, 420] on div "Agriculture Software Content / Media Consulting Cryptocurrency Education Financ…" at bounding box center [567, 389] width 435 height 106
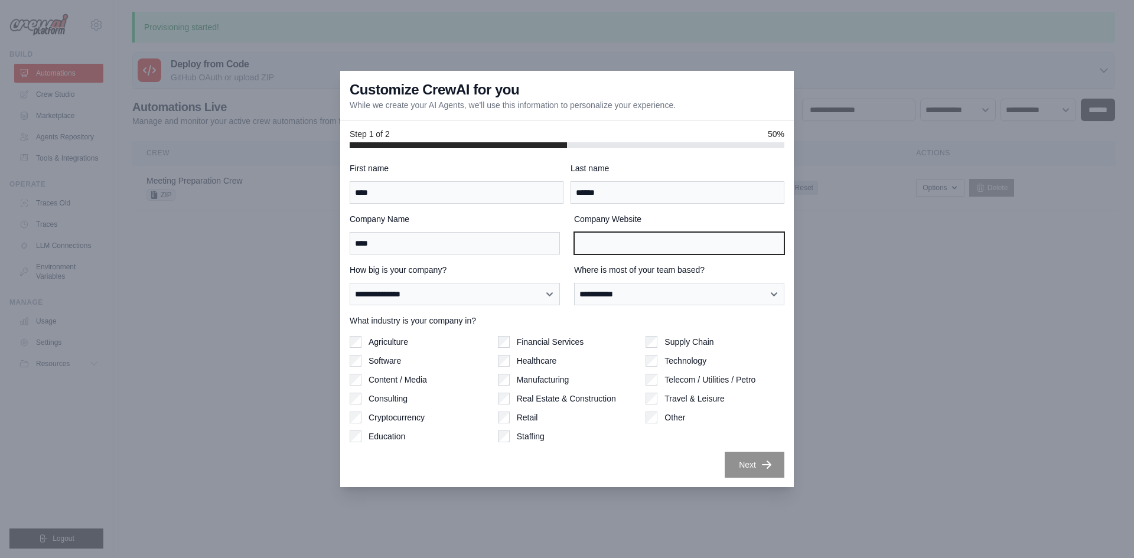
click at [614, 243] on input "Company Website" at bounding box center [679, 243] width 210 height 22
drag, startPoint x: 615, startPoint y: 242, endPoint x: 393, endPoint y: 257, distance: 222.6
click at [393, 257] on div "**********" at bounding box center [567, 319] width 435 height 315
paste input "**********"
type input "**********"
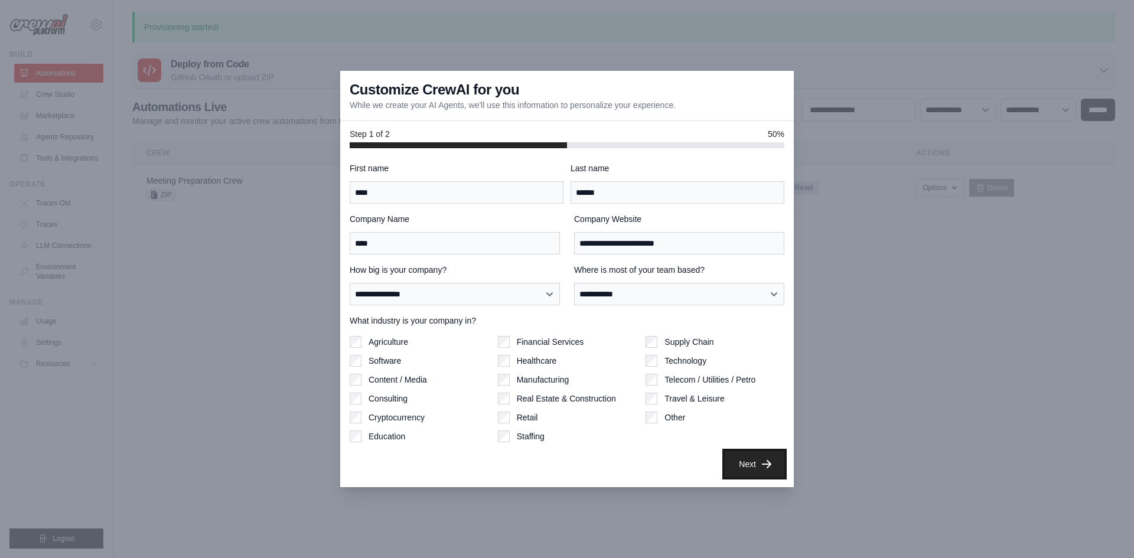
click at [772, 464] on icon "button" at bounding box center [767, 464] width 12 height 12
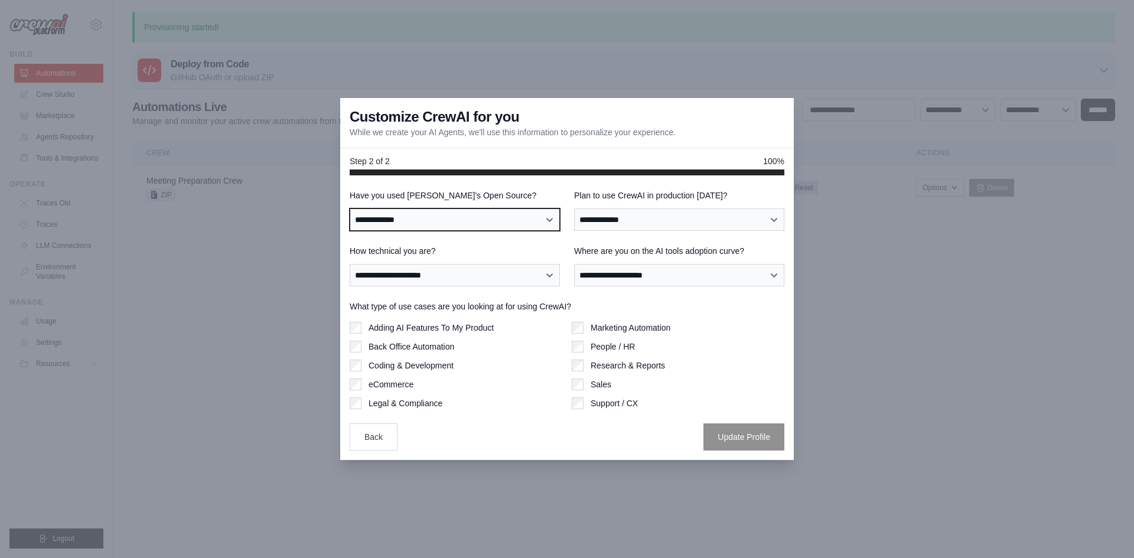
click at [429, 222] on select "**********" at bounding box center [455, 220] width 210 height 22
select select "**"
click at [350, 209] on select "**********" at bounding box center [455, 220] width 210 height 22
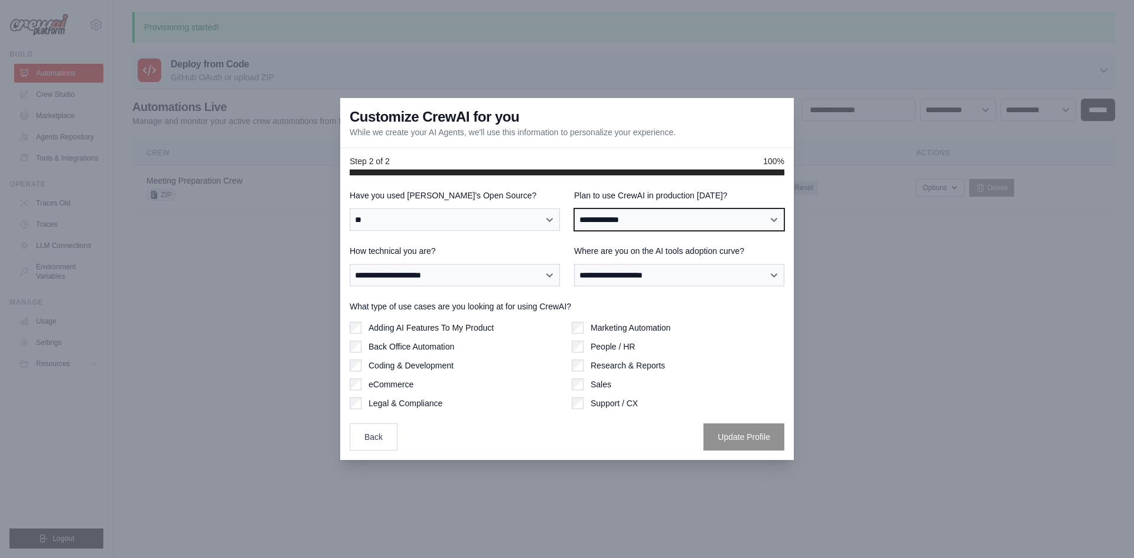
click at [659, 223] on select "**********" at bounding box center [679, 220] width 210 height 22
select select "*****"
click at [574, 209] on select "**********" at bounding box center [679, 220] width 210 height 22
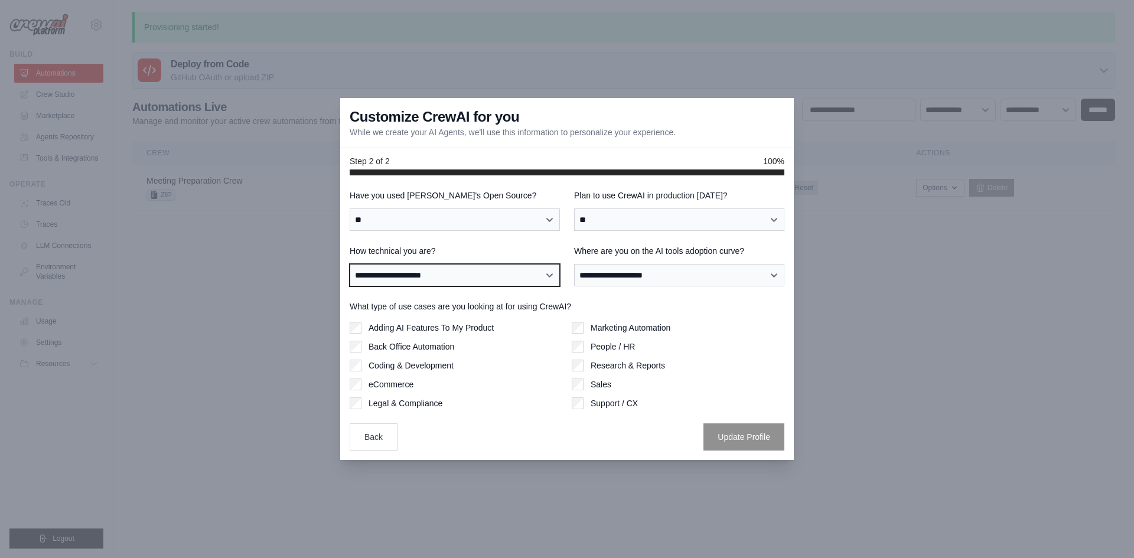
click at [474, 279] on select "**********" at bounding box center [455, 275] width 210 height 22
select select "**********"
click at [350, 264] on select "**********" at bounding box center [455, 275] width 210 height 22
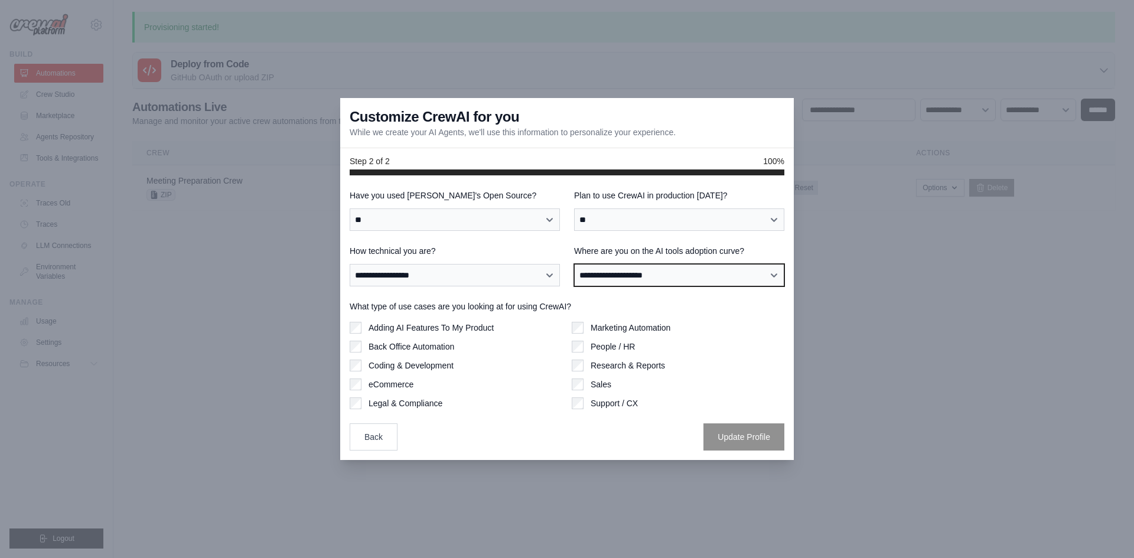
click at [615, 276] on select "**********" at bounding box center [679, 275] width 210 height 22
select select "**********"
click at [574, 264] on select "**********" at bounding box center [679, 275] width 210 height 22
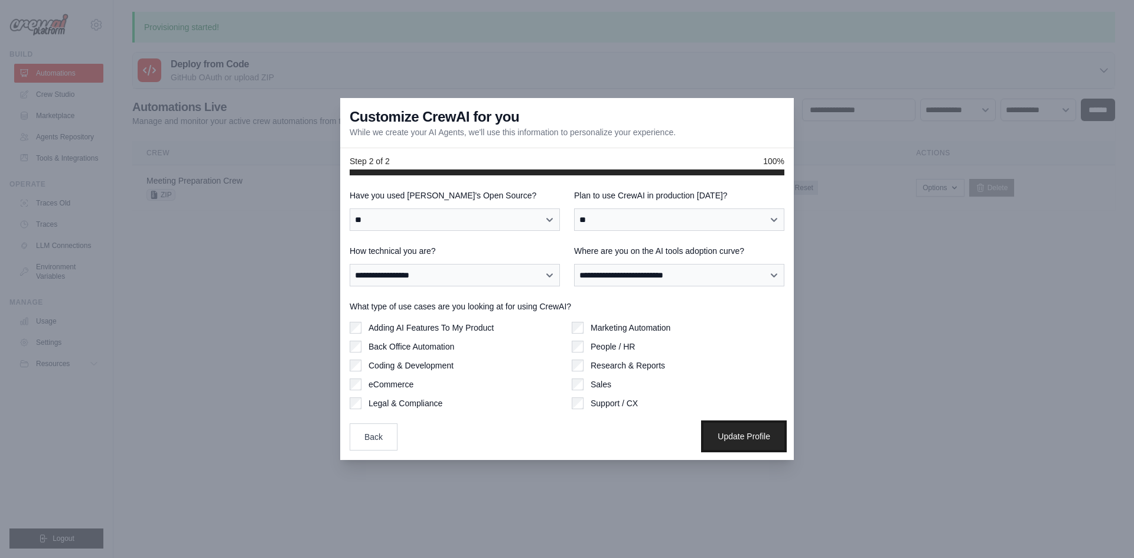
click at [738, 429] on button "Update Profile" at bounding box center [743, 436] width 81 height 27
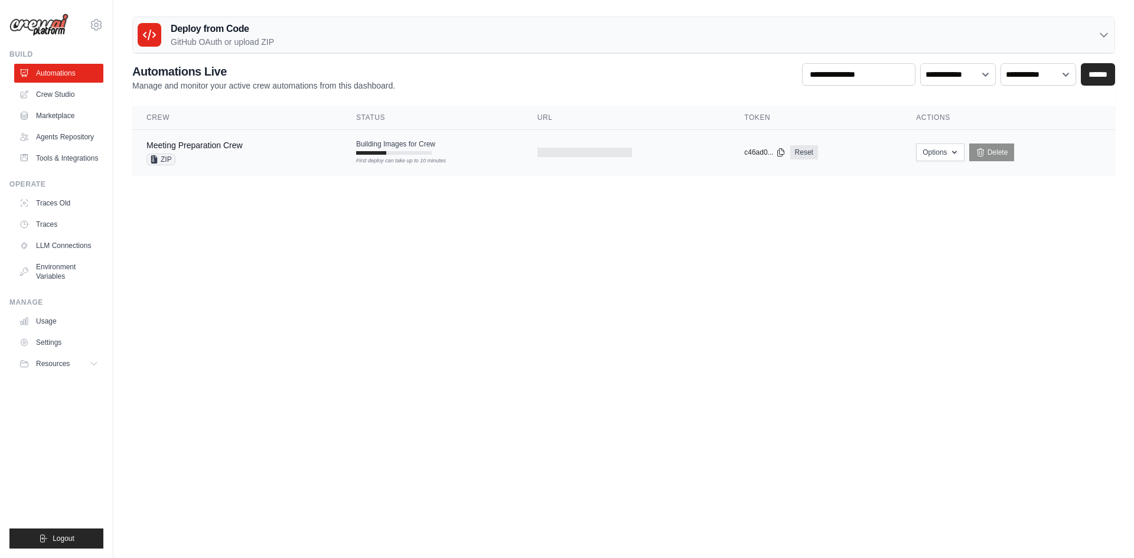
click at [421, 155] on td "Building Images for Crew First deploy can take up to 10 minutes" at bounding box center [432, 147] width 181 height 34
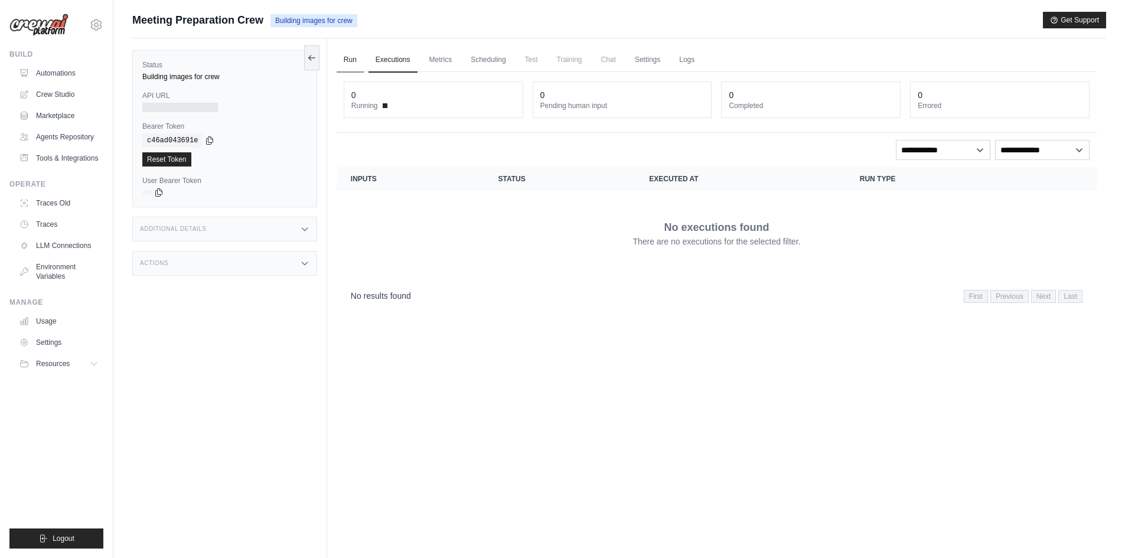
click at [347, 56] on link "Run" at bounding box center [350, 60] width 27 height 25
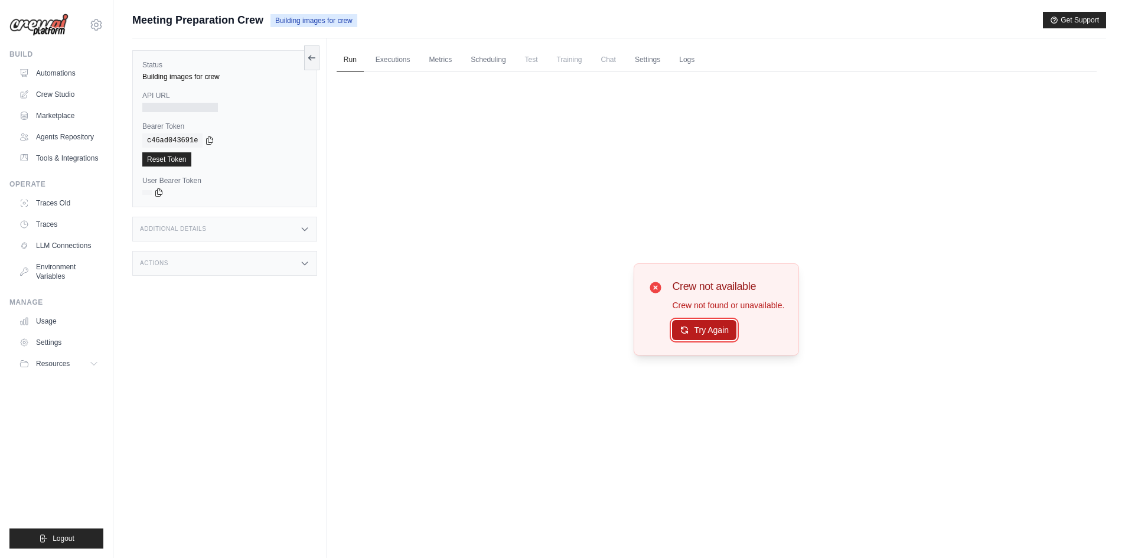
click at [698, 334] on button "Try Again" at bounding box center [704, 330] width 64 height 20
click at [377, 56] on link "Executions" at bounding box center [393, 60] width 49 height 25
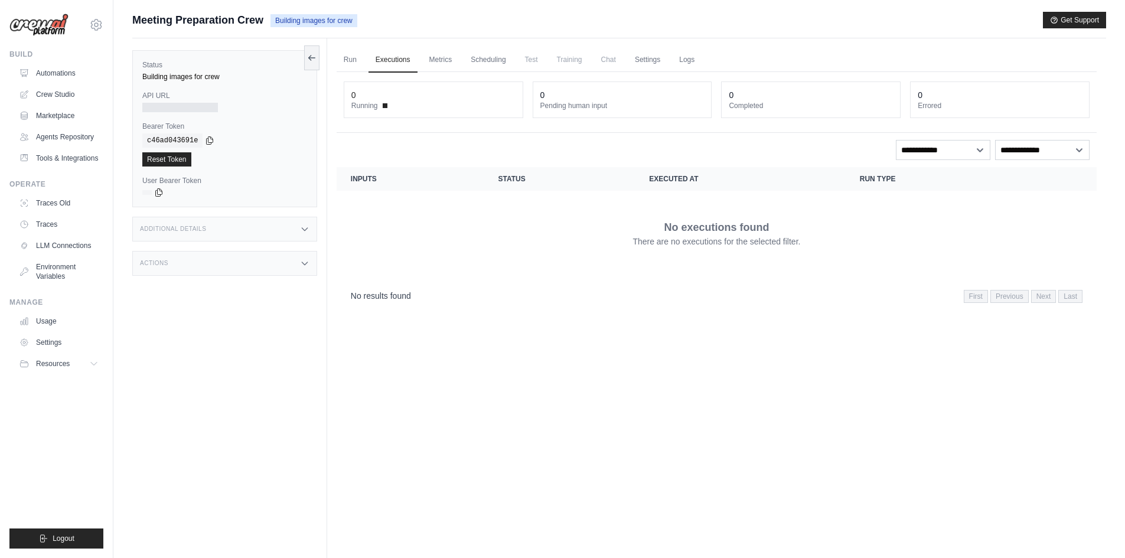
click at [402, 96] on div "0" at bounding box center [433, 95] width 164 height 12
click at [432, 64] on link "Metrics" at bounding box center [440, 60] width 37 height 25
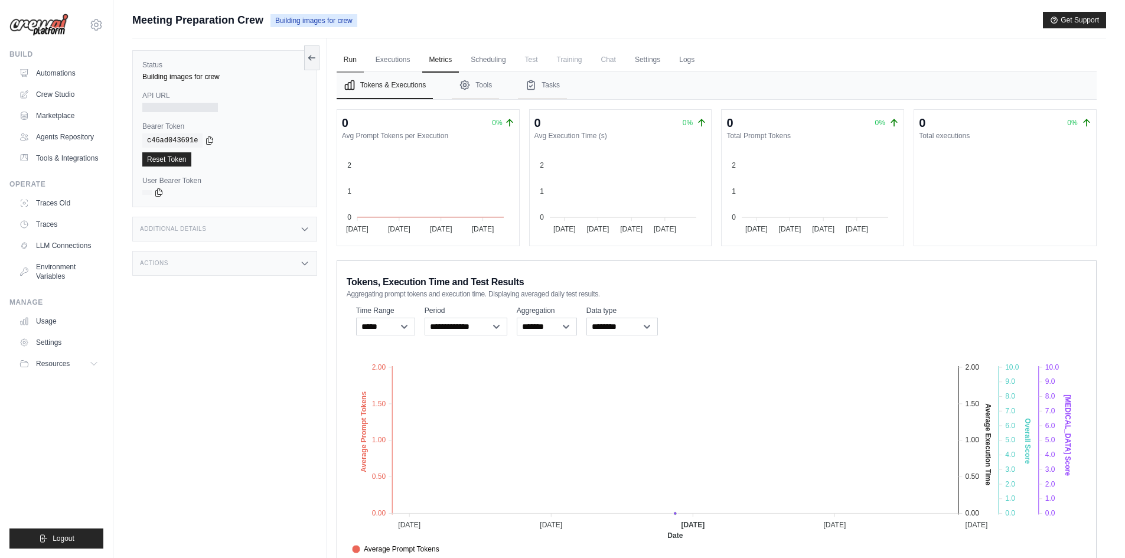
click at [354, 63] on link "Run" at bounding box center [350, 60] width 27 height 25
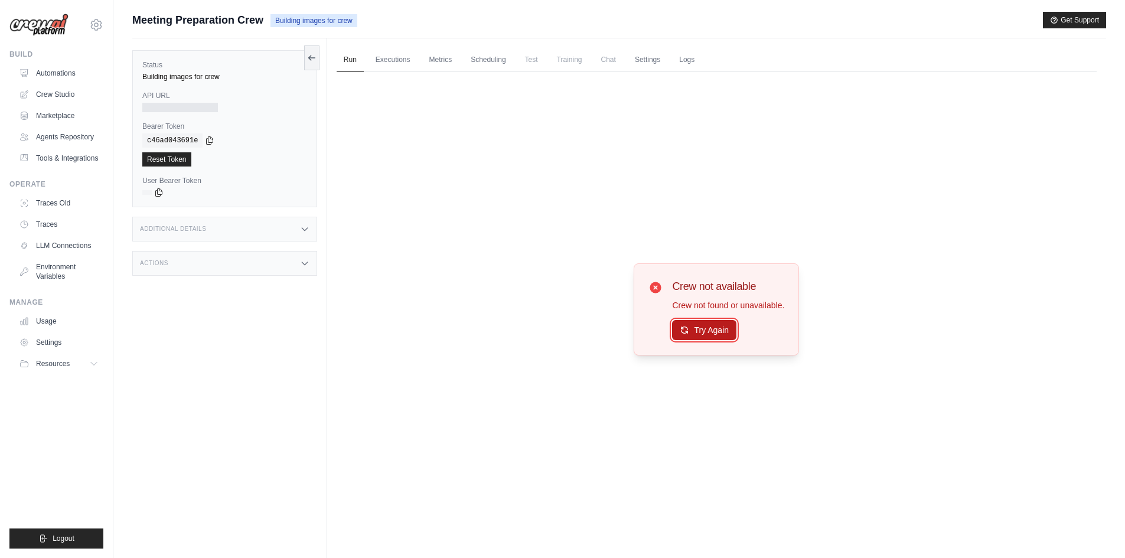
click at [701, 335] on button "Try Again" at bounding box center [704, 330] width 64 height 20
click at [395, 61] on link "Executions" at bounding box center [393, 60] width 49 height 25
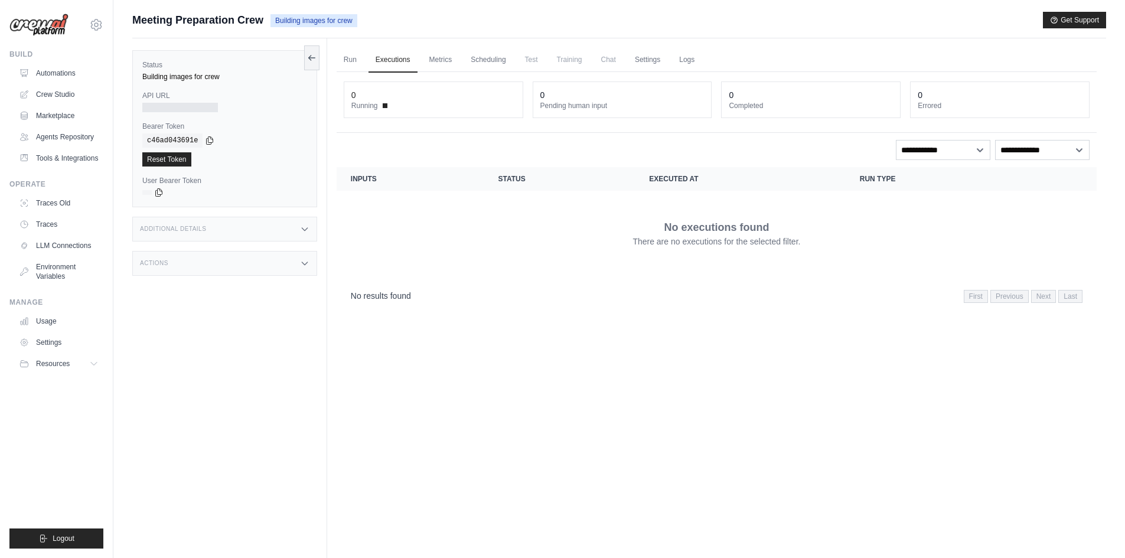
click at [384, 106] on span at bounding box center [385, 105] width 5 height 5
click at [375, 91] on div "0" at bounding box center [433, 95] width 164 height 12
click at [386, 103] on span at bounding box center [385, 105] width 5 height 5
click at [355, 64] on link "Run" at bounding box center [350, 60] width 27 height 25
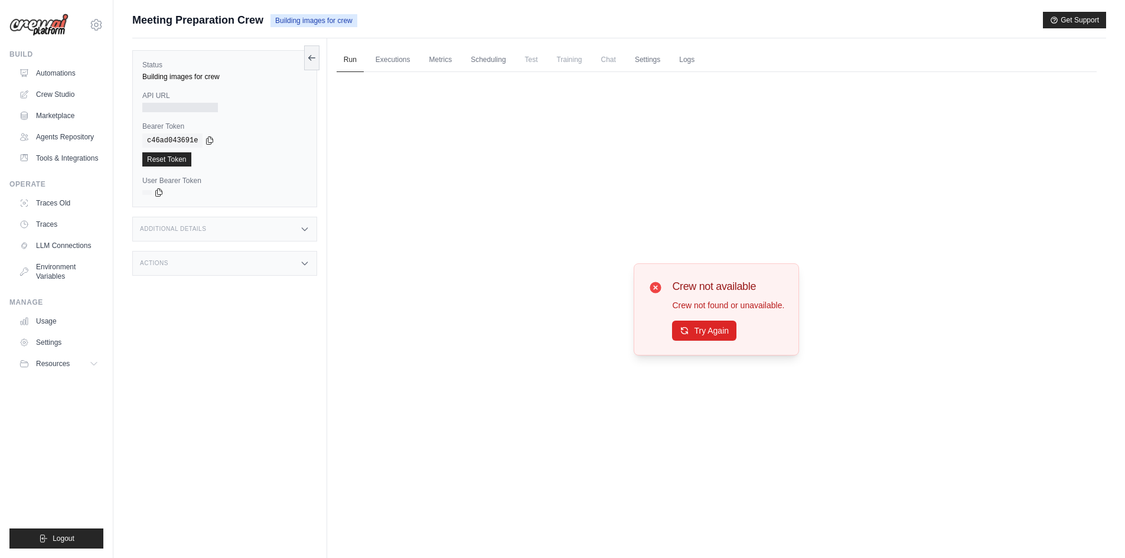
click at [172, 107] on div at bounding box center [180, 107] width 76 height 9
click at [174, 79] on div "Building images for crew" at bounding box center [224, 76] width 165 height 9
click at [299, 64] on label "Status" at bounding box center [224, 64] width 165 height 9
click at [308, 63] on button at bounding box center [311, 57] width 15 height 25
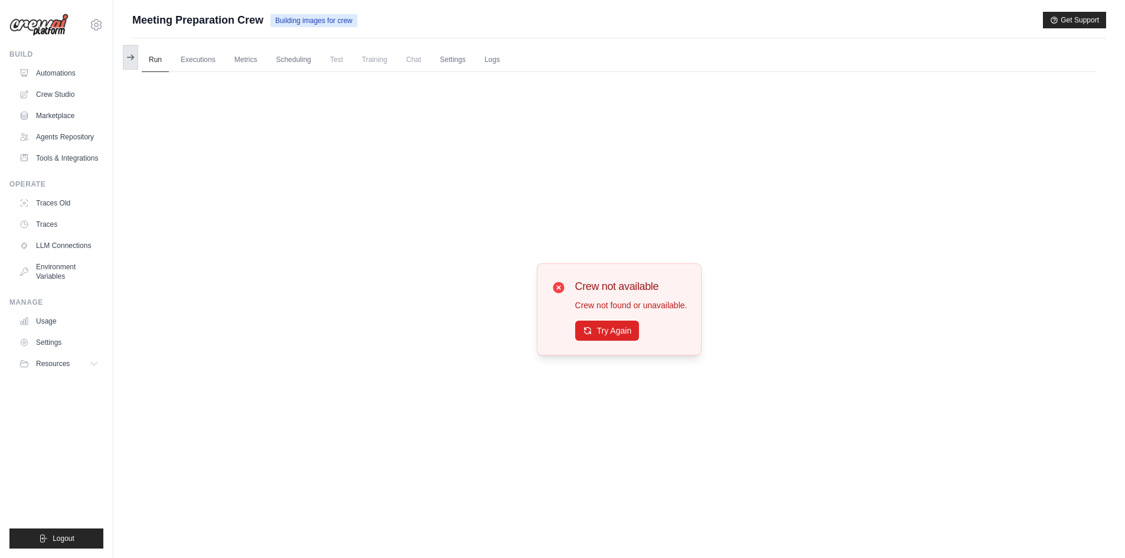
click at [128, 57] on icon at bounding box center [130, 57] width 9 height 9
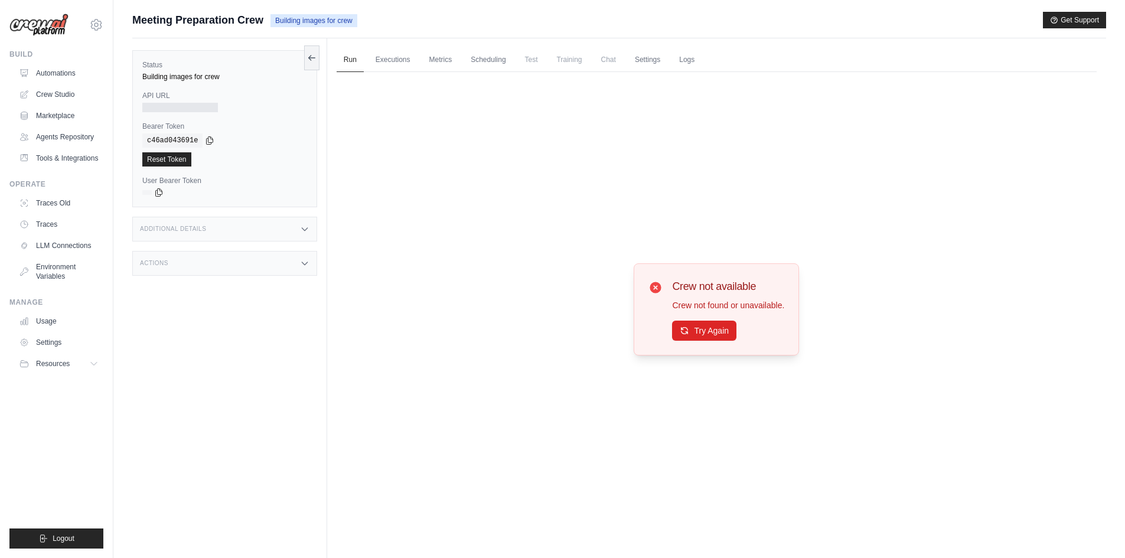
click at [203, 232] on h3 "Additional Details" at bounding box center [173, 229] width 66 height 7
click at [265, 227] on div "Additional Details" at bounding box center [224, 229] width 185 height 25
click at [253, 292] on div "Crew" at bounding box center [271, 296] width 69 height 9
click at [281, 241] on div "Additional Details Last Deployed October 01, 2025 at 11:00 Version 0.130.0 Bran…" at bounding box center [224, 264] width 185 height 95
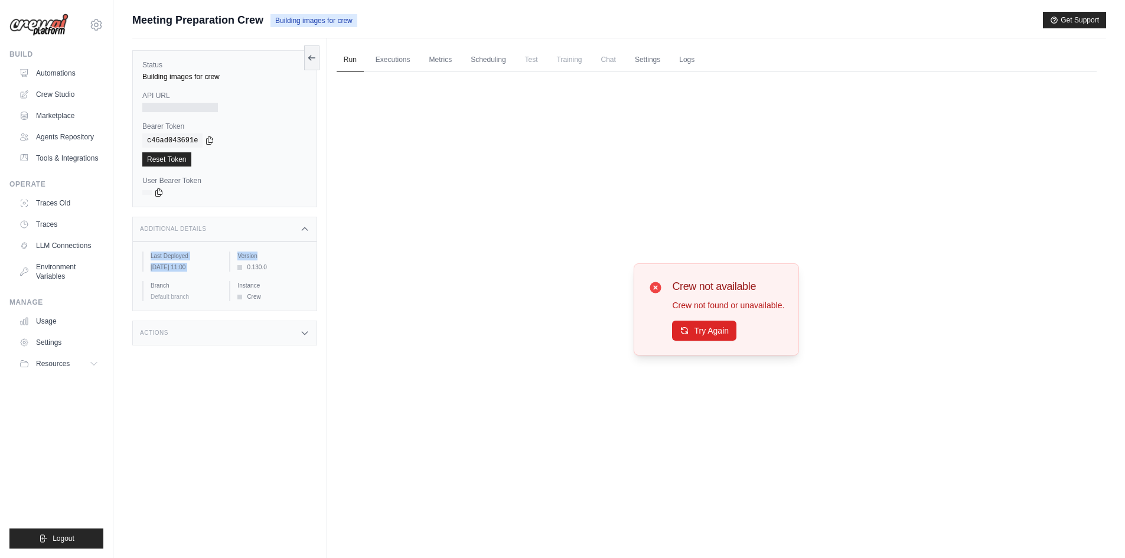
drag, startPoint x: 293, startPoint y: 232, endPoint x: 290, endPoint y: 242, distance: 9.9
click at [294, 232] on div "Additional Details" at bounding box center [224, 229] width 185 height 25
click at [237, 272] on div "Actions" at bounding box center [224, 263] width 185 height 25
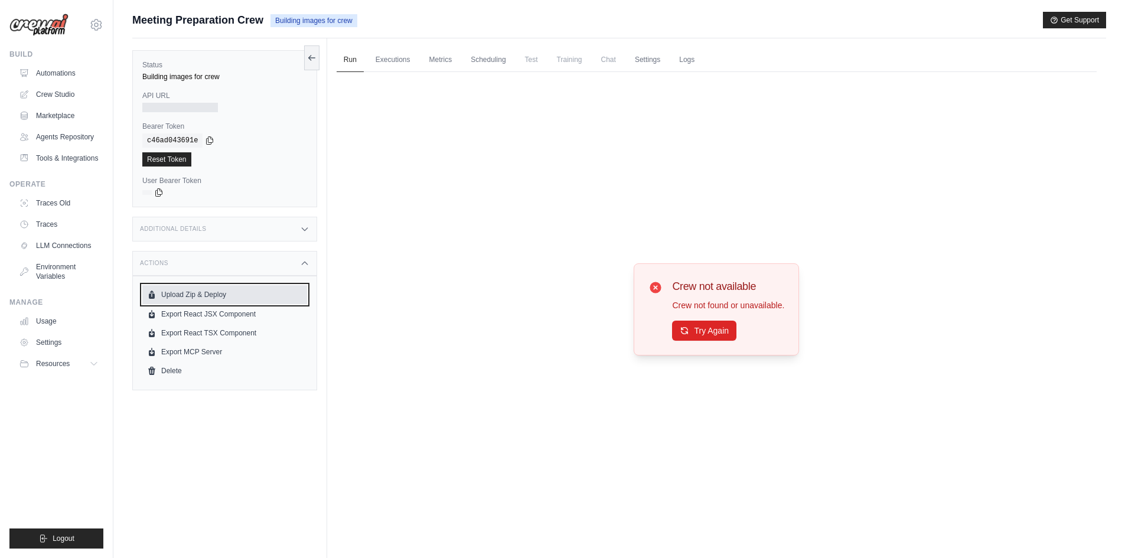
click at [193, 297] on button "Upload Zip & Deploy" at bounding box center [224, 294] width 165 height 19
click at [721, 338] on button "Try Again" at bounding box center [704, 330] width 64 height 20
click at [721, 338] on button "Try Again" at bounding box center [704, 331] width 64 height 20
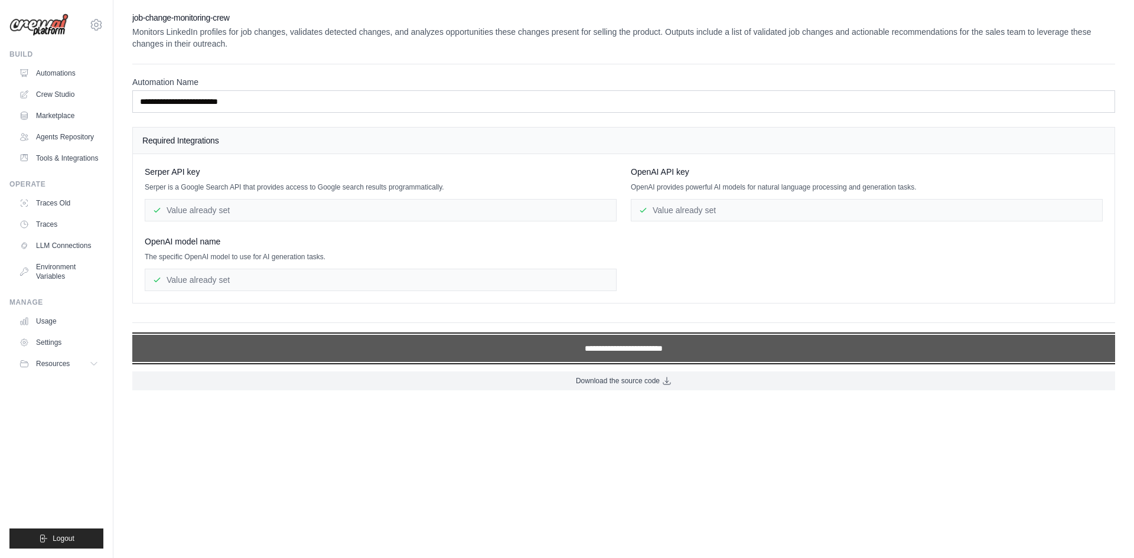
click at [536, 345] on input "**********" at bounding box center [623, 348] width 983 height 27
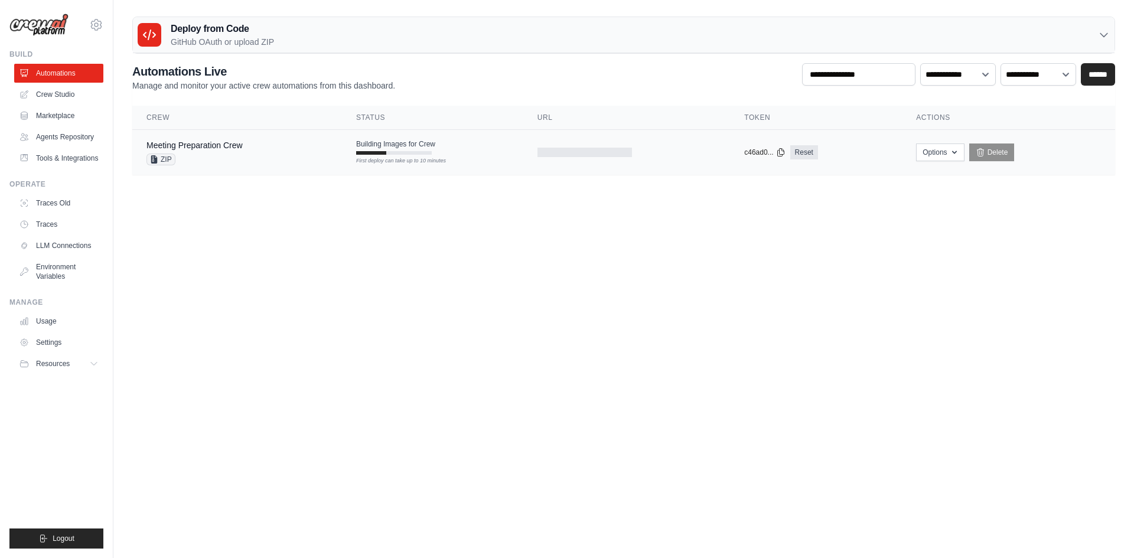
click at [551, 148] on div at bounding box center [584, 152] width 95 height 9
click at [395, 148] on span "Online" at bounding box center [390, 147] width 28 height 17
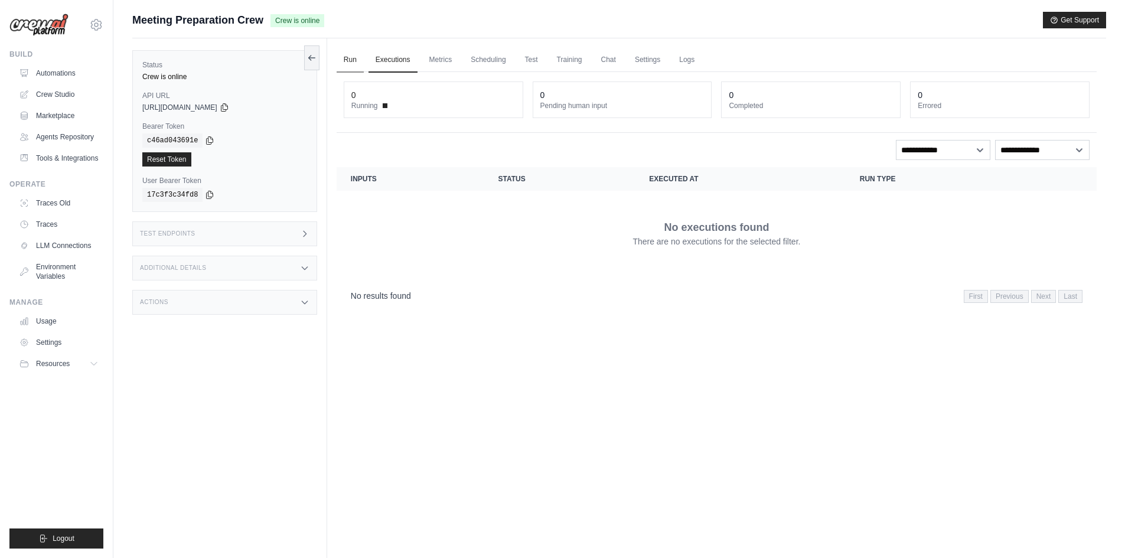
click at [346, 59] on link "Run" at bounding box center [350, 60] width 27 height 25
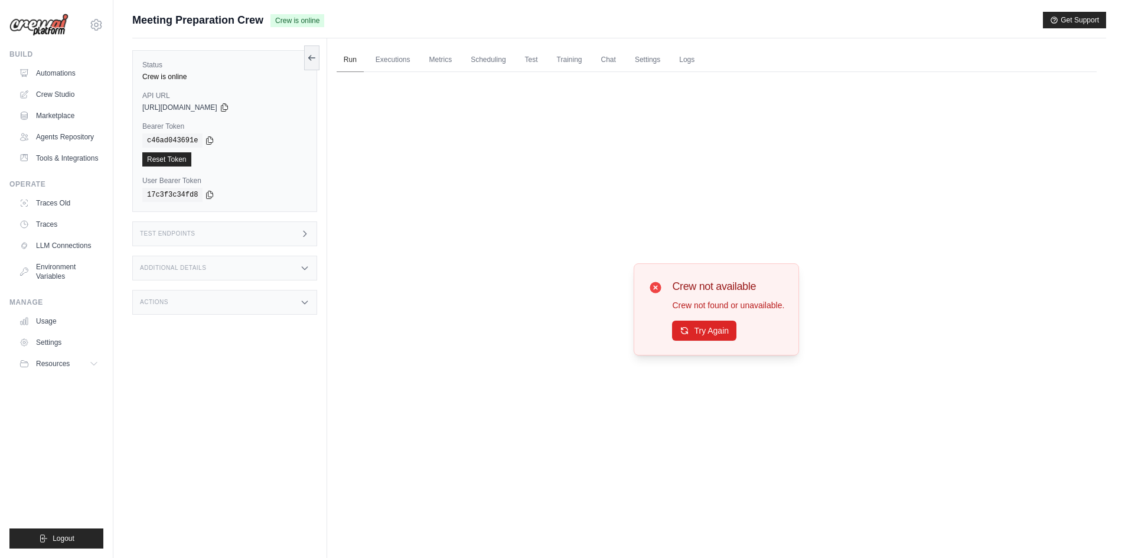
click at [346, 65] on link "Run" at bounding box center [350, 60] width 27 height 25
click at [703, 330] on button "Try Again" at bounding box center [704, 330] width 64 height 20
drag, startPoint x: 454, startPoint y: 196, endPoint x: 450, endPoint y: 188, distance: 8.5
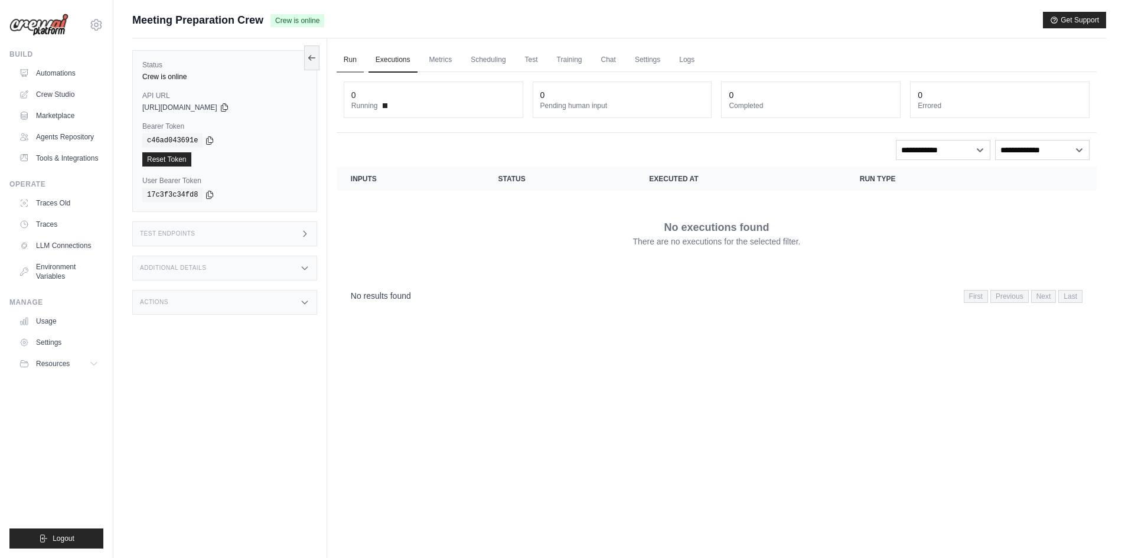
click at [349, 65] on link "Run" at bounding box center [350, 60] width 27 height 25
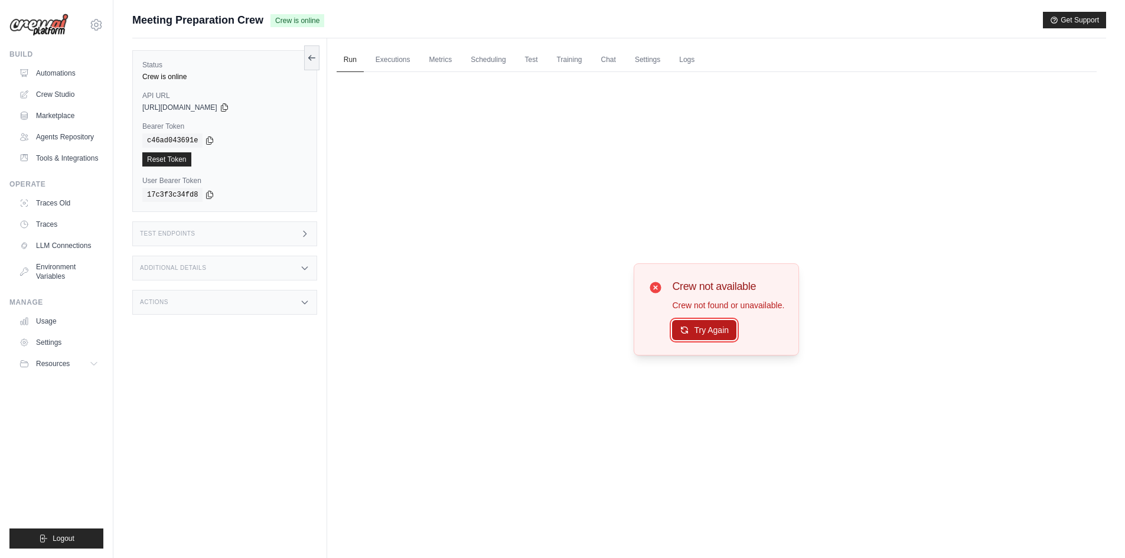
click at [693, 328] on button "Try Again" at bounding box center [704, 330] width 64 height 20
click at [693, 328] on button "Try Again" at bounding box center [704, 331] width 64 height 20
click at [174, 159] on link "Reset Token" at bounding box center [166, 159] width 49 height 14
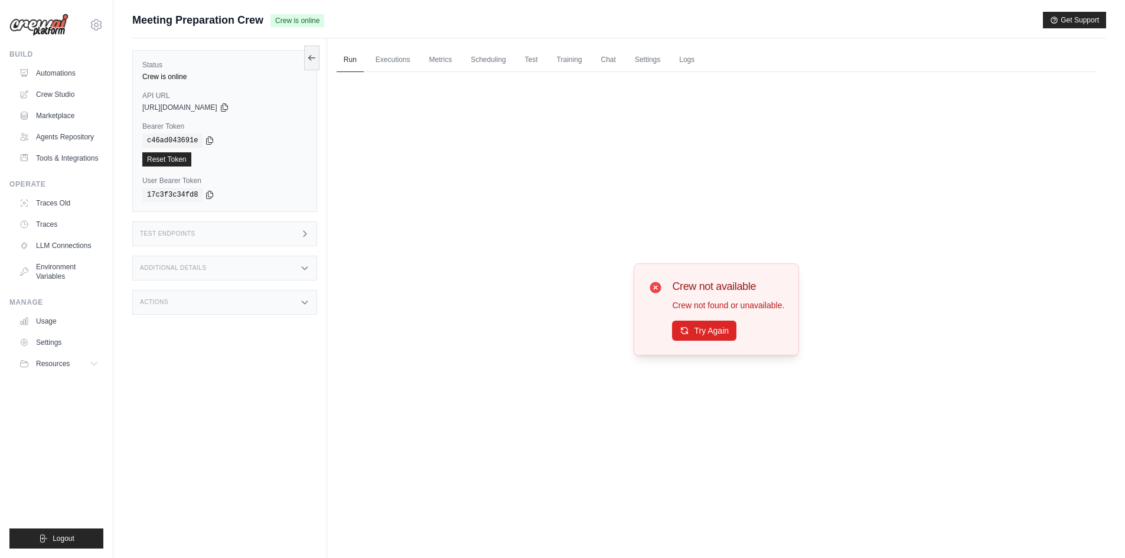
click at [182, 239] on div "Test Endpoints" at bounding box center [224, 233] width 185 height 25
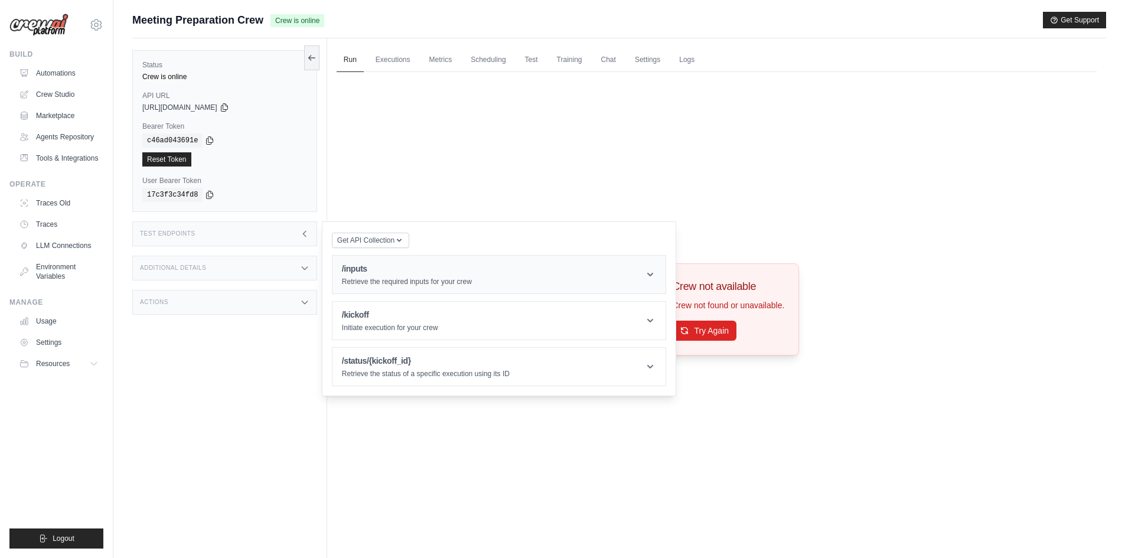
click at [442, 281] on p "Retrieve the required inputs for your crew" at bounding box center [407, 281] width 130 height 9
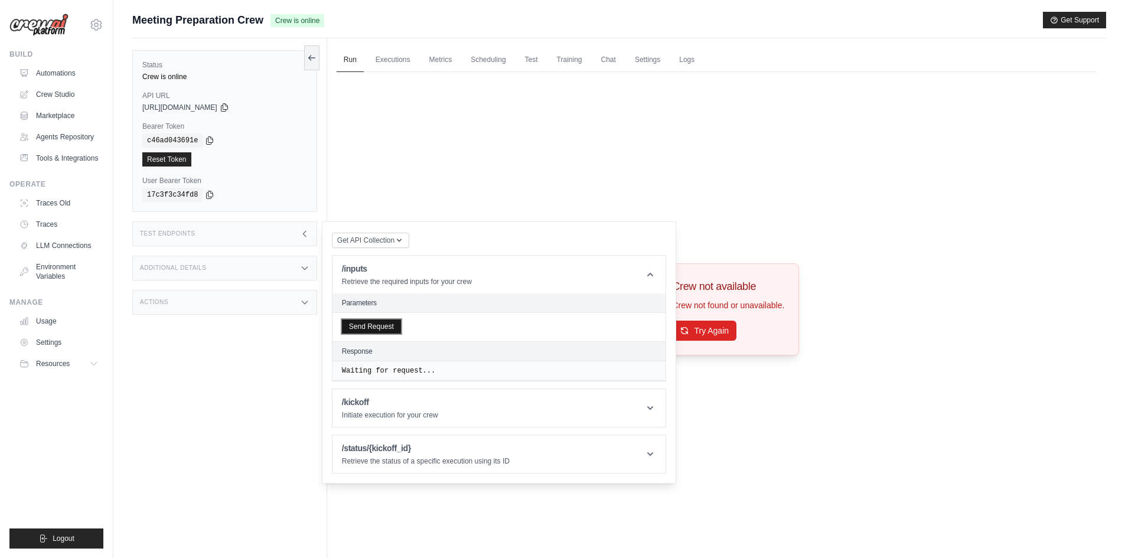
click at [385, 327] on button "Send Request" at bounding box center [371, 327] width 59 height 14
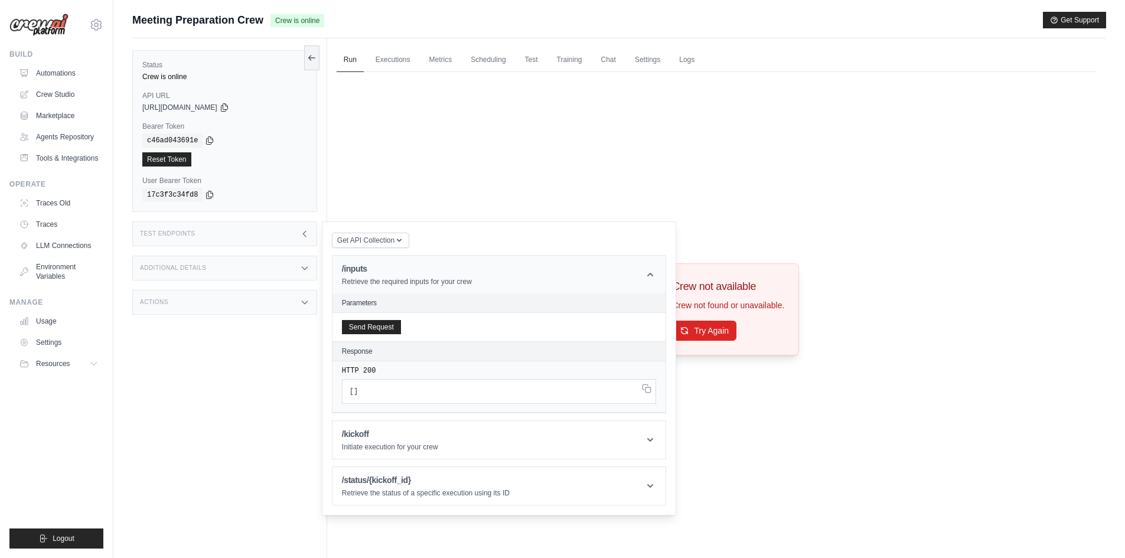
click at [654, 276] on icon at bounding box center [650, 275] width 12 height 12
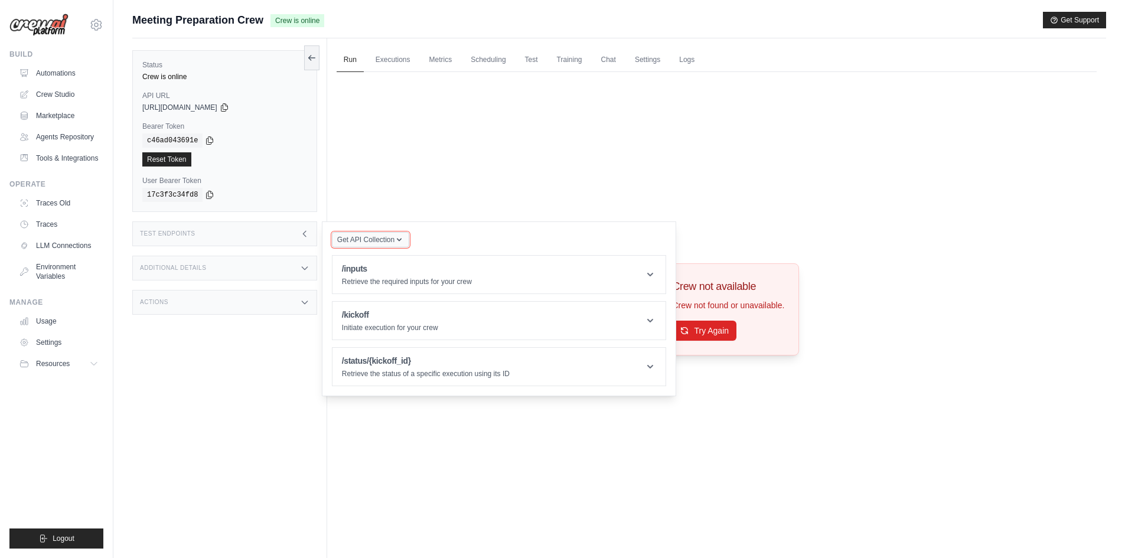
click at [371, 245] on button "Get API Collection" at bounding box center [370, 239] width 77 height 15
click at [387, 269] on div "Postman API Collection" at bounding box center [397, 271] width 113 height 19
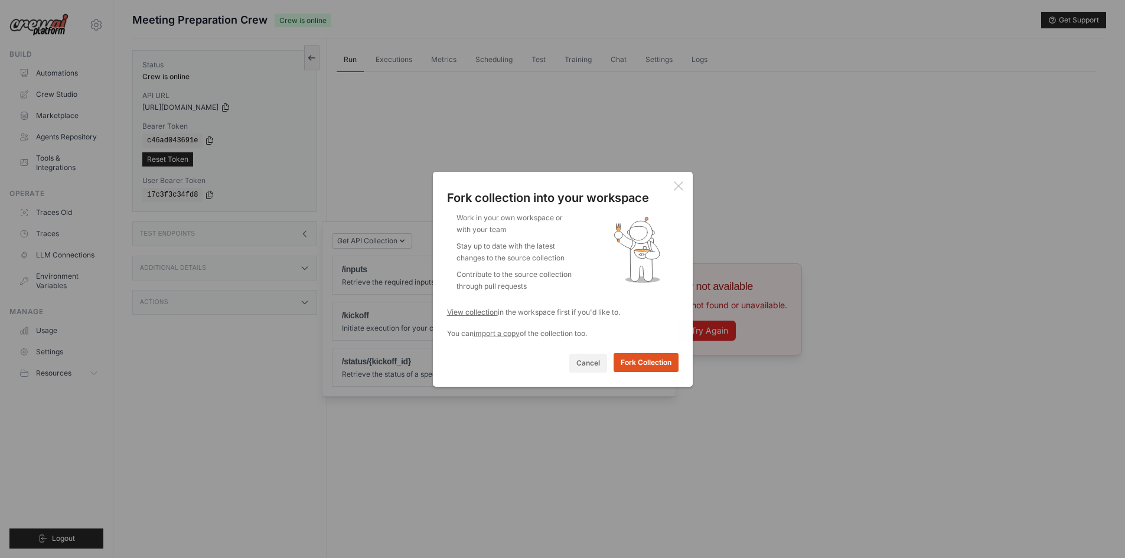
click at [631, 367] on button "Fork Collection" at bounding box center [646, 362] width 65 height 19
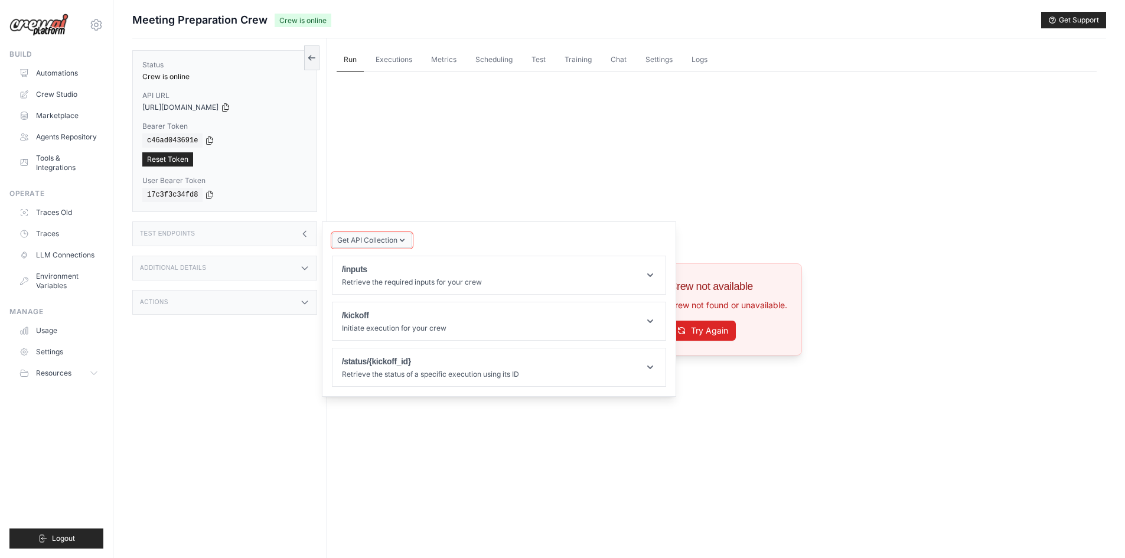
click at [386, 241] on span "Get API Collection" at bounding box center [367, 240] width 60 height 9
click at [216, 271] on div "Additional Details" at bounding box center [224, 268] width 185 height 25
click at [253, 270] on div "Additional Details" at bounding box center [224, 268] width 185 height 25
click at [261, 302] on div "Actions" at bounding box center [224, 302] width 185 height 25
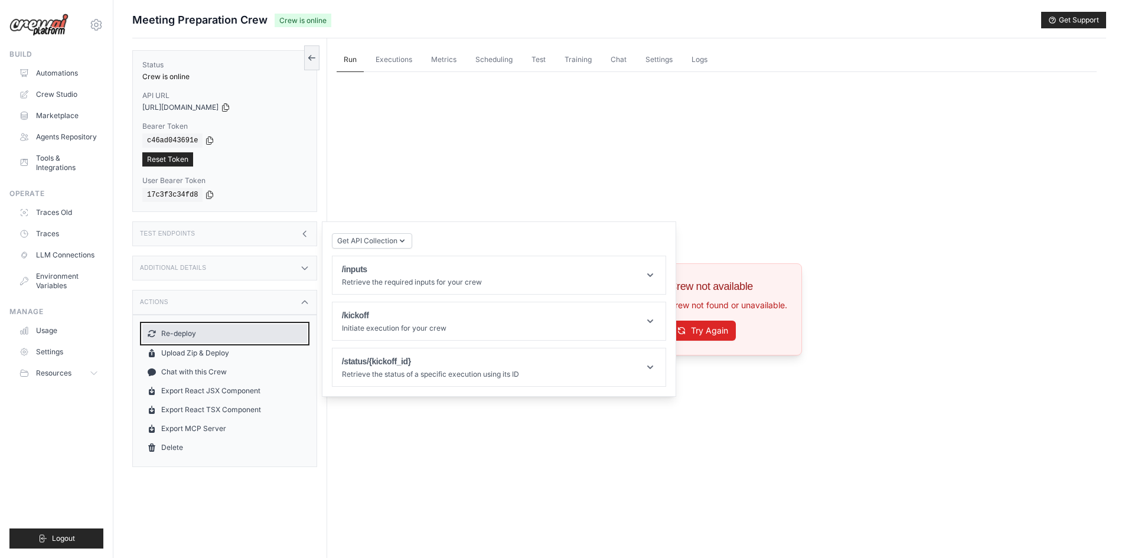
click at [194, 337] on button "Re-deploy" at bounding box center [224, 333] width 165 height 19
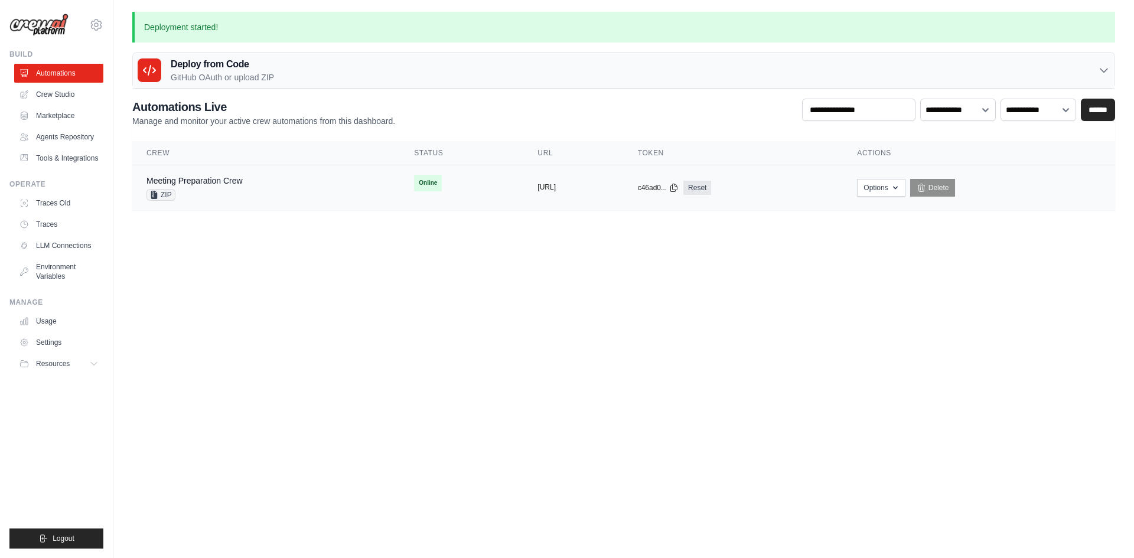
click at [537, 185] on button "https://meeting-preparation-crew-5d" at bounding box center [546, 187] width 18 height 9
click at [905, 194] on button "Options" at bounding box center [881, 187] width 48 height 18
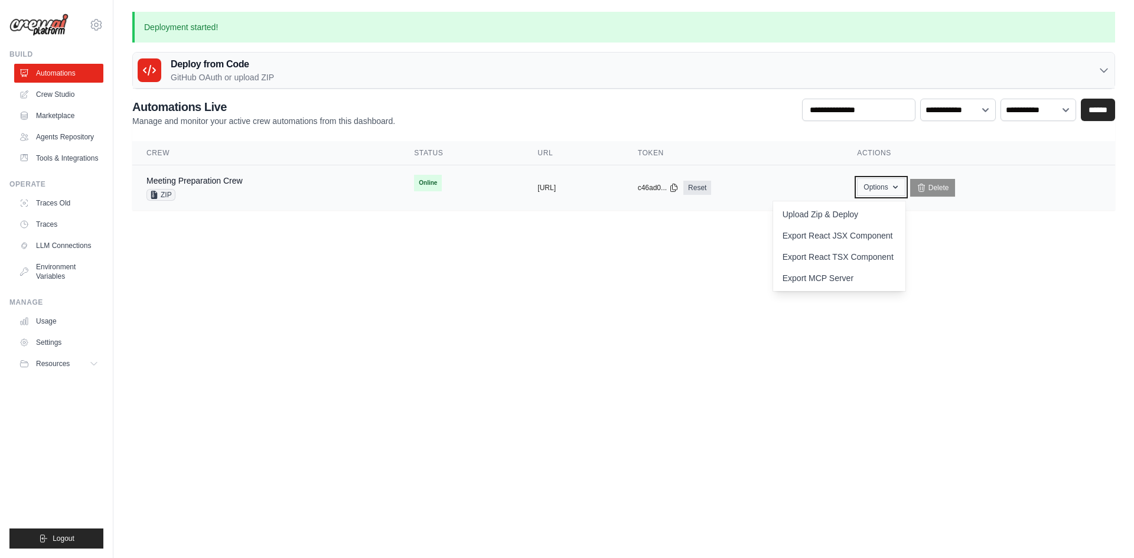
click at [900, 188] on icon "button" at bounding box center [895, 187] width 9 height 9
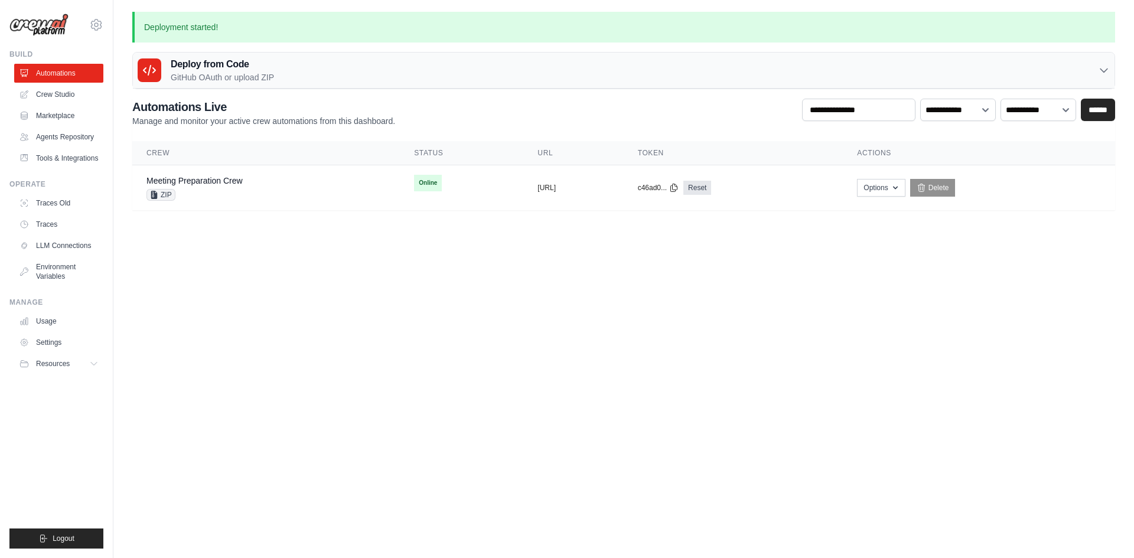
click at [231, 85] on div "Deploy from Code GitHub OAuth or upload ZIP" at bounding box center [624, 71] width 982 height 36
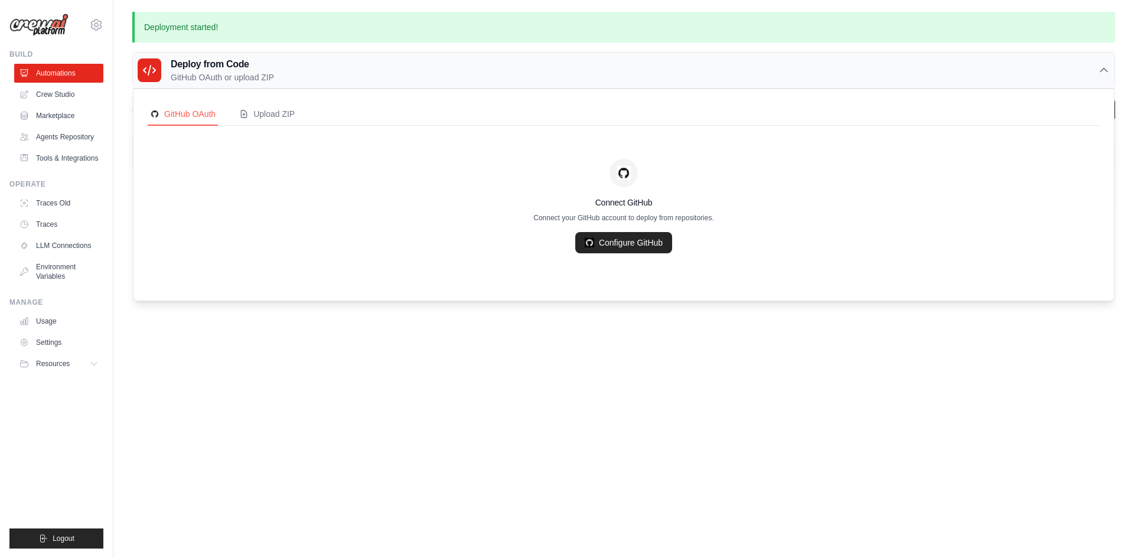
click at [263, 71] on h3 "Deploy from Code" at bounding box center [222, 64] width 103 height 14
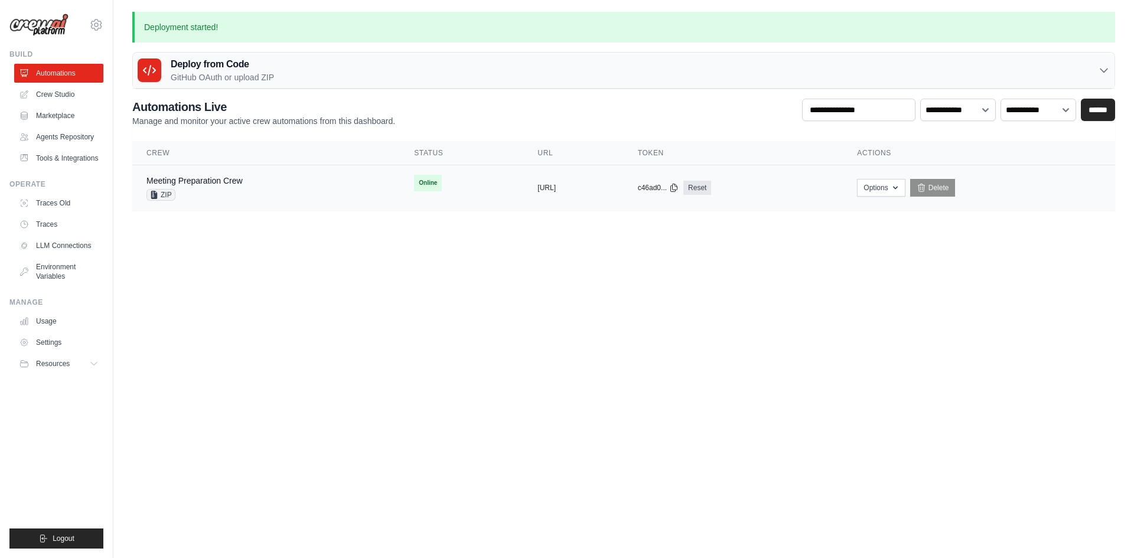
click at [252, 182] on div "Meeting Preparation Crew ZIP" at bounding box center [265, 188] width 239 height 26
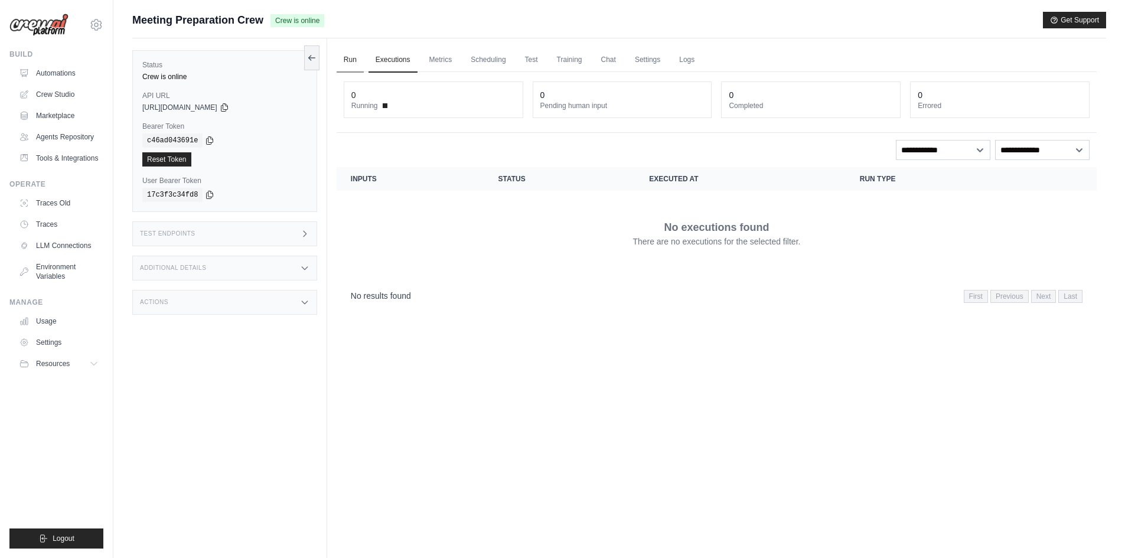
click at [345, 65] on link "Run" at bounding box center [350, 60] width 27 height 25
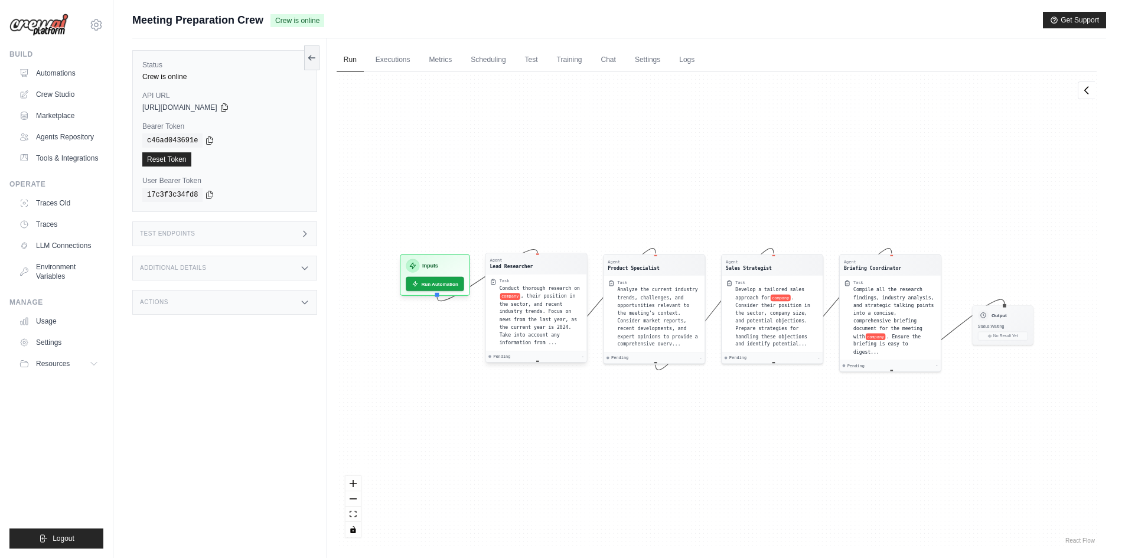
click at [513, 302] on span ", their position in the sector, and recent industry trends. Focus on news from …" at bounding box center [537, 320] width 77 height 52
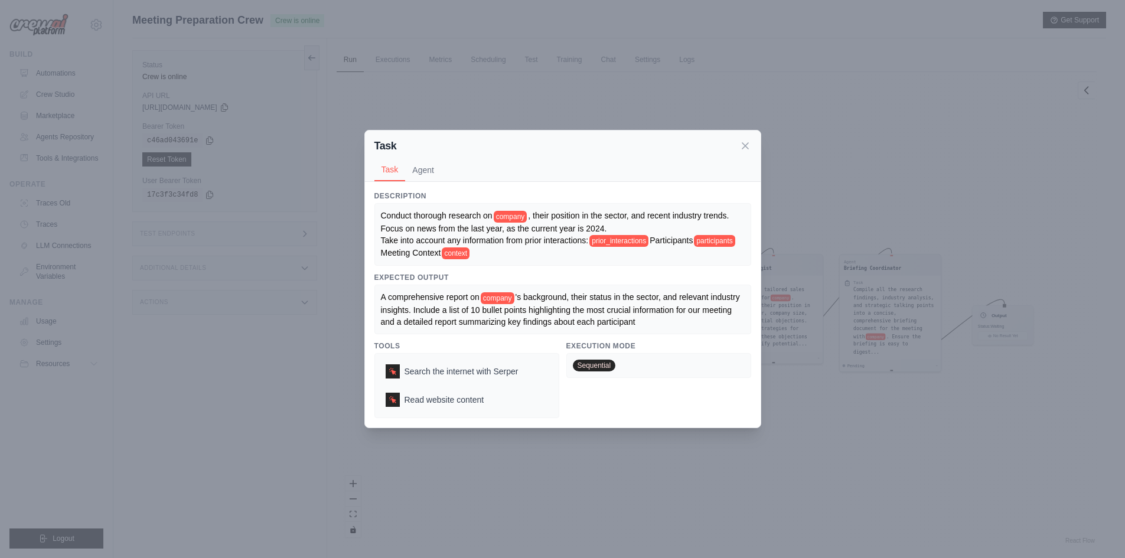
click at [523, 220] on span "company" at bounding box center [511, 217] width 34 height 12
click at [425, 164] on button "Agent" at bounding box center [423, 169] width 36 height 22
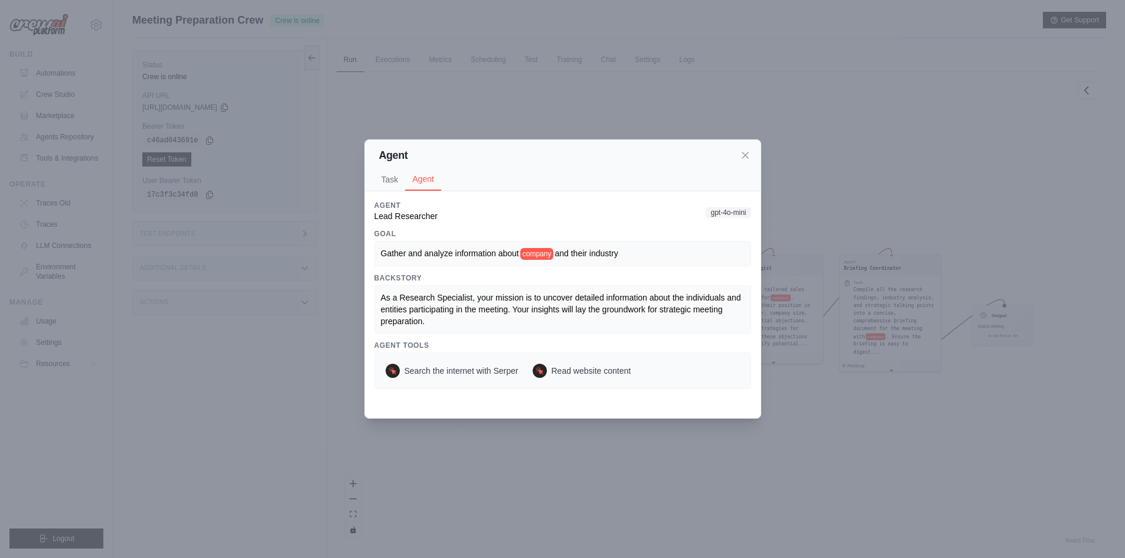
click at [533, 249] on span "company" at bounding box center [537, 254] width 34 height 12
click at [542, 257] on span "company" at bounding box center [537, 254] width 34 height 12
click at [539, 257] on span "company" at bounding box center [537, 254] width 34 height 12
click at [745, 155] on icon at bounding box center [745, 155] width 6 height 6
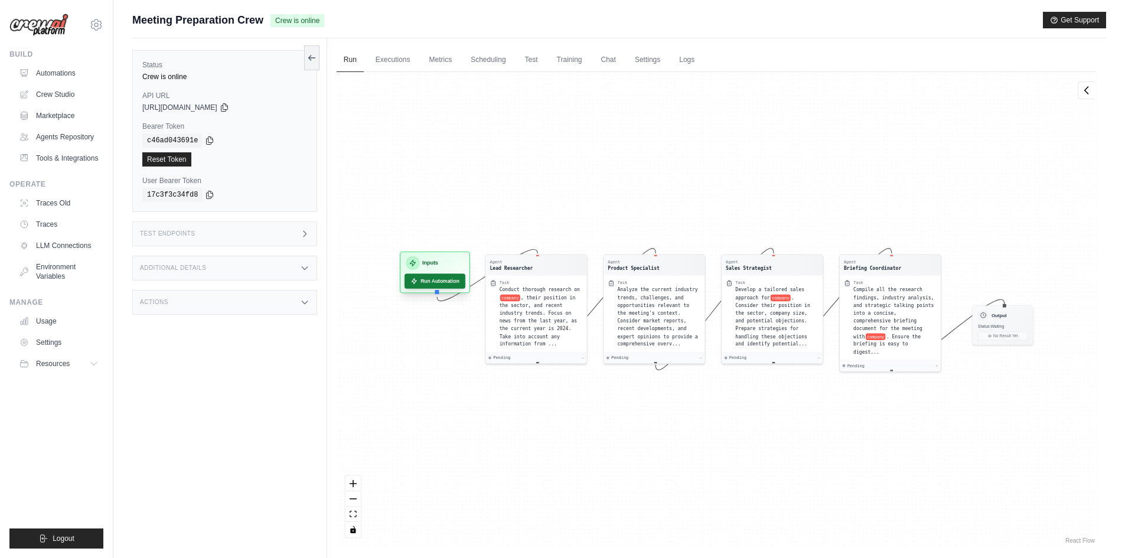
click at [442, 282] on button "Run Automation" at bounding box center [435, 280] width 61 height 15
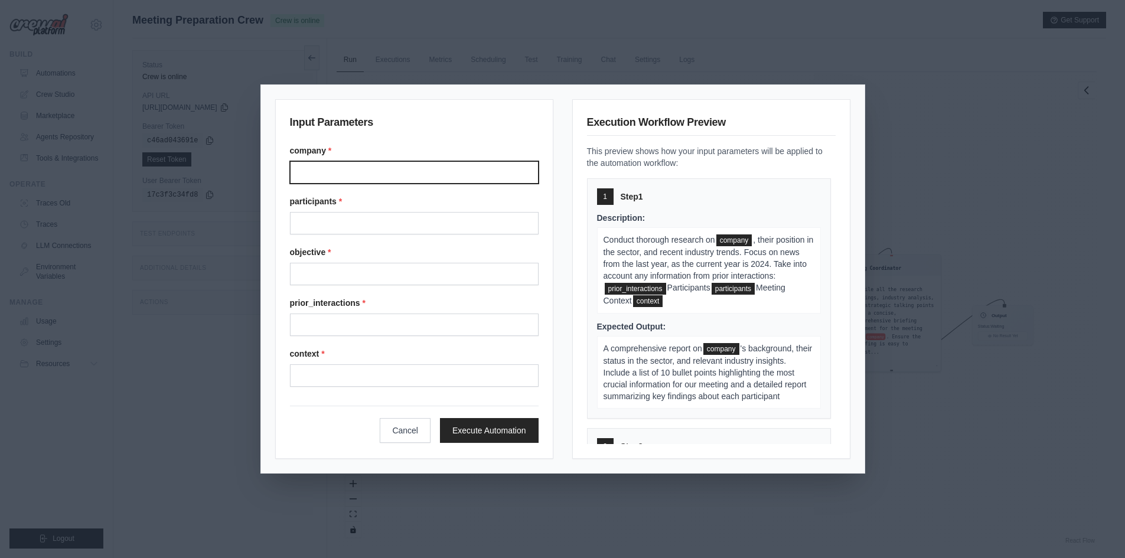
click at [317, 178] on input "Company" at bounding box center [414, 172] width 249 height 22
type input "****"
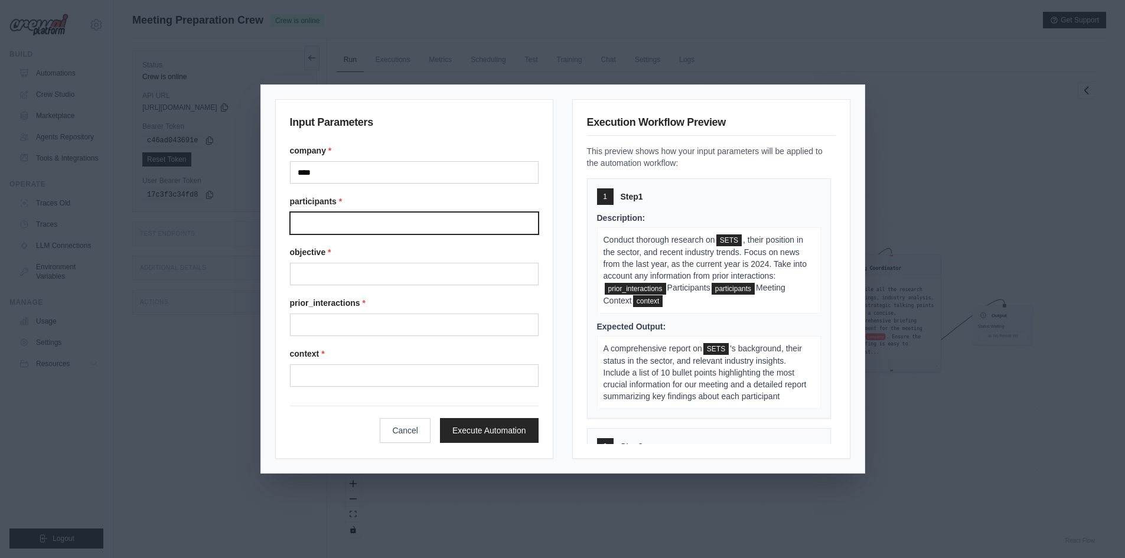
click at [331, 222] on input "Participants" at bounding box center [414, 223] width 249 height 22
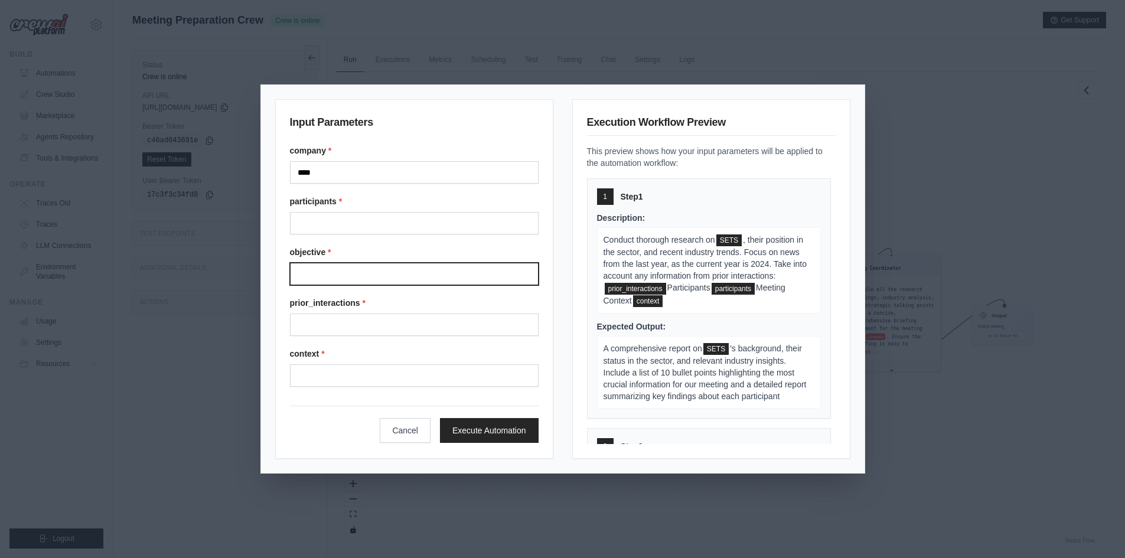
click at [330, 270] on input "Objective" at bounding box center [414, 274] width 249 height 22
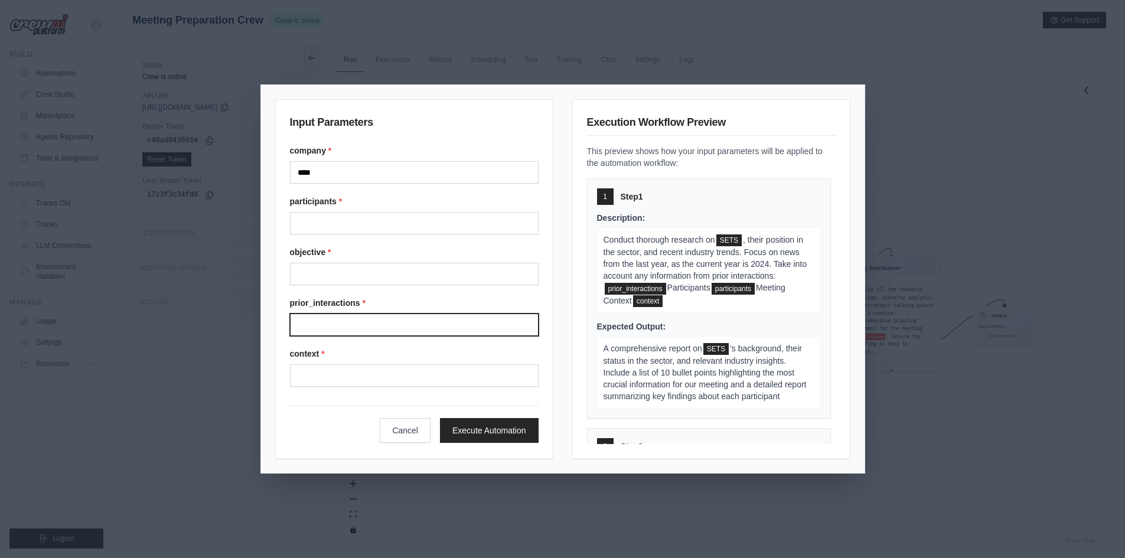
click at [339, 321] on input "Prior interactions" at bounding box center [414, 325] width 249 height 22
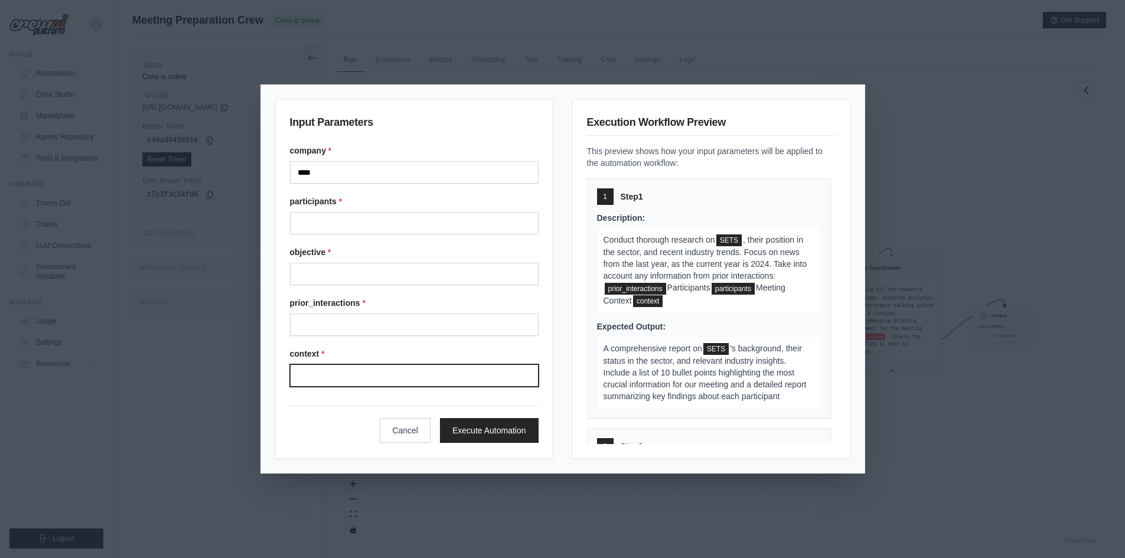
click at [349, 382] on input "Context" at bounding box center [414, 375] width 249 height 22
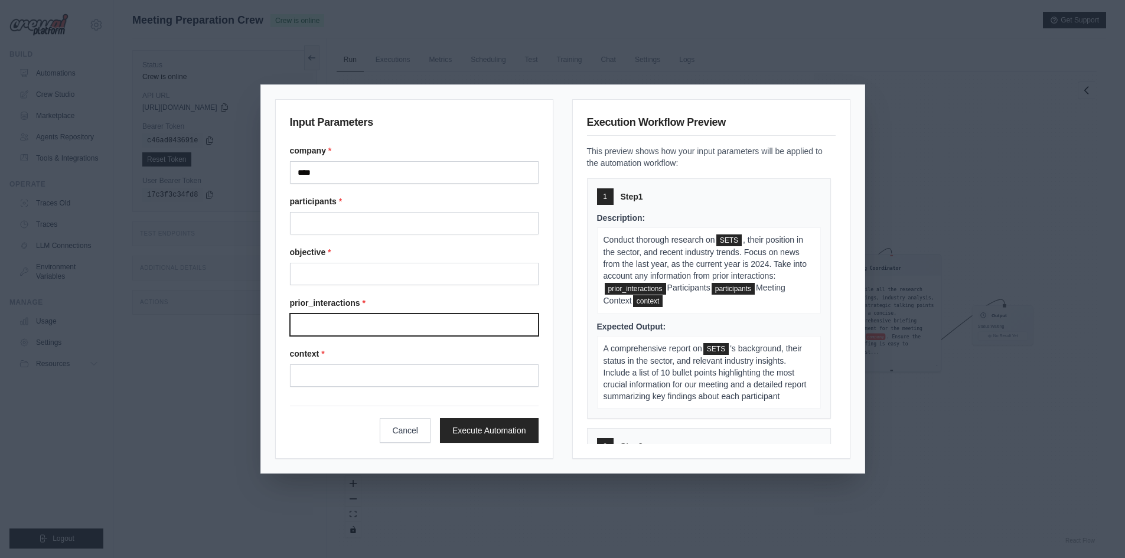
click at [399, 319] on input "Prior interactions" at bounding box center [414, 325] width 249 height 22
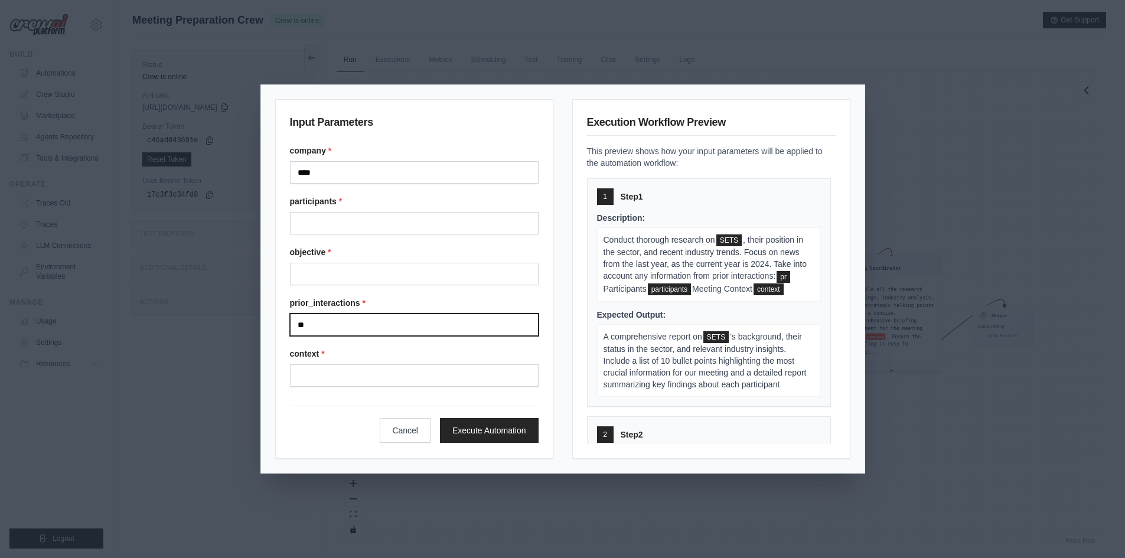
type input "*"
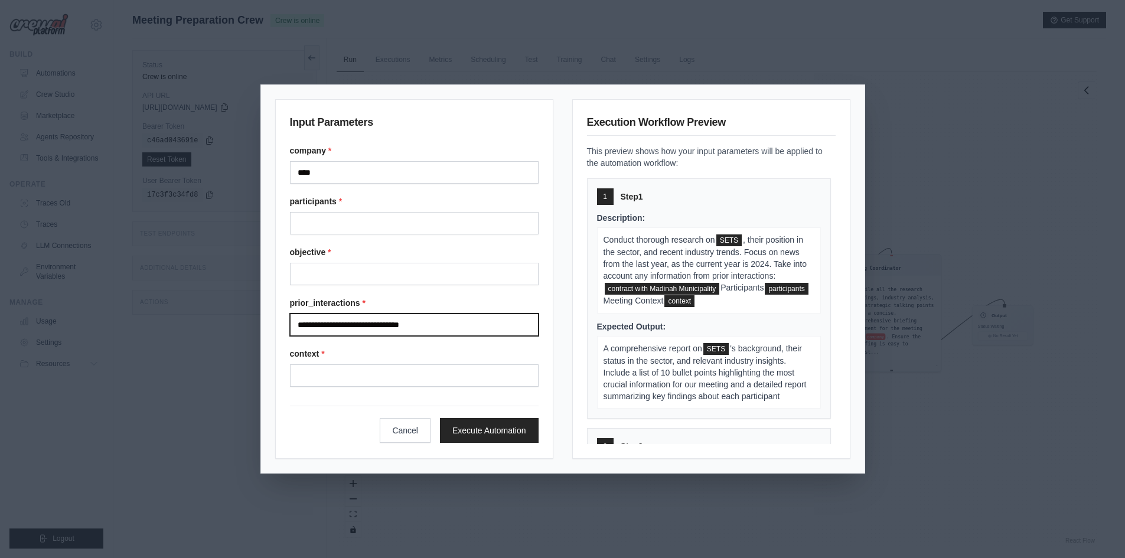
type input "**********"
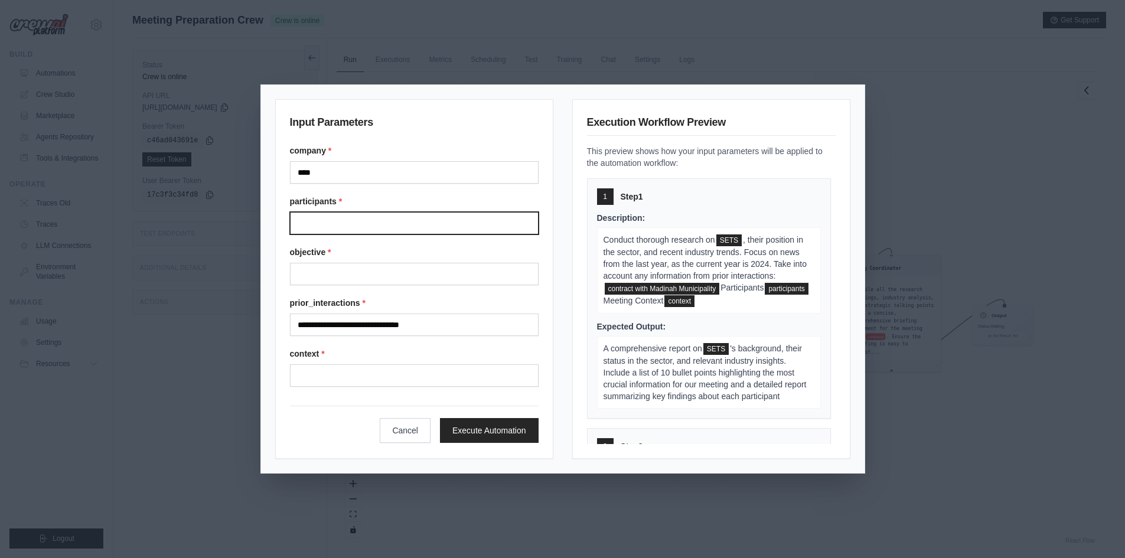
click at [312, 229] on input "Participants" at bounding box center [414, 223] width 249 height 22
type input "*"
type input "**********"
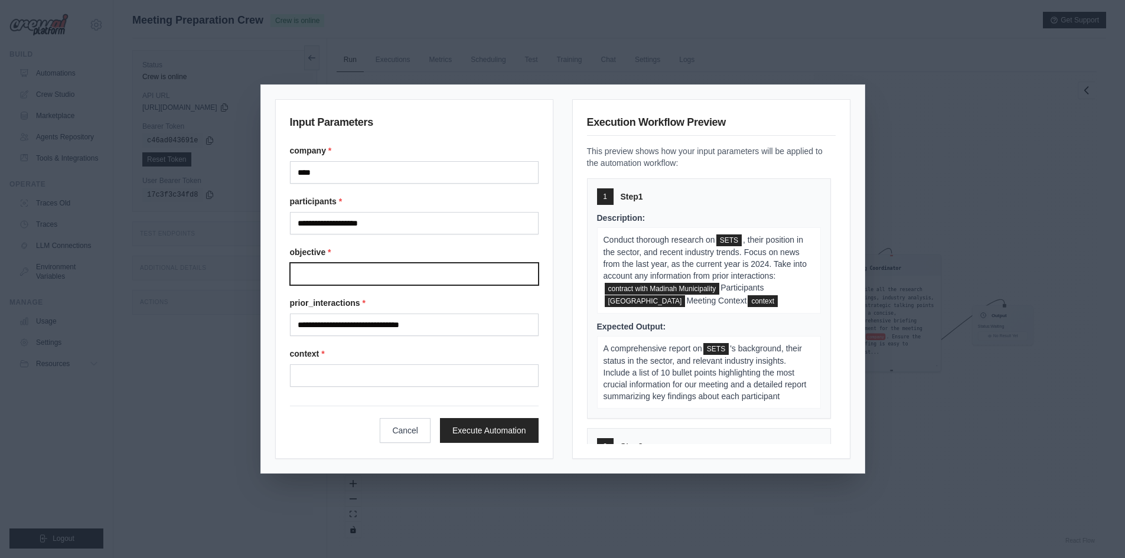
click at [338, 272] on input "Objective" at bounding box center [414, 274] width 249 height 22
type input "**********"
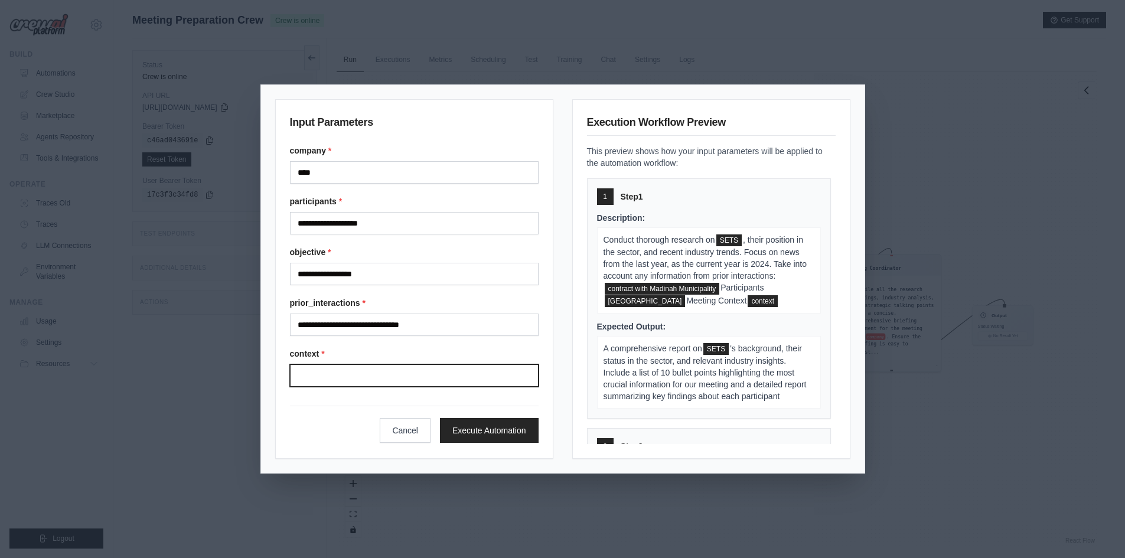
click at [342, 379] on input "Context" at bounding box center [414, 375] width 249 height 22
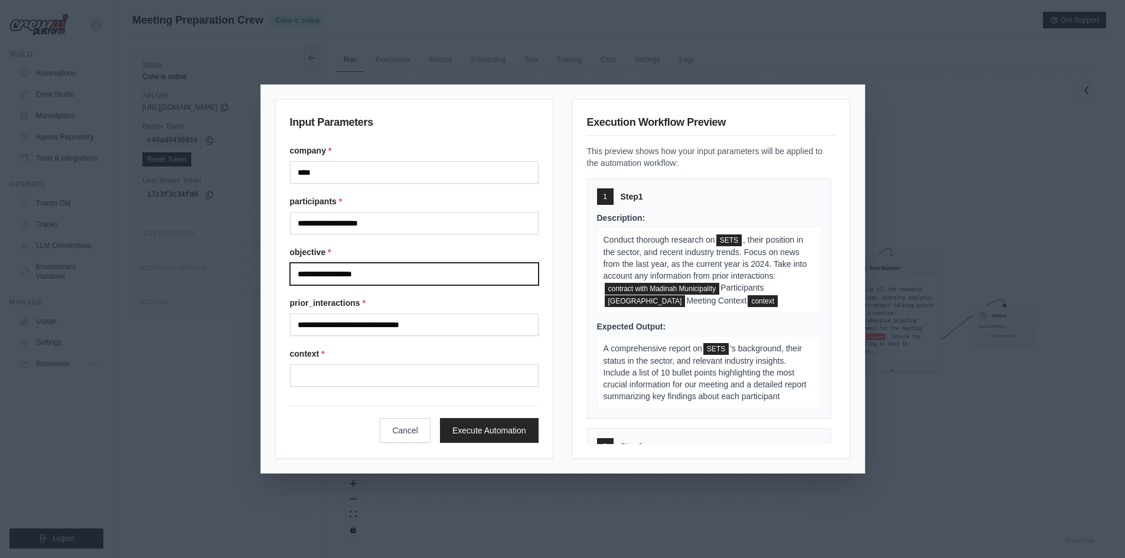
drag, startPoint x: 374, startPoint y: 272, endPoint x: 34, endPoint y: 276, distance: 339.7
click at [34, 276] on div "**********" at bounding box center [562, 279] width 1125 height 558
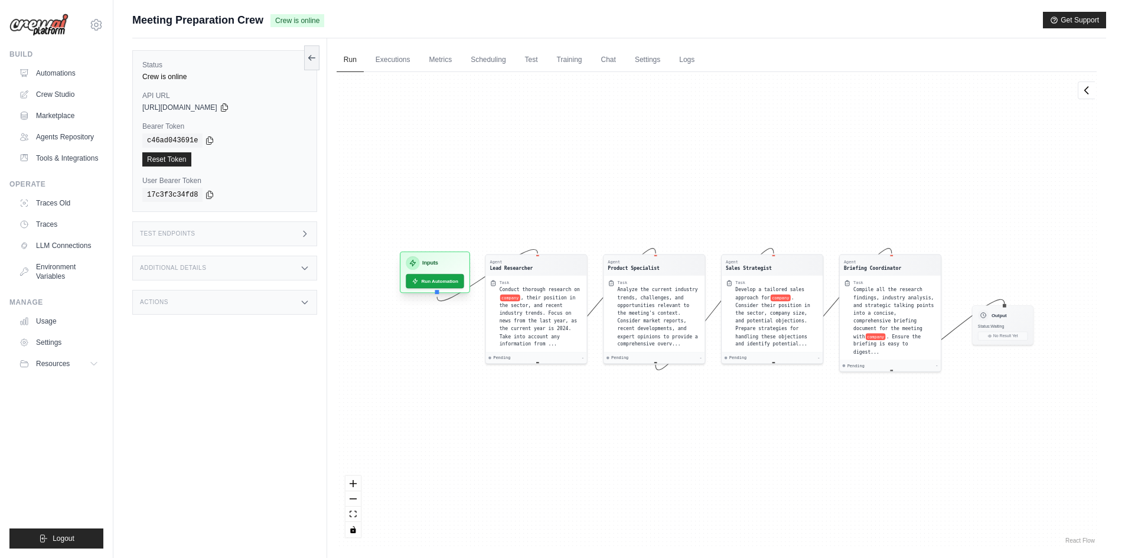
click at [420, 292] on div "Inputs Run Automation" at bounding box center [435, 272] width 70 height 41
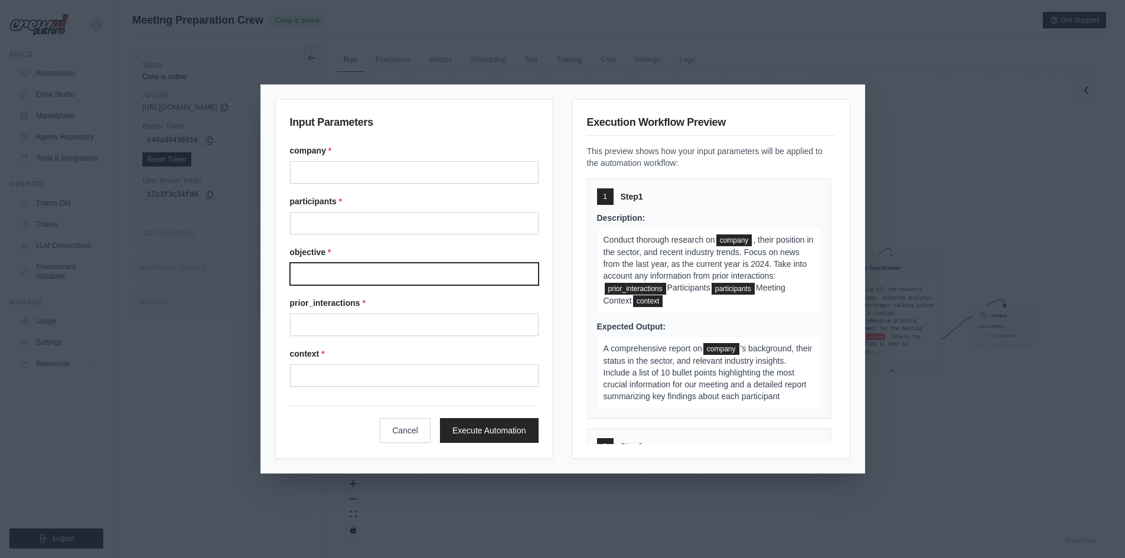
drag, startPoint x: 358, startPoint y: 277, endPoint x: 147, endPoint y: 307, distance: 212.9
click at [147, 306] on div "Input Parameters company * participants * objective * prior_interactions * cont…" at bounding box center [562, 279] width 1125 height 558
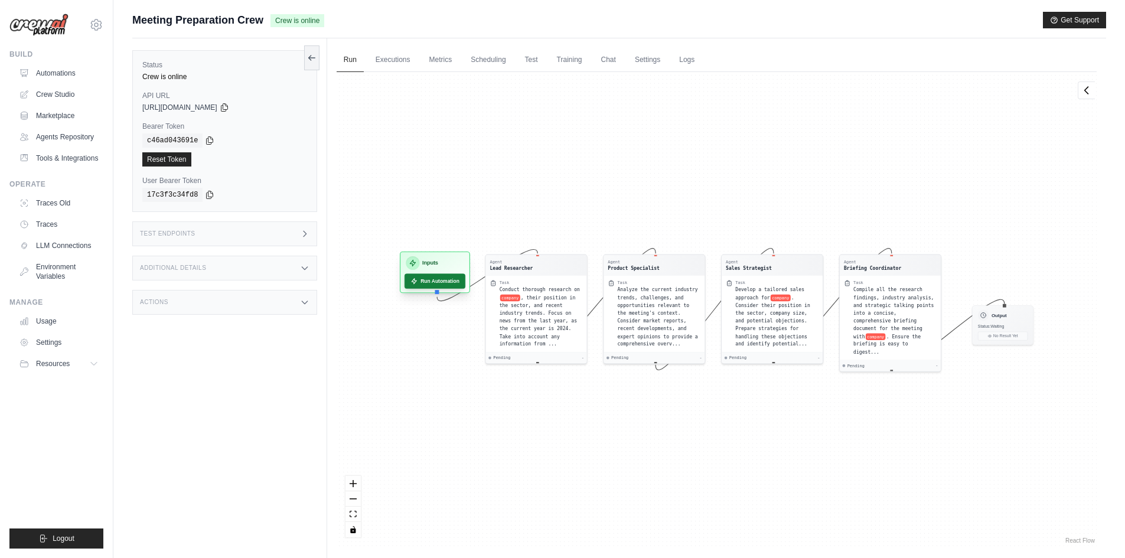
click at [426, 289] on div "Inputs Run Automation" at bounding box center [435, 272] width 70 height 41
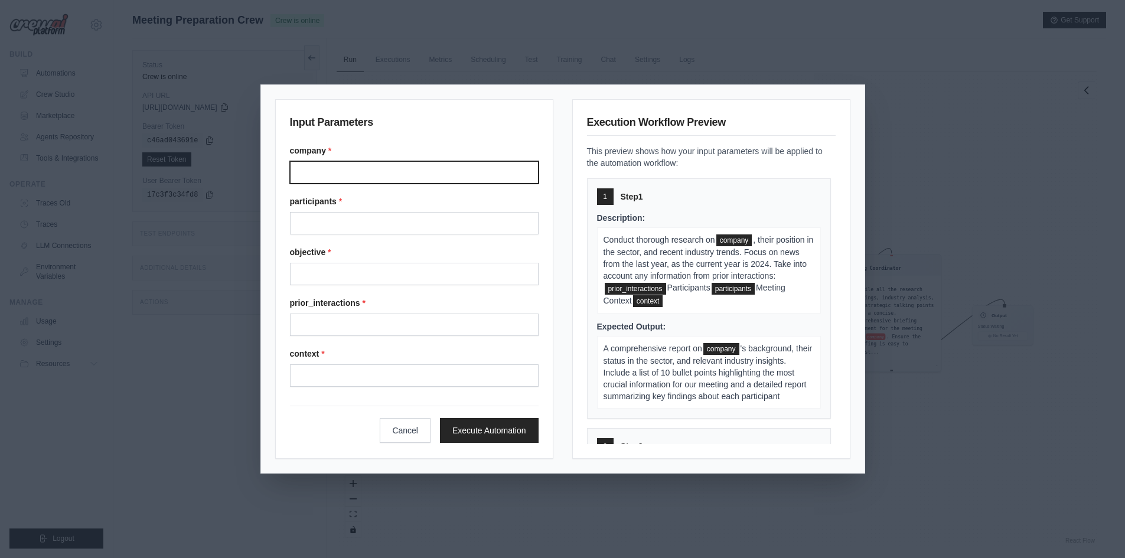
click at [310, 173] on input "Company" at bounding box center [414, 172] width 249 height 22
type input "****"
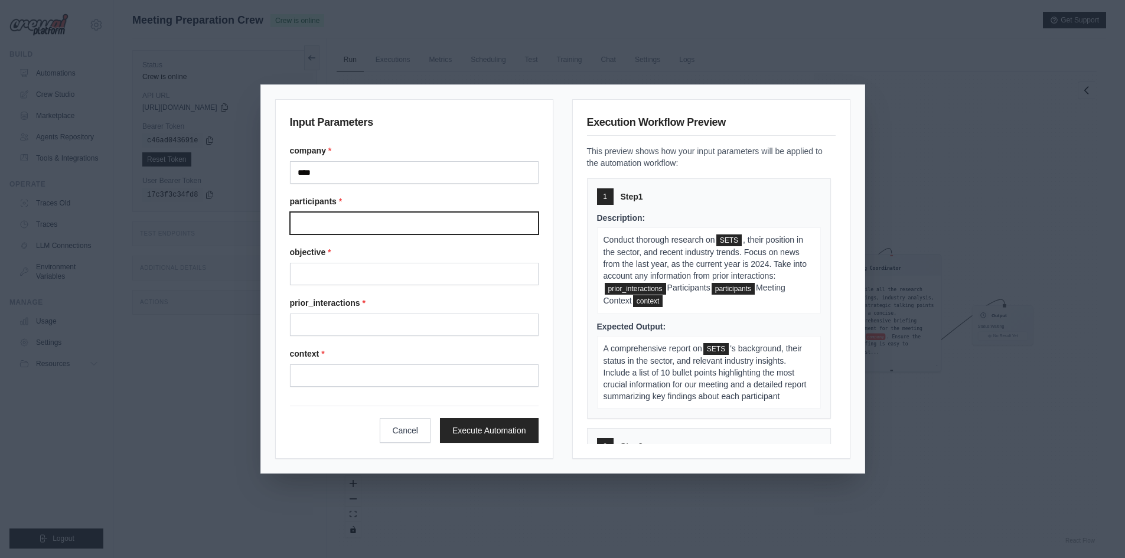
click at [343, 218] on input "Participants" at bounding box center [414, 223] width 249 height 22
type input "**********"
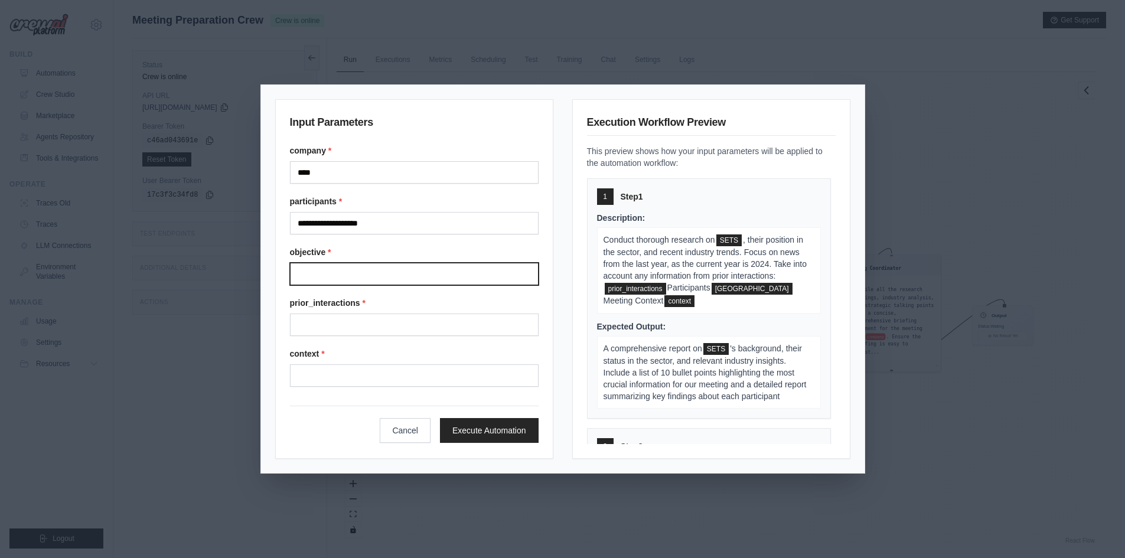
click at [366, 269] on input "Objective" at bounding box center [414, 274] width 249 height 22
type input "**********"
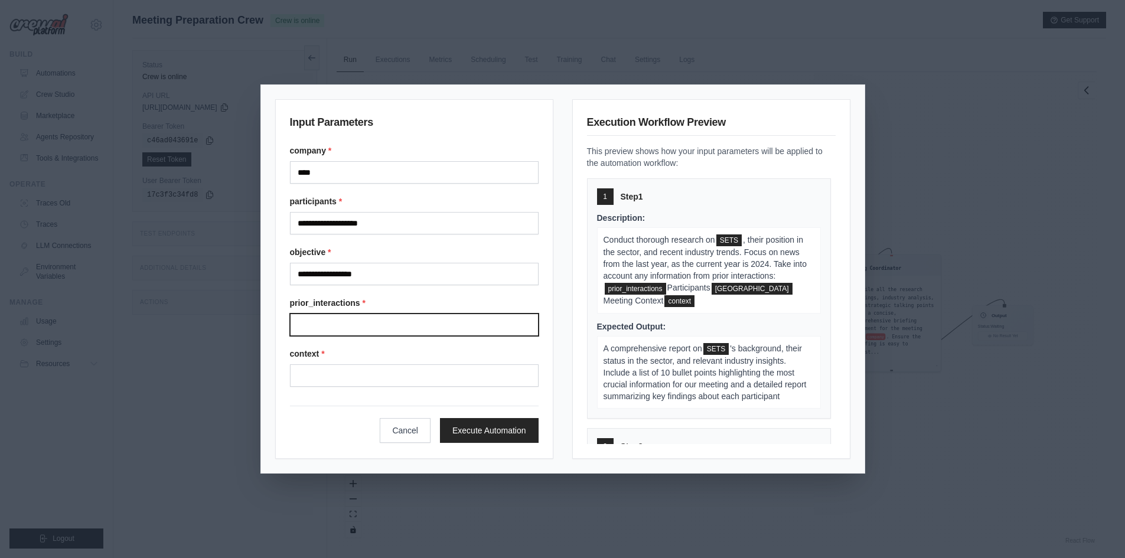
click at [353, 325] on input "Prior interactions" at bounding box center [414, 325] width 249 height 22
type input "**********"
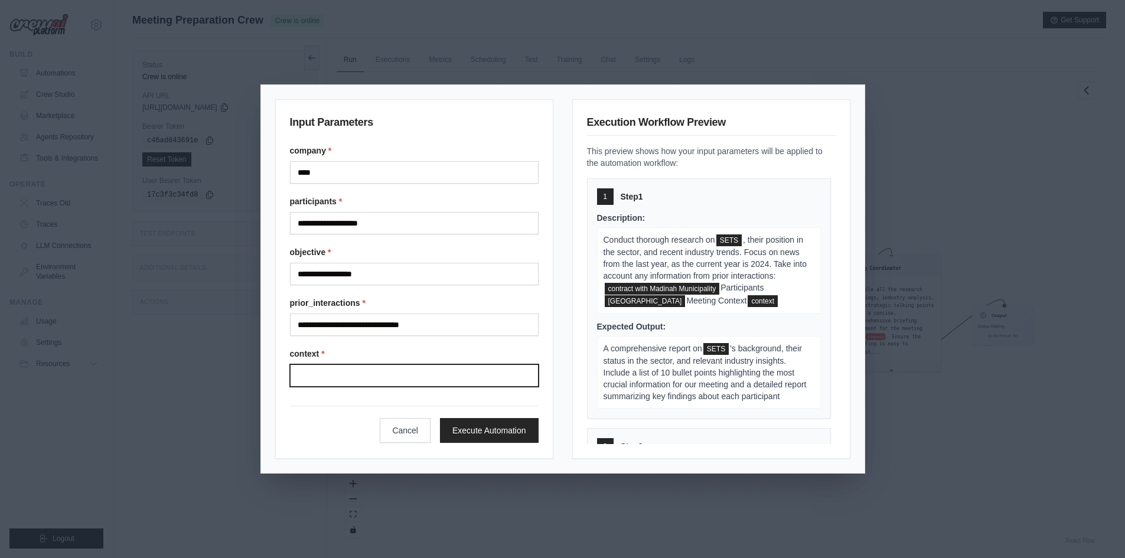
click at [361, 385] on input "Context" at bounding box center [414, 375] width 249 height 22
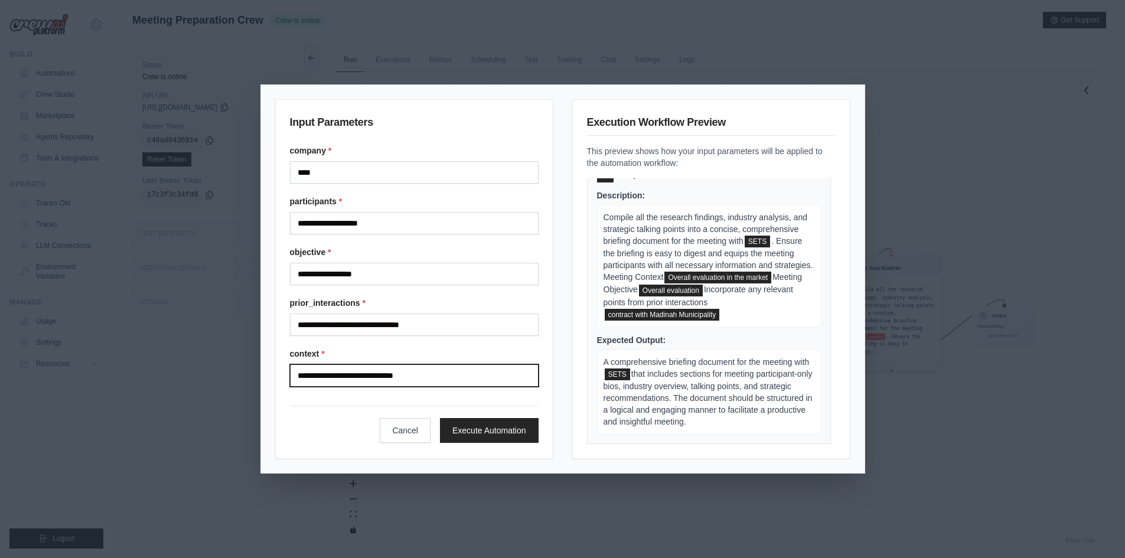
scroll to position [822, 0]
type input "**********"
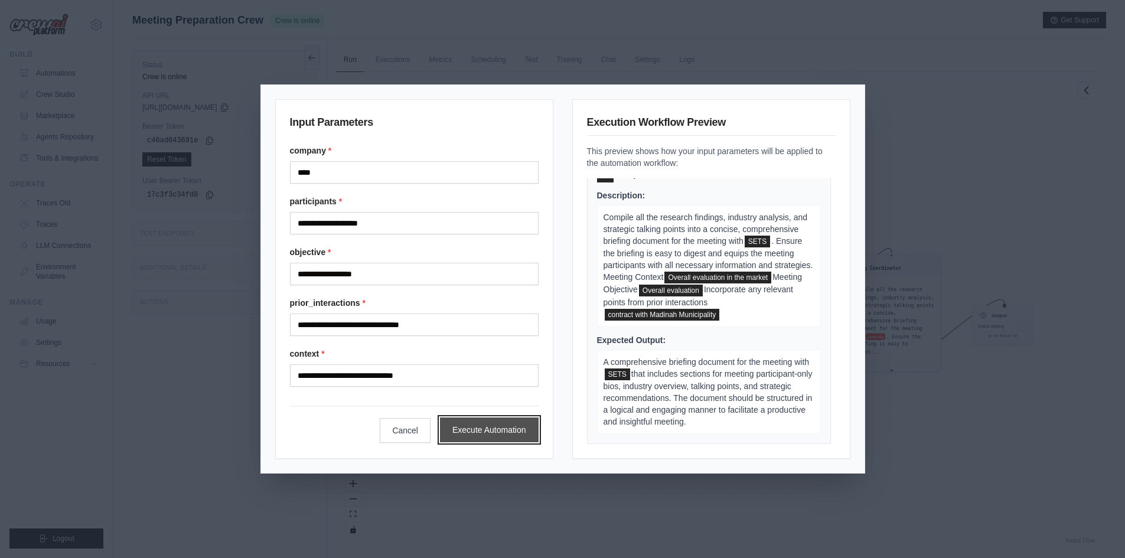
click at [504, 425] on button "Execute Automation" at bounding box center [489, 430] width 99 height 25
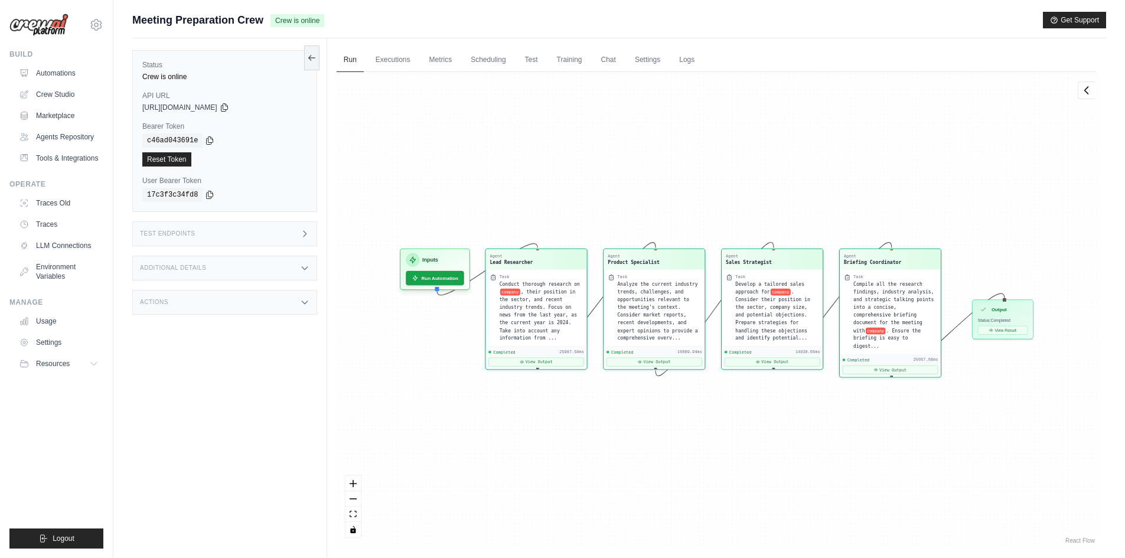
scroll to position [7364, 0]
click at [998, 328] on button "View Result" at bounding box center [1003, 328] width 50 height 9
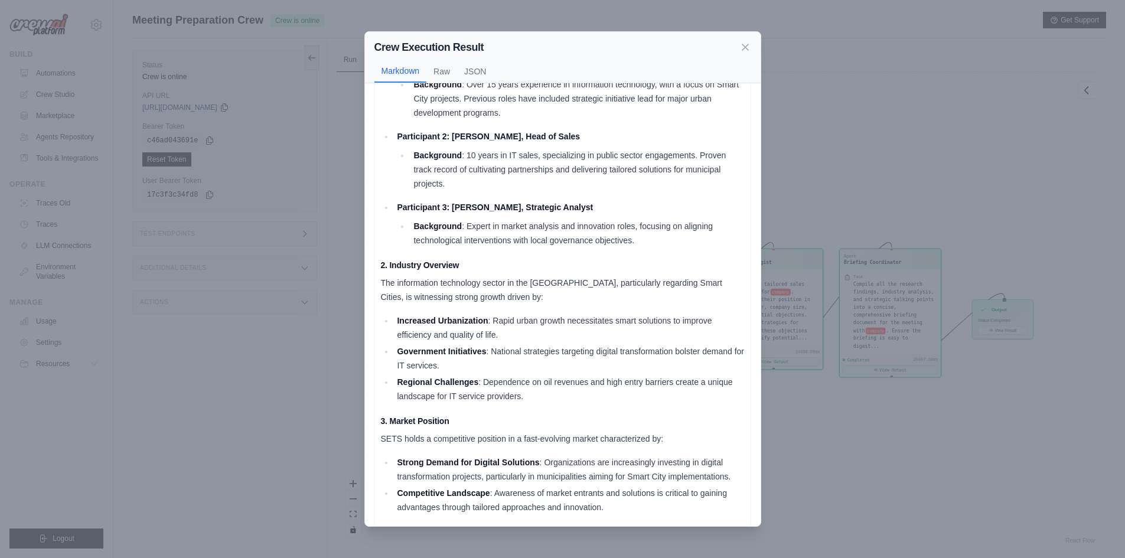
scroll to position [0, 0]
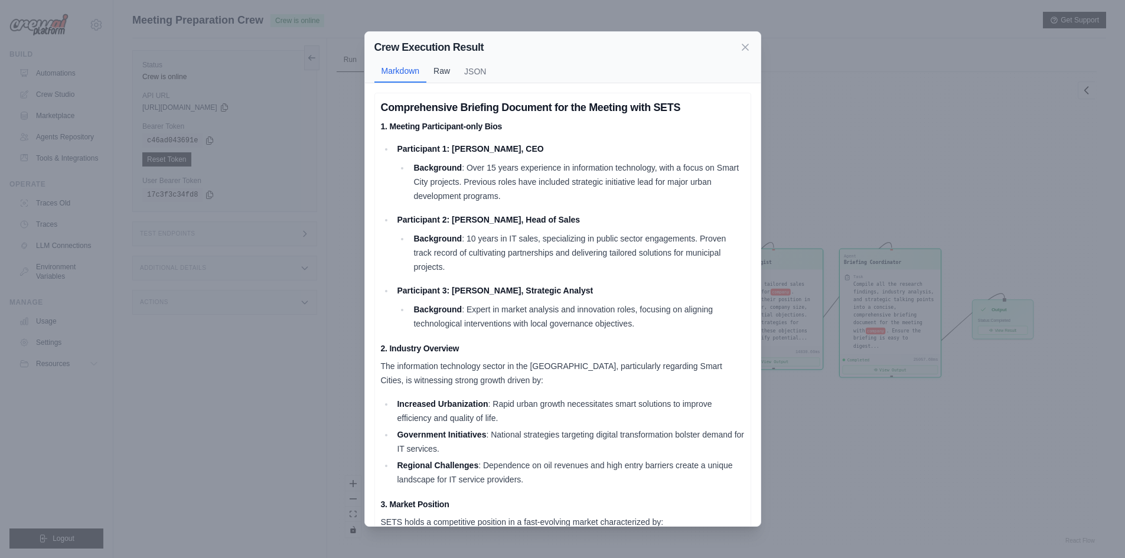
click at [434, 71] on button "Raw" at bounding box center [441, 71] width 31 height 22
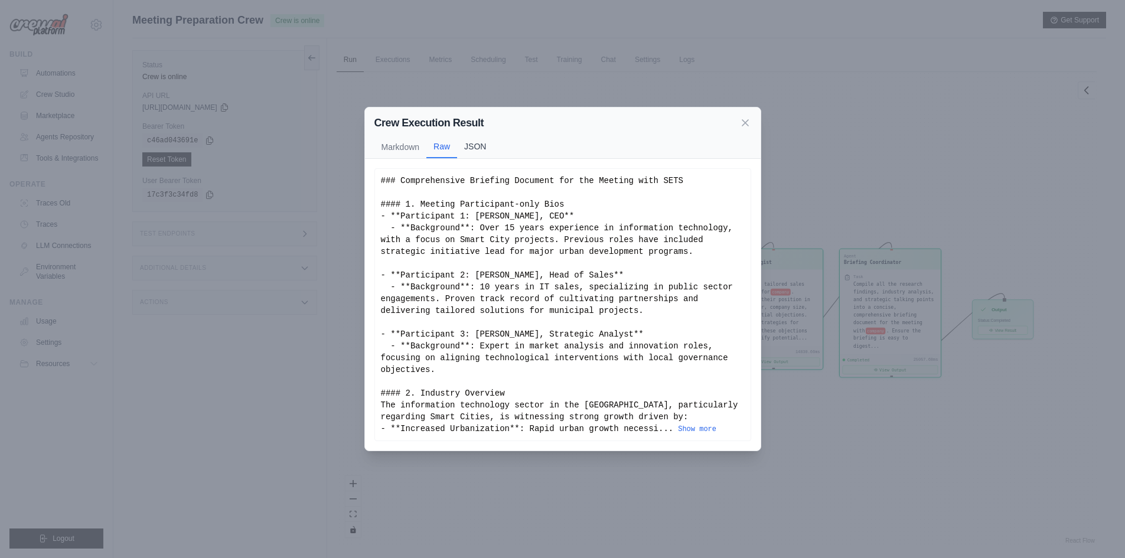
click at [472, 149] on button "JSON" at bounding box center [475, 146] width 36 height 22
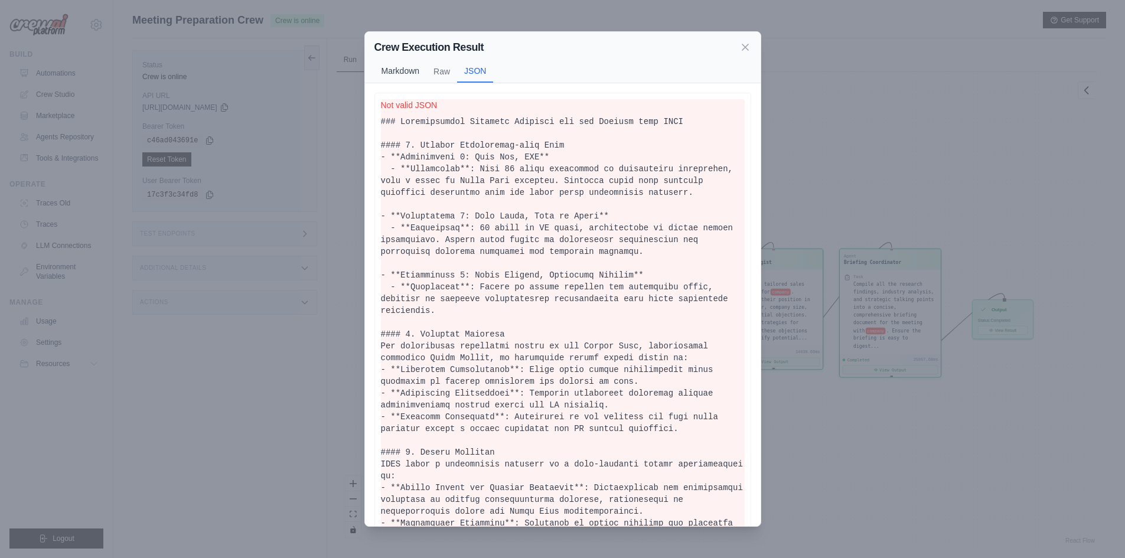
click at [406, 70] on button "Markdown" at bounding box center [400, 71] width 53 height 22
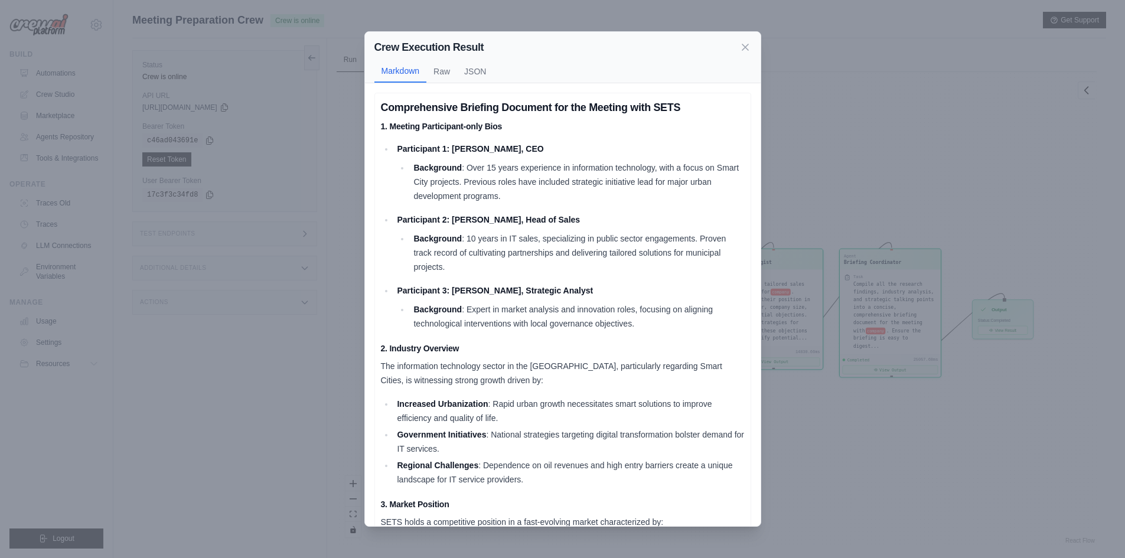
scroll to position [177, 0]
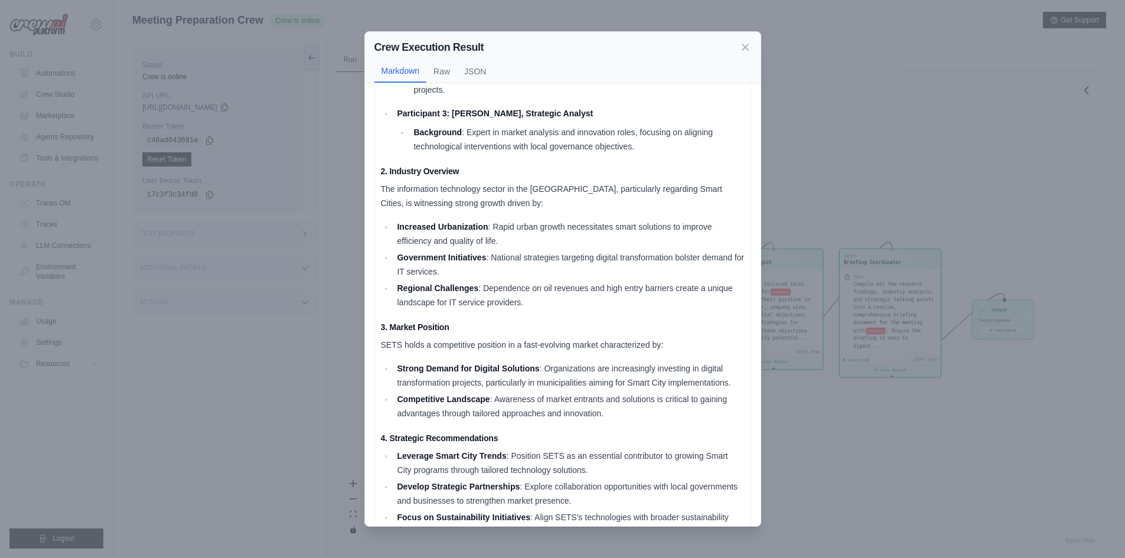
click at [615, 66] on div "Markdown Raw JSON" at bounding box center [562, 71] width 377 height 22
click at [747, 47] on icon at bounding box center [745, 47] width 12 height 12
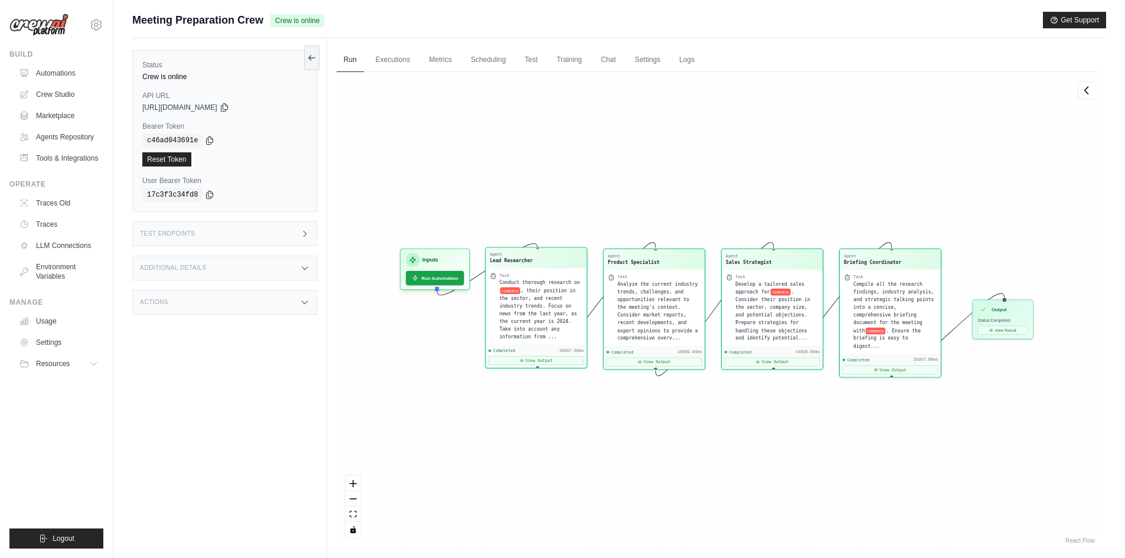
click at [541, 319] on span ", their position in the sector, and recent industry trends. Focus on news from …" at bounding box center [537, 314] width 77 height 52
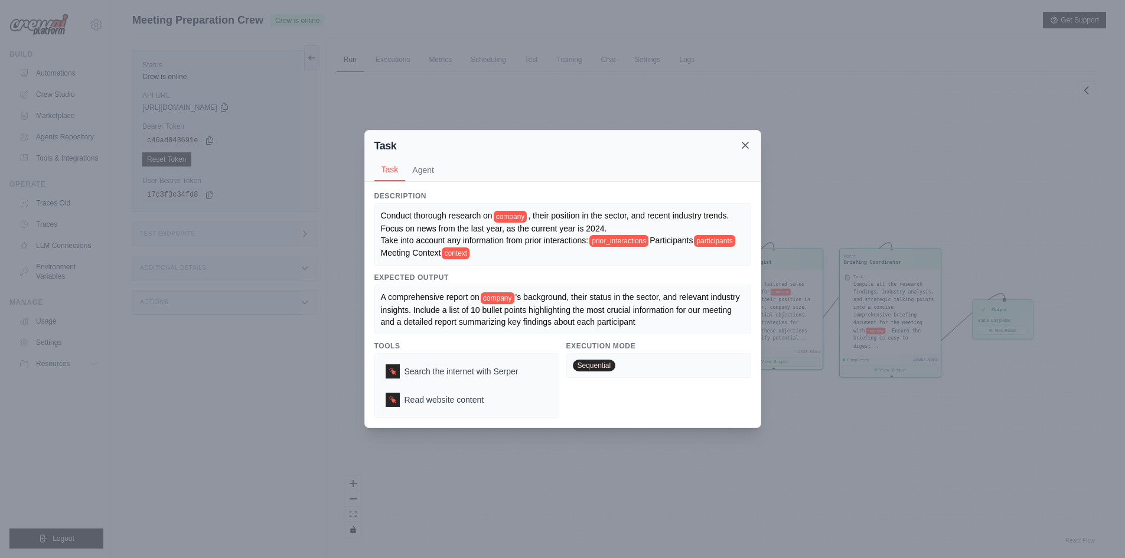
click at [744, 148] on icon at bounding box center [745, 145] width 12 height 12
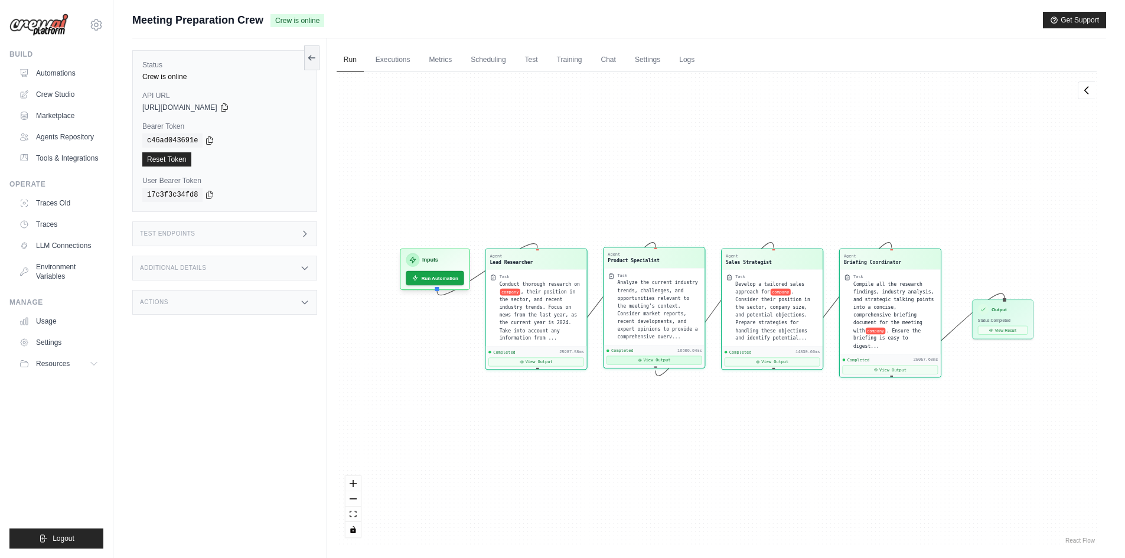
click at [684, 363] on button "View Output" at bounding box center [655, 360] width 96 height 9
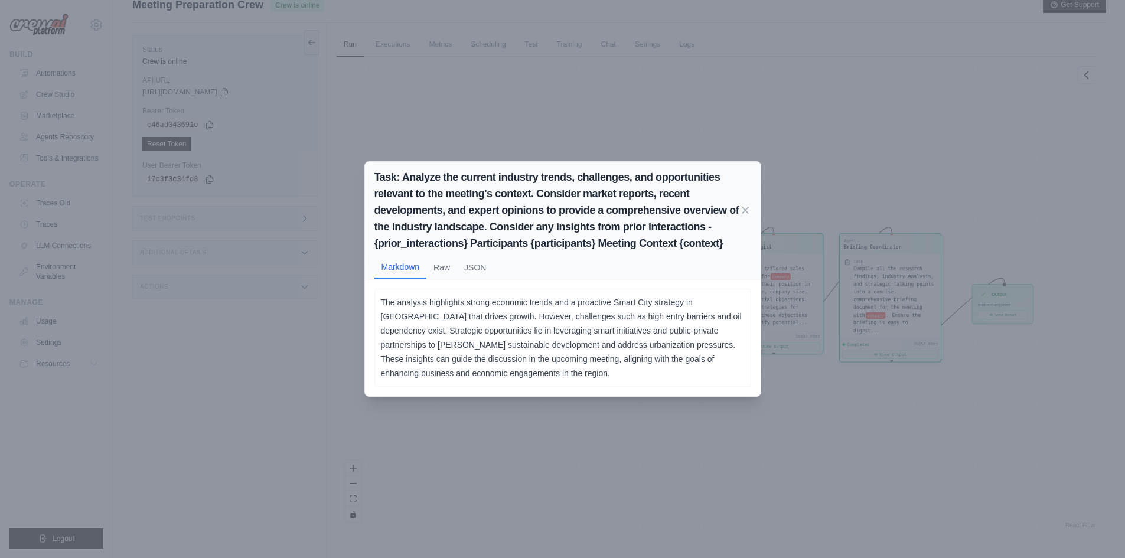
scroll to position [0, 0]
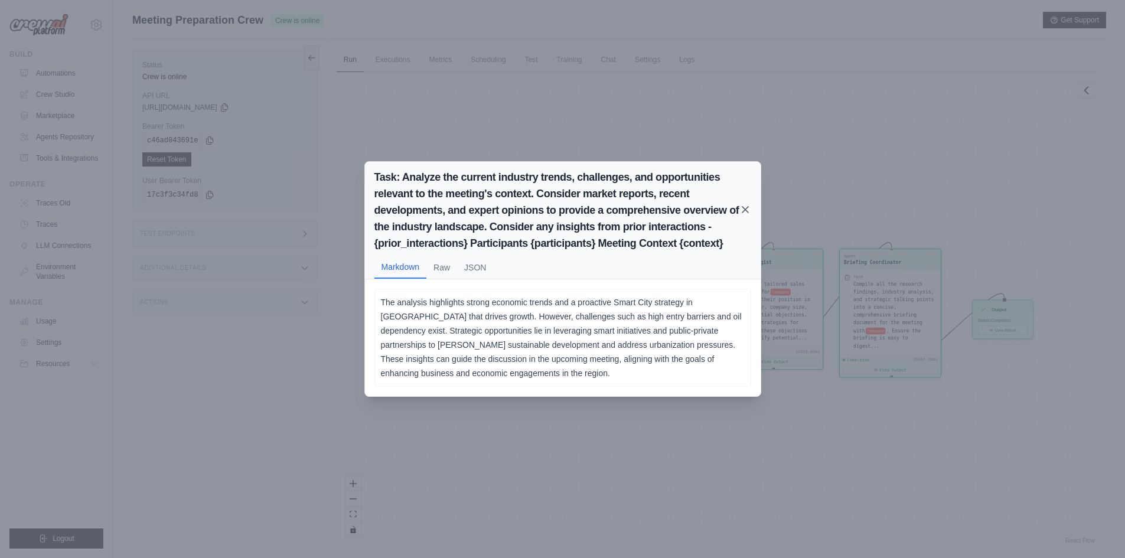
click at [747, 207] on icon at bounding box center [745, 210] width 12 height 12
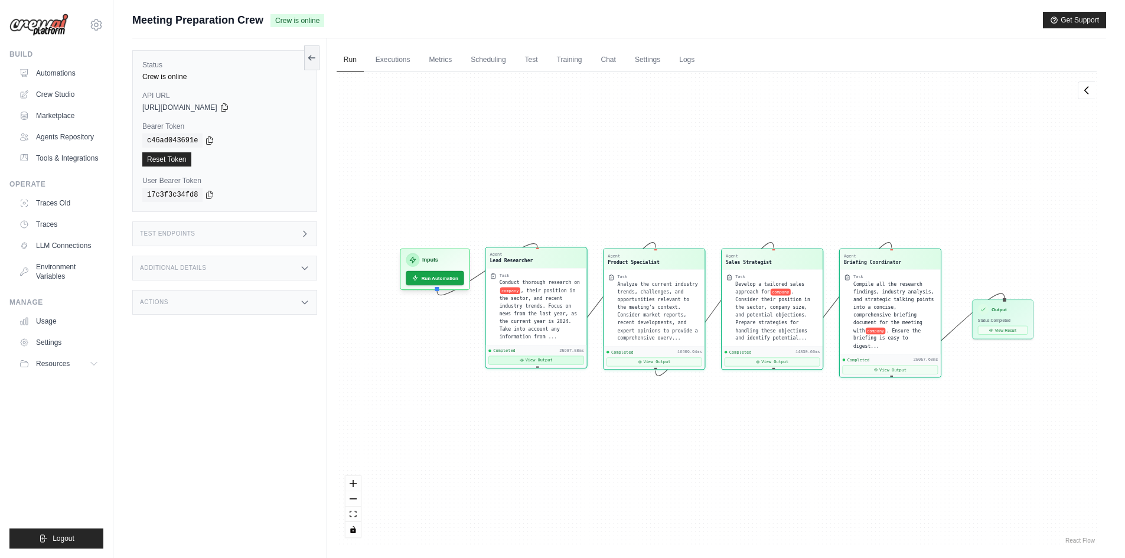
click at [509, 356] on button "View Output" at bounding box center [536, 360] width 96 height 9
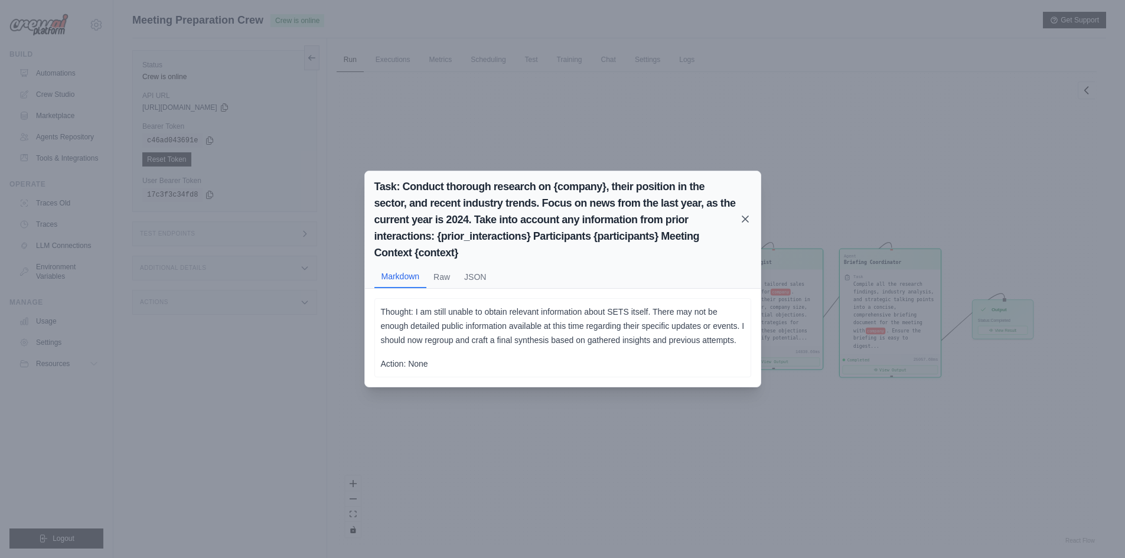
click at [750, 216] on icon at bounding box center [745, 219] width 12 height 12
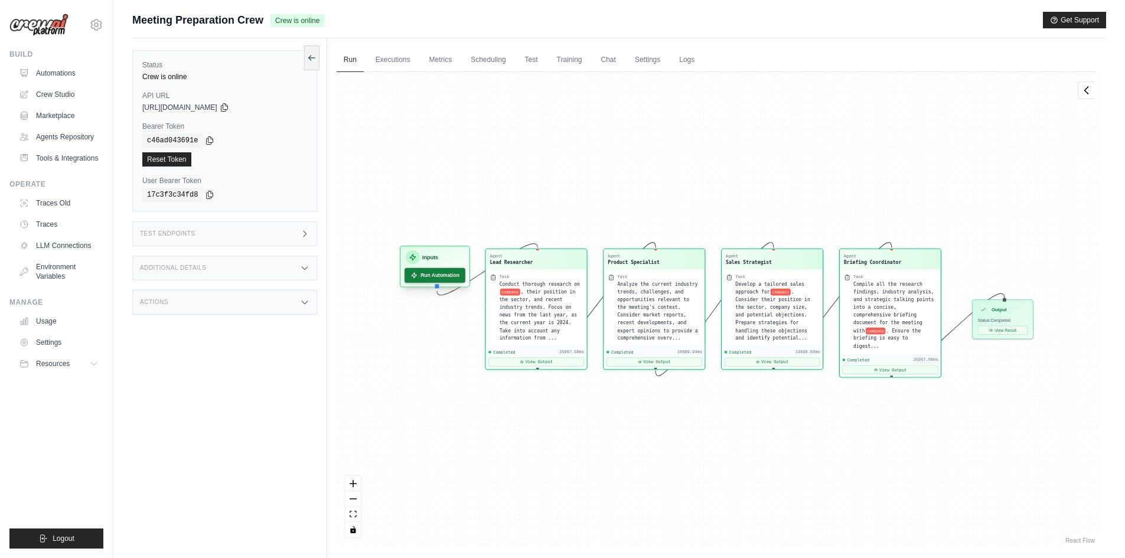
click at [421, 278] on button "Run Automation" at bounding box center [435, 275] width 61 height 15
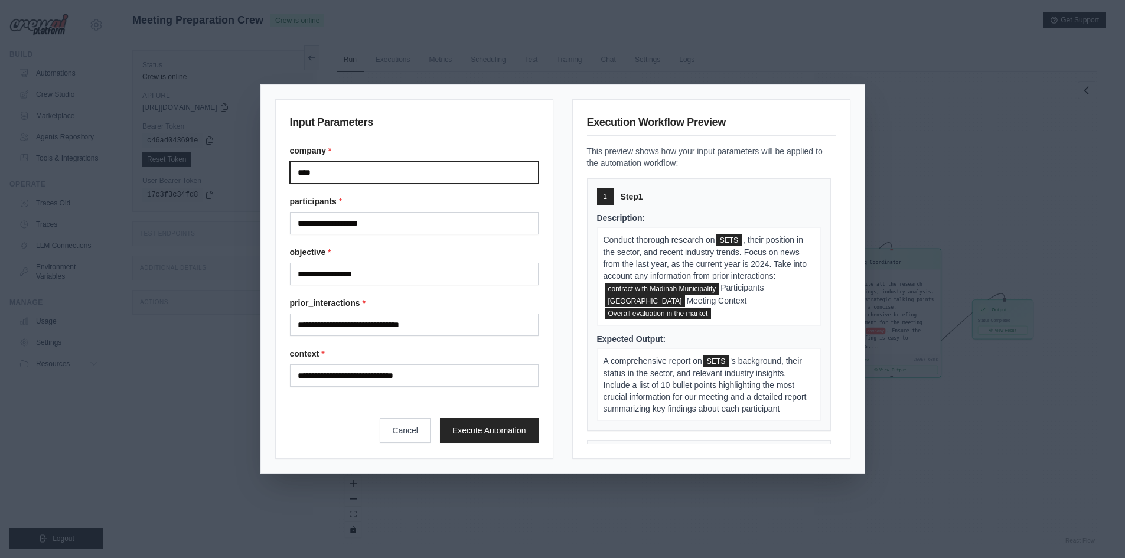
drag, startPoint x: 188, startPoint y: 186, endPoint x: 170, endPoint y: 190, distance: 18.7
click at [170, 190] on div "**********" at bounding box center [562, 279] width 1125 height 558
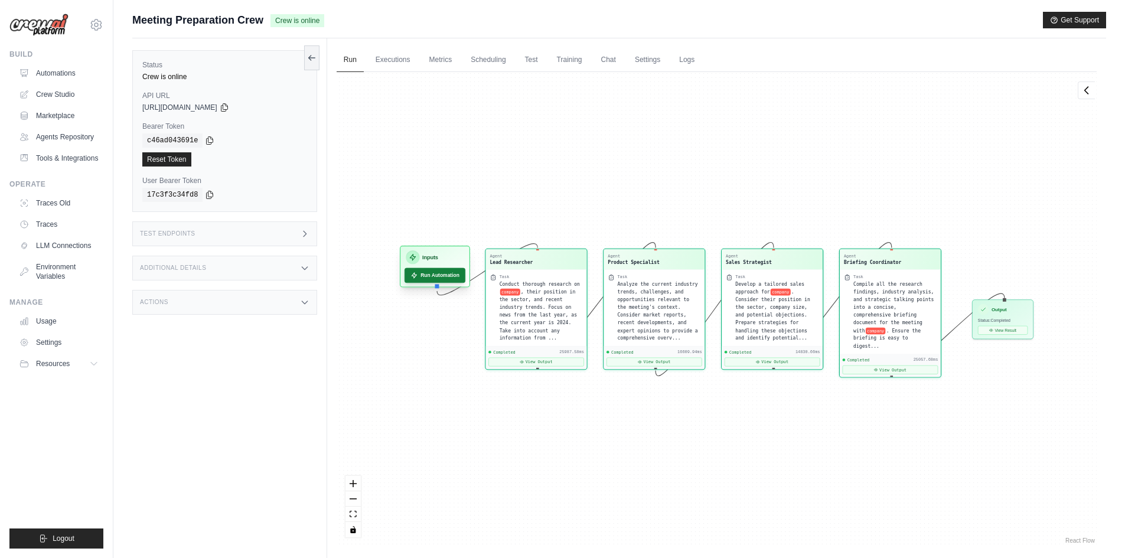
click at [448, 274] on button "Run Automation" at bounding box center [435, 275] width 61 height 15
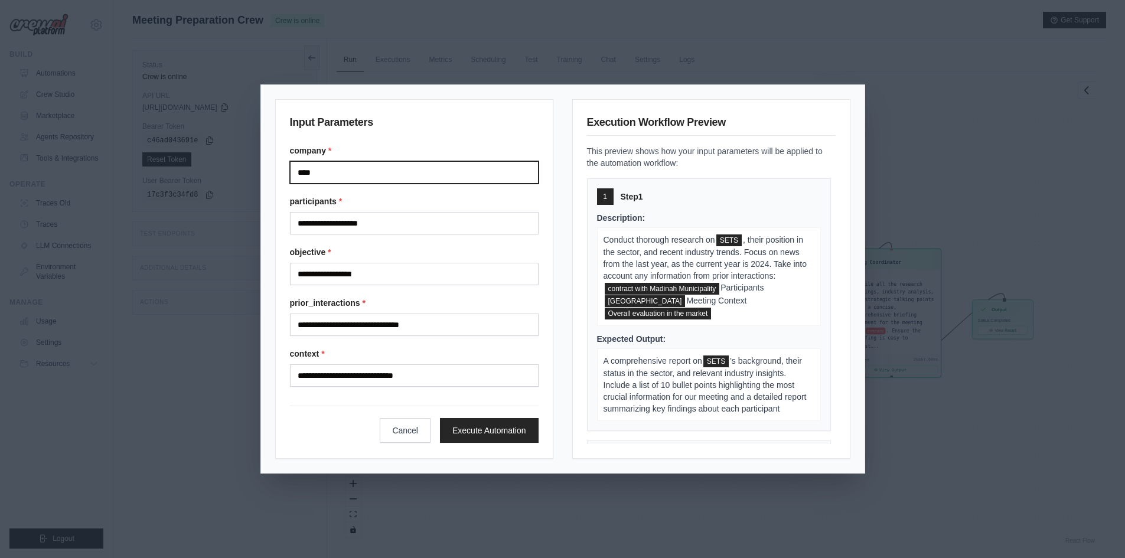
drag, startPoint x: 354, startPoint y: 164, endPoint x: 255, endPoint y: 172, distance: 98.9
click at [255, 172] on div "**********" at bounding box center [562, 279] width 1125 height 558
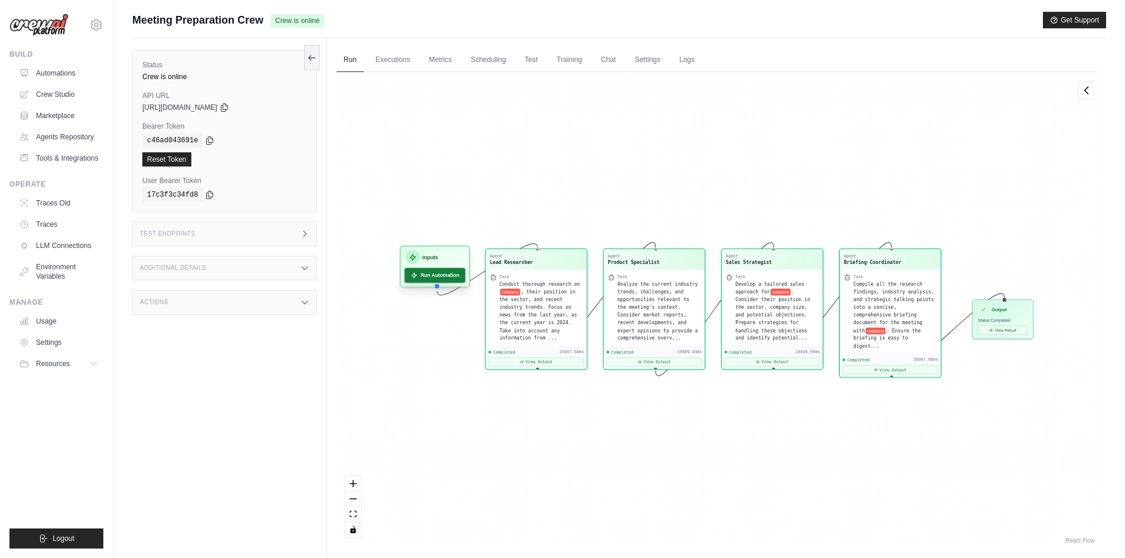
click at [422, 275] on button "Run Automation" at bounding box center [435, 275] width 61 height 15
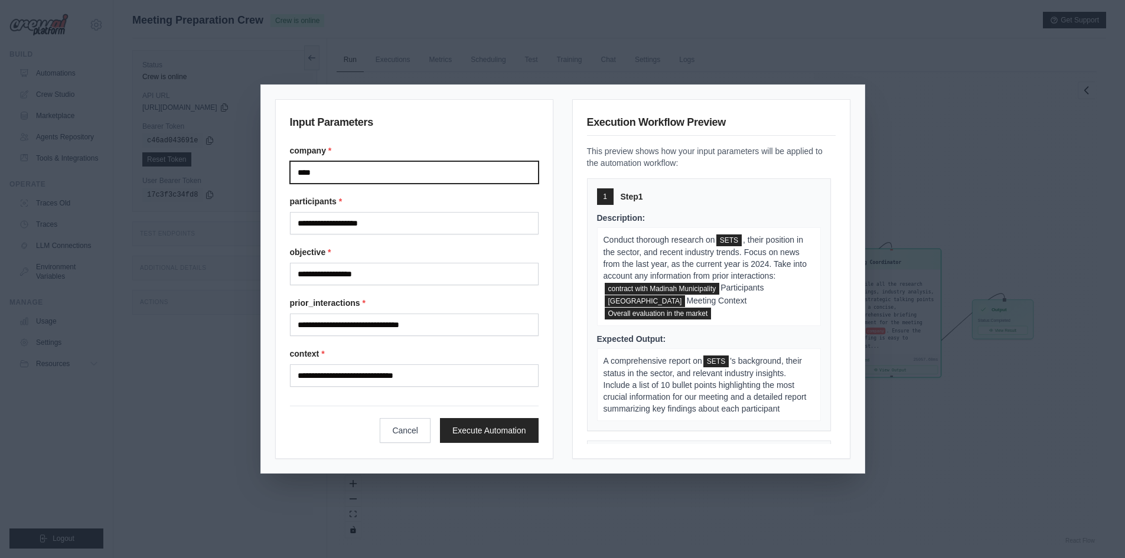
drag, startPoint x: 303, startPoint y: 169, endPoint x: 286, endPoint y: 167, distance: 17.2
click at [276, 167] on div "**********" at bounding box center [414, 279] width 278 height 360
paste input "**********"
type input "**********"
paste input "**********"
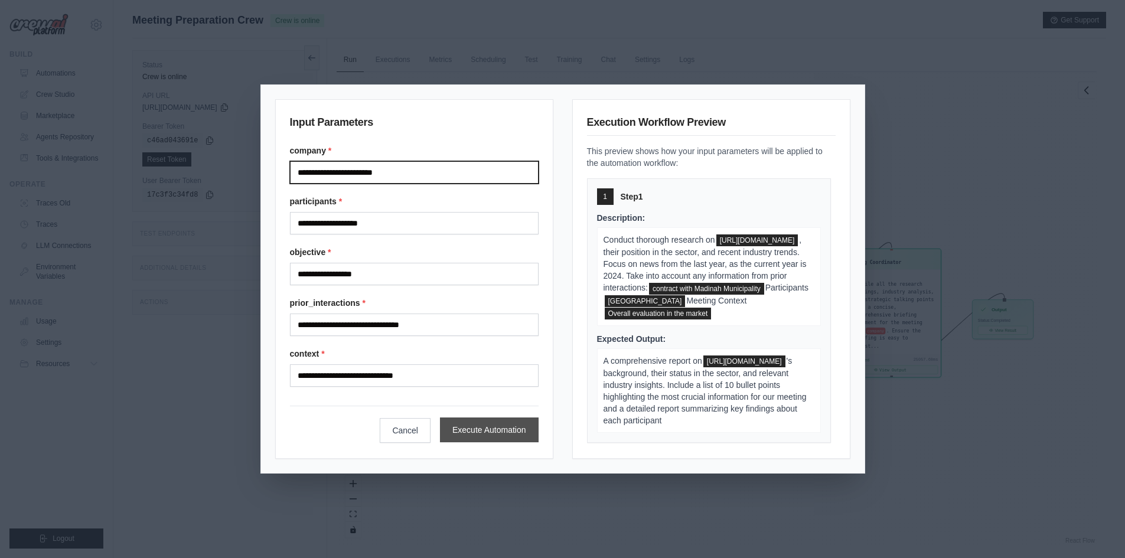
type input "**********"
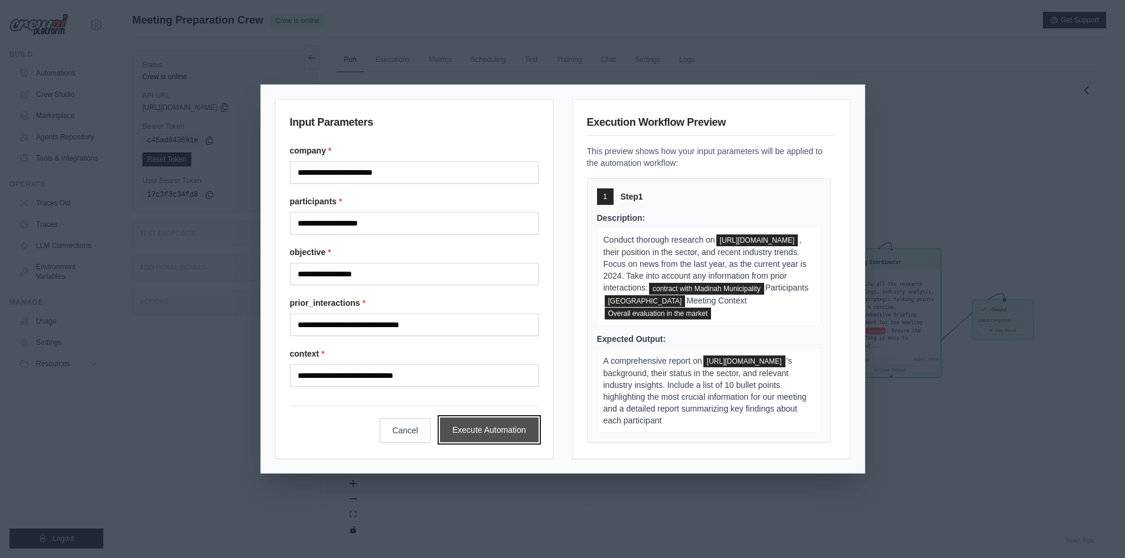
click at [509, 432] on button "Execute Automation" at bounding box center [489, 430] width 99 height 25
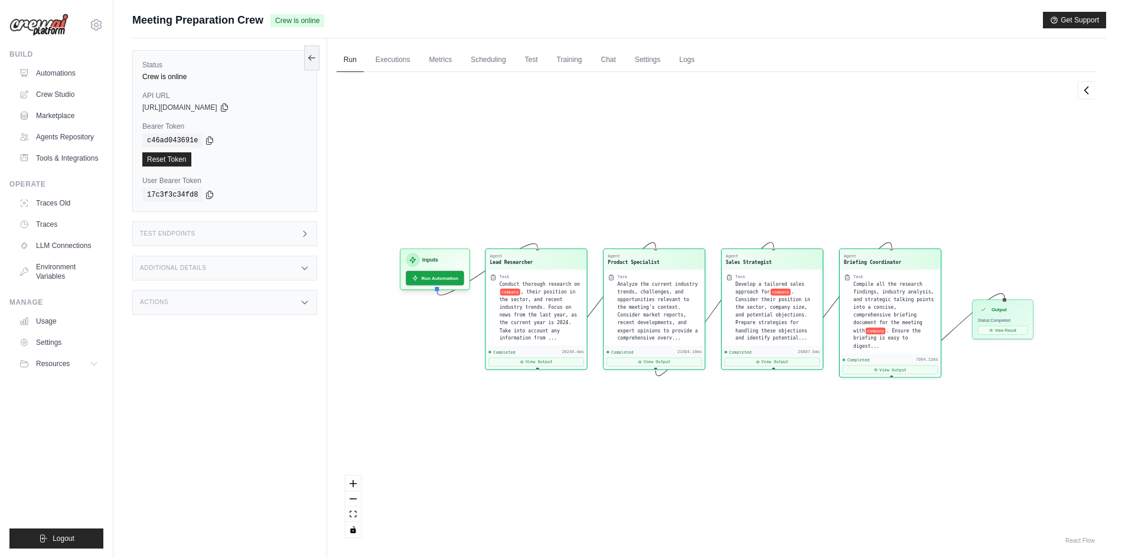
scroll to position [8276, 0]
click at [1016, 328] on button "View Result" at bounding box center [1003, 328] width 50 height 9
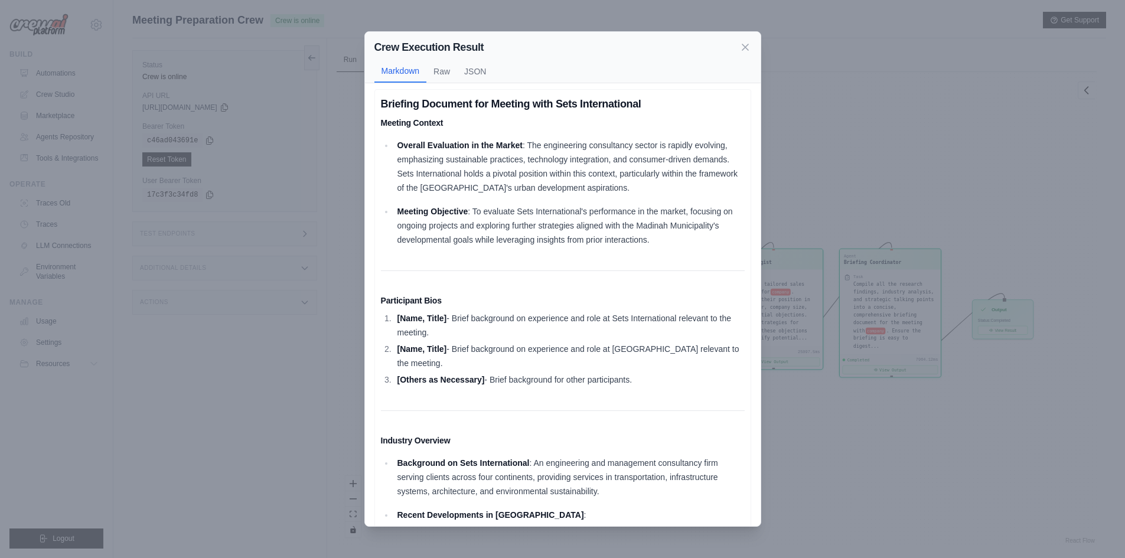
scroll to position [0, 0]
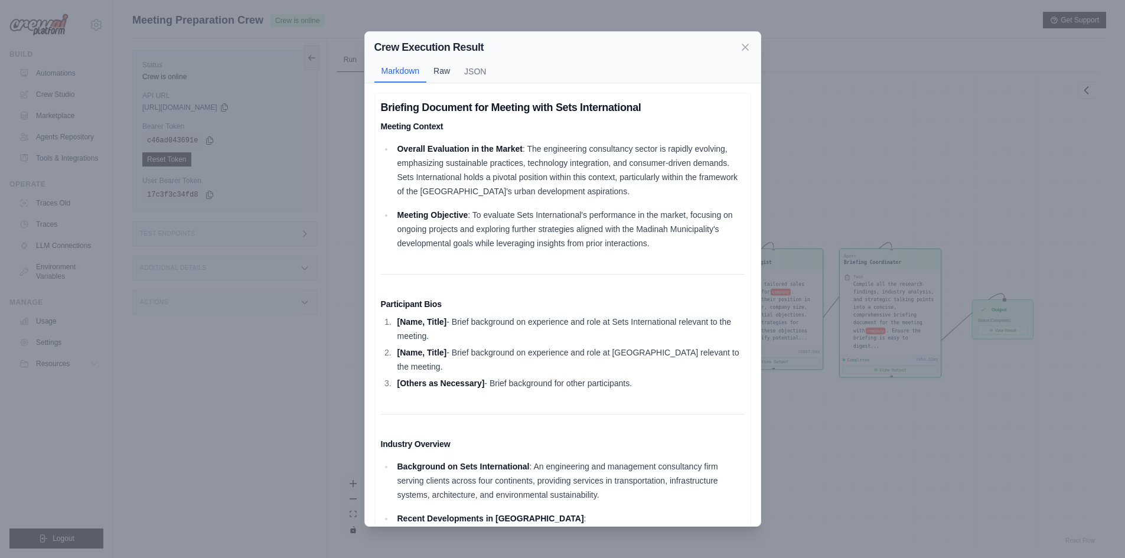
click at [445, 67] on button "Raw" at bounding box center [441, 71] width 31 height 22
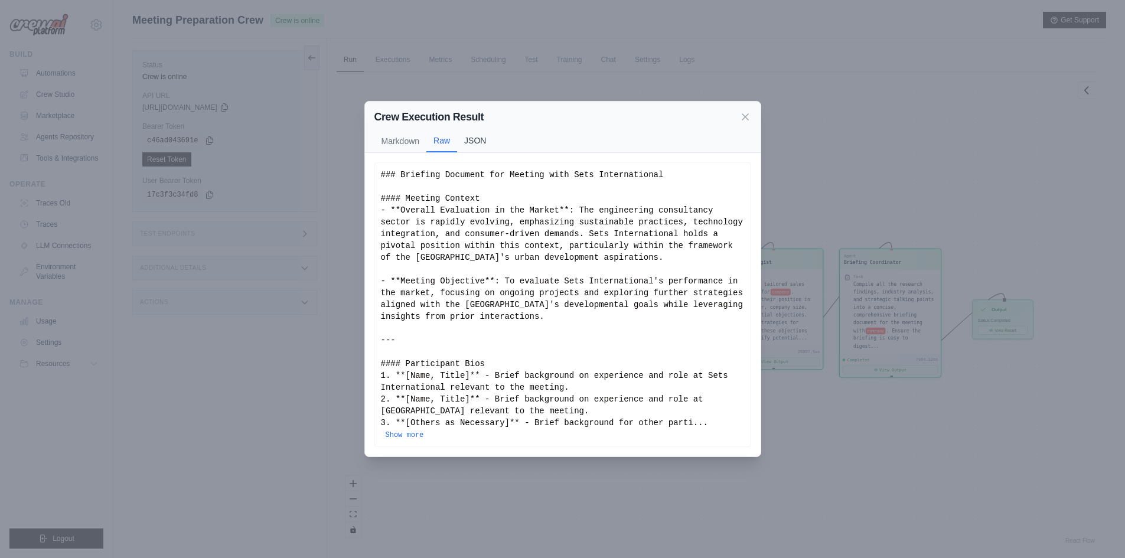
click at [477, 152] on button "JSON" at bounding box center [475, 140] width 36 height 22
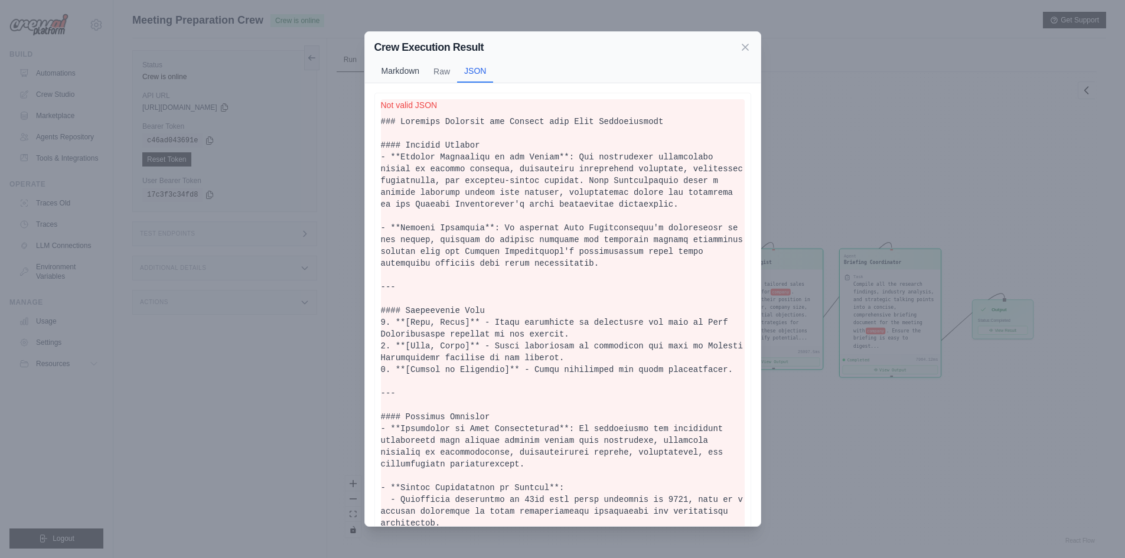
click at [410, 78] on button "Markdown" at bounding box center [400, 71] width 53 height 22
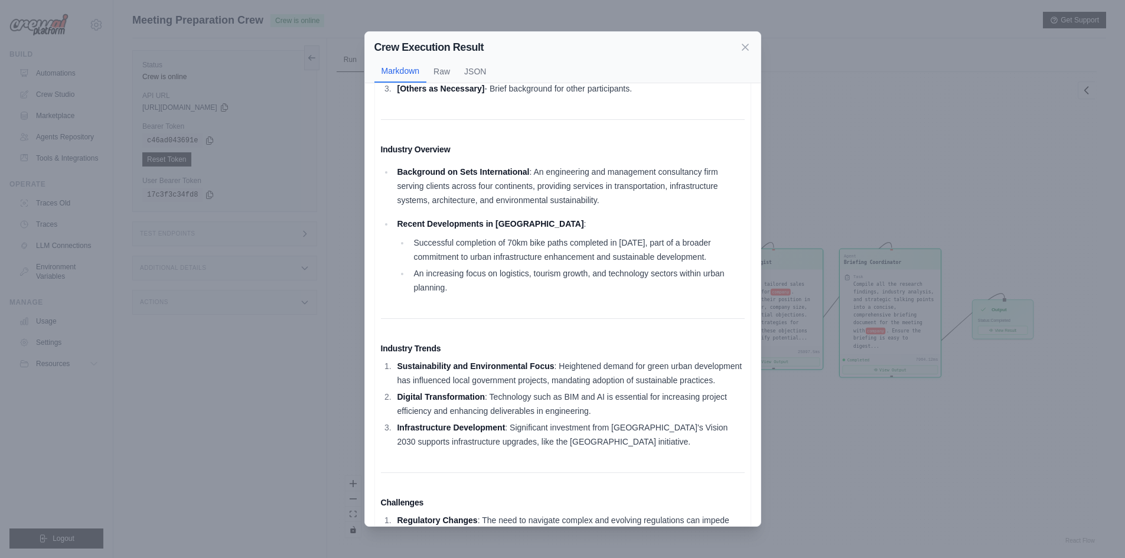
scroll to position [295, 0]
